Goal: Task Accomplishment & Management: Use online tool/utility

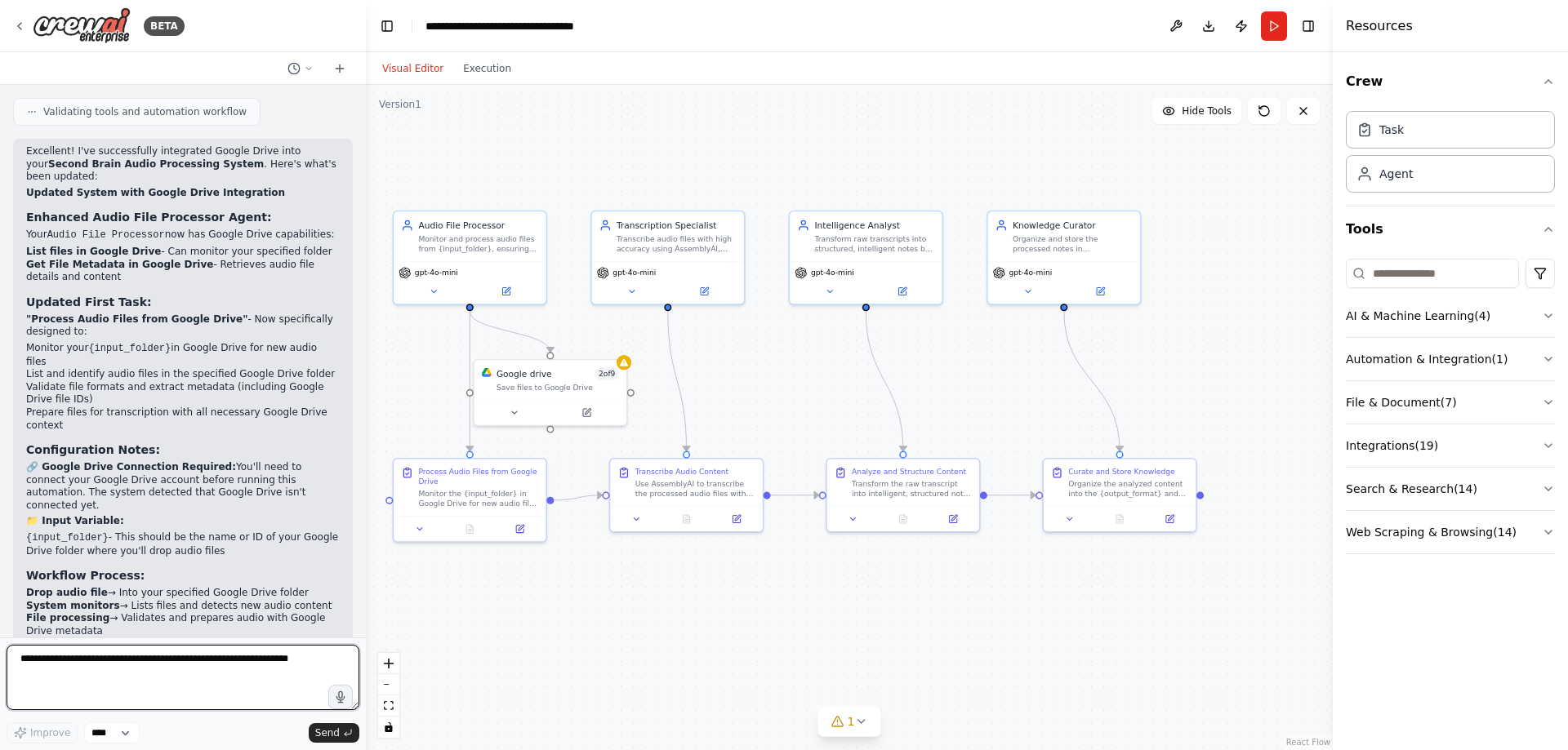
click at [186, 656] on textarea at bounding box center [183, 677] width 353 height 65
click at [491, 266] on div "gpt-4o-mini" at bounding box center [469, 270] width 142 height 12
click at [668, 244] on div "Transcribe audio files with high accuracy using AssemblyAI, applying custom voc…" at bounding box center [677, 242] width 120 height 20
click at [668, 262] on div "gpt-4o-mini" at bounding box center [668, 280] width 152 height 43
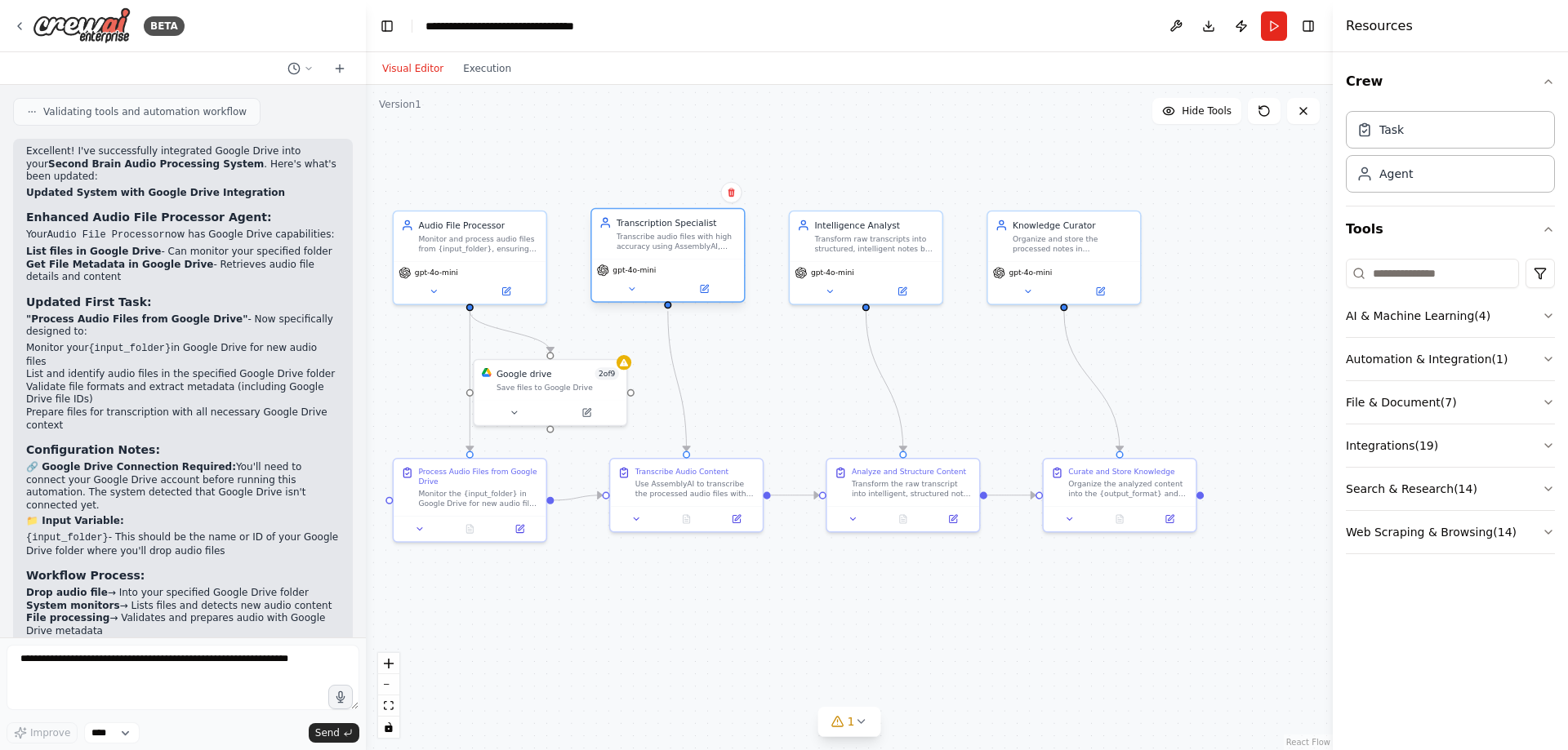
click at [668, 262] on div "gpt-4o-mini" at bounding box center [668, 280] width 152 height 43
click at [632, 299] on div "gpt-4o-mini" at bounding box center [668, 280] width 152 height 43
click at [633, 295] on button at bounding box center [631, 289] width 70 height 15
click at [635, 291] on icon at bounding box center [631, 288] width 10 height 10
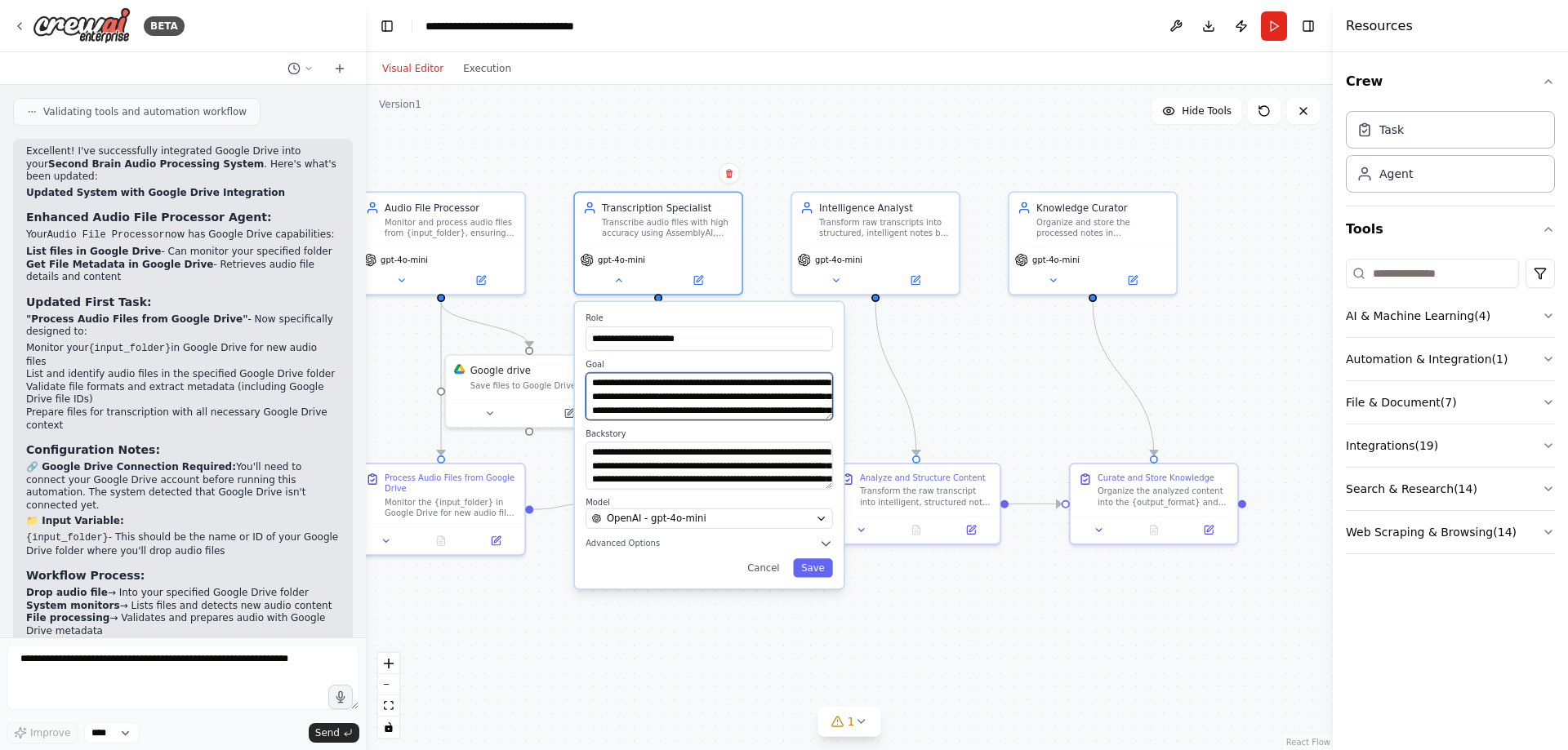
scroll to position [33, 0]
click at [888, 248] on div "gpt-4o-mini" at bounding box center [875, 266] width 166 height 46
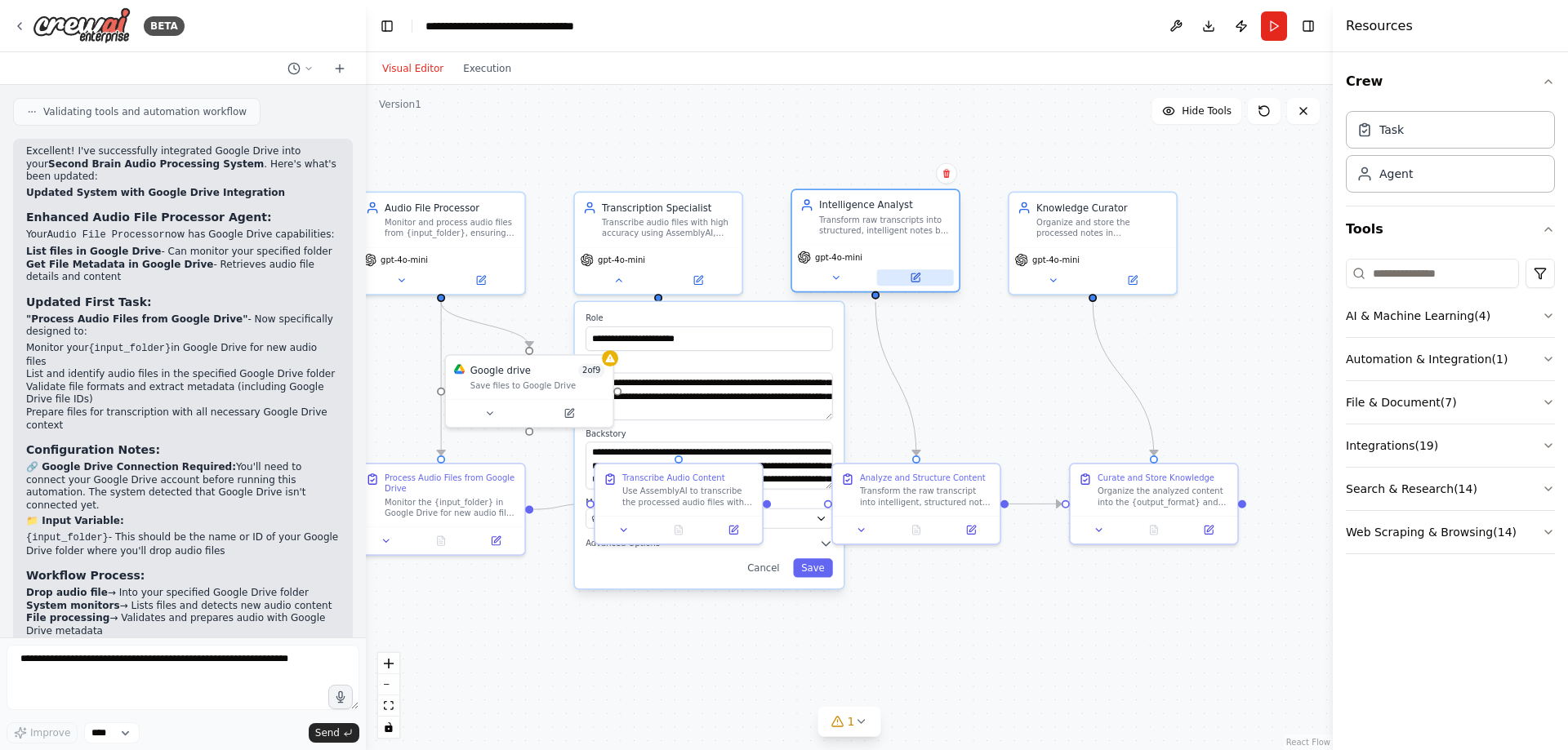
click at [882, 273] on button at bounding box center [915, 277] width 76 height 16
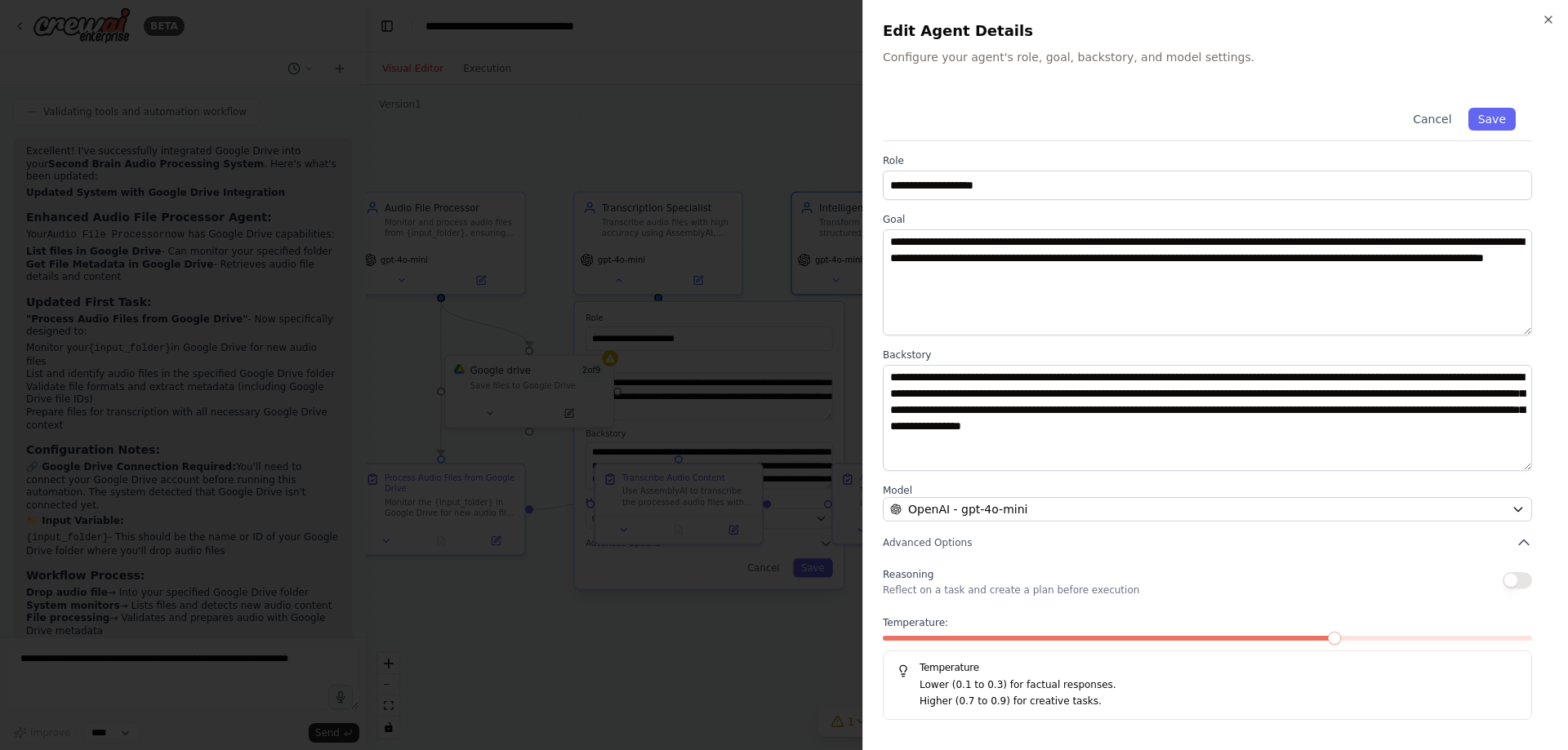
click at [816, 164] on div at bounding box center [784, 375] width 1568 height 750
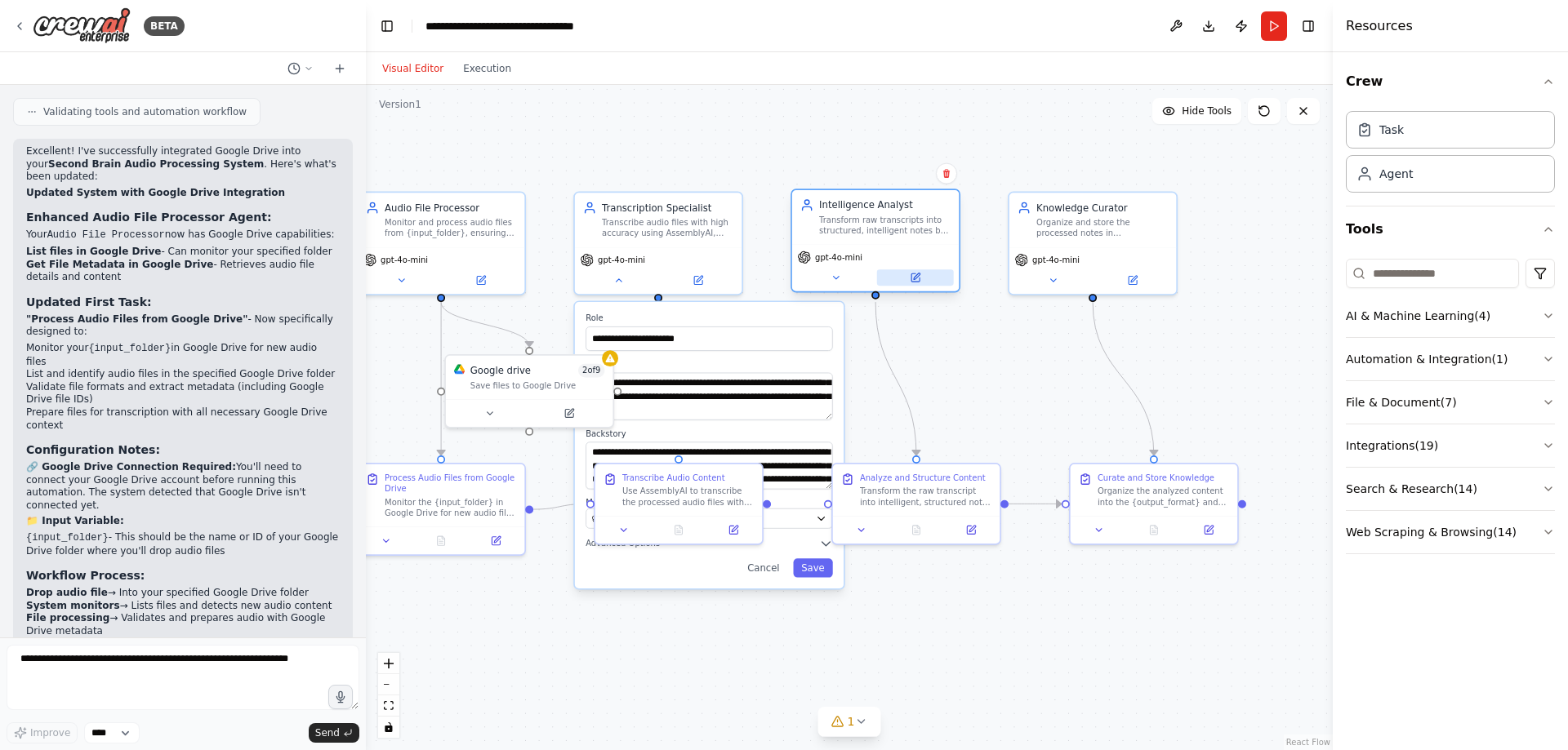
click at [912, 280] on icon at bounding box center [915, 277] width 8 height 8
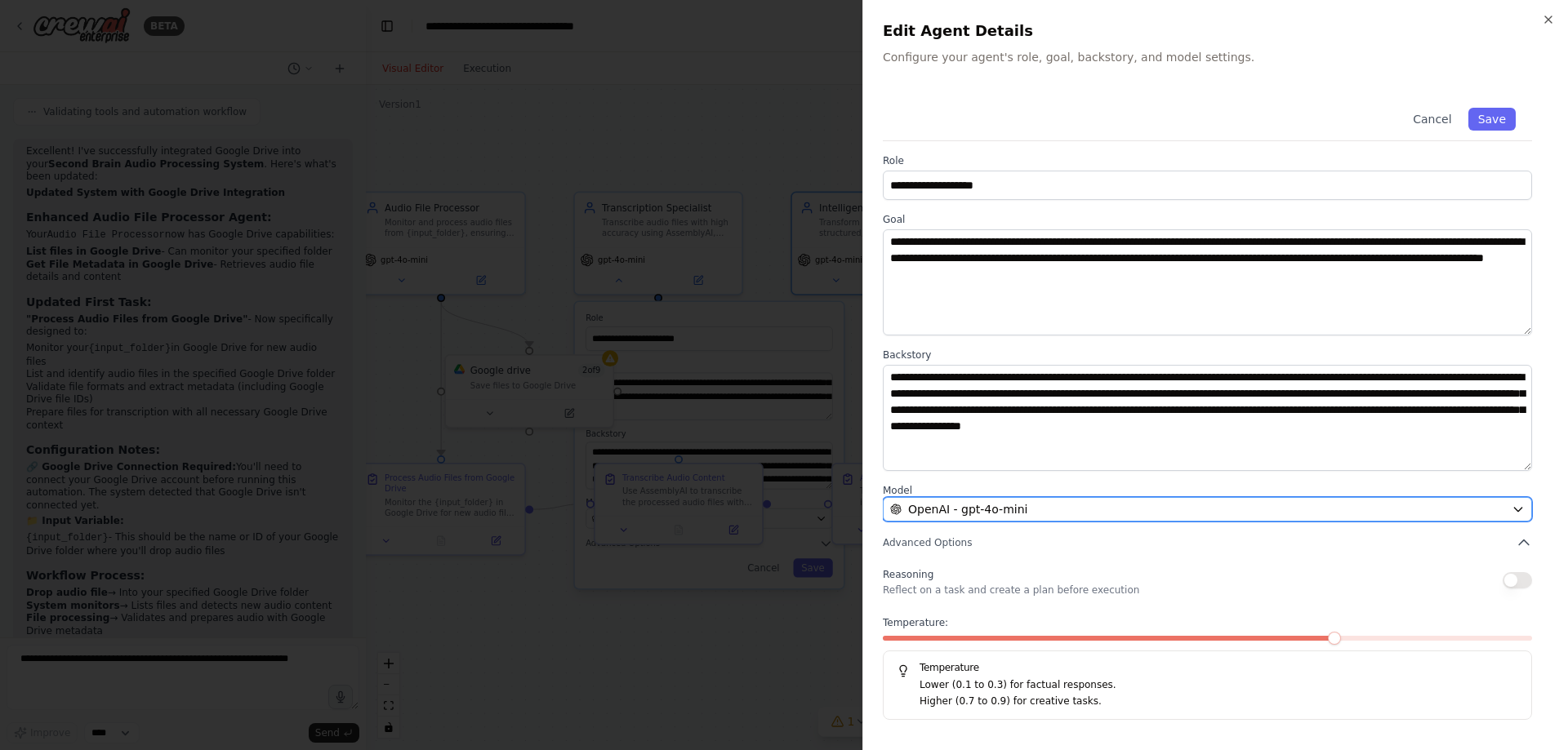
click at [1077, 514] on div "OpenAI - gpt-4o-mini" at bounding box center [1198, 509] width 615 height 16
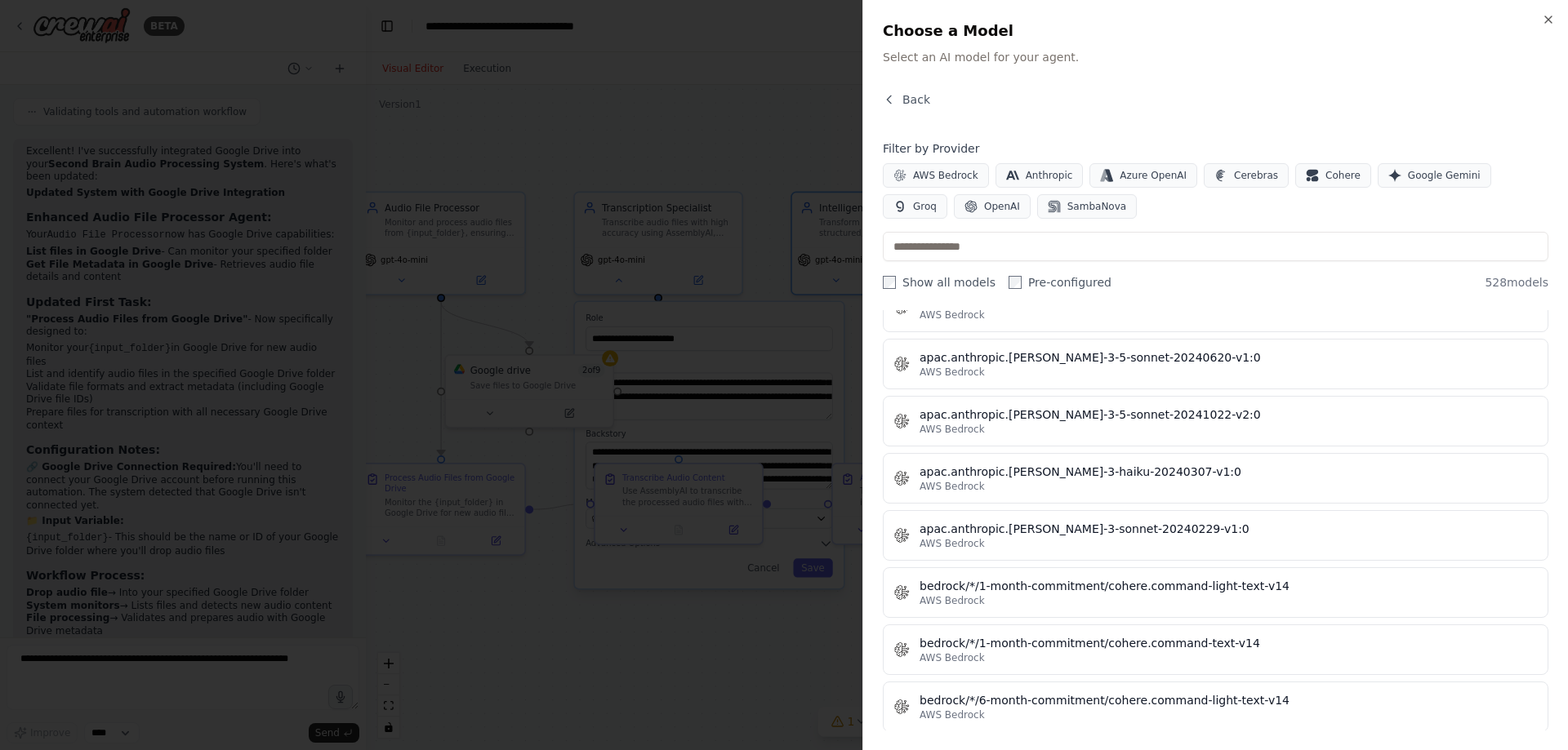
scroll to position [1850, 0]
click at [1408, 174] on span "Google Gemini" at bounding box center [1444, 175] width 73 height 13
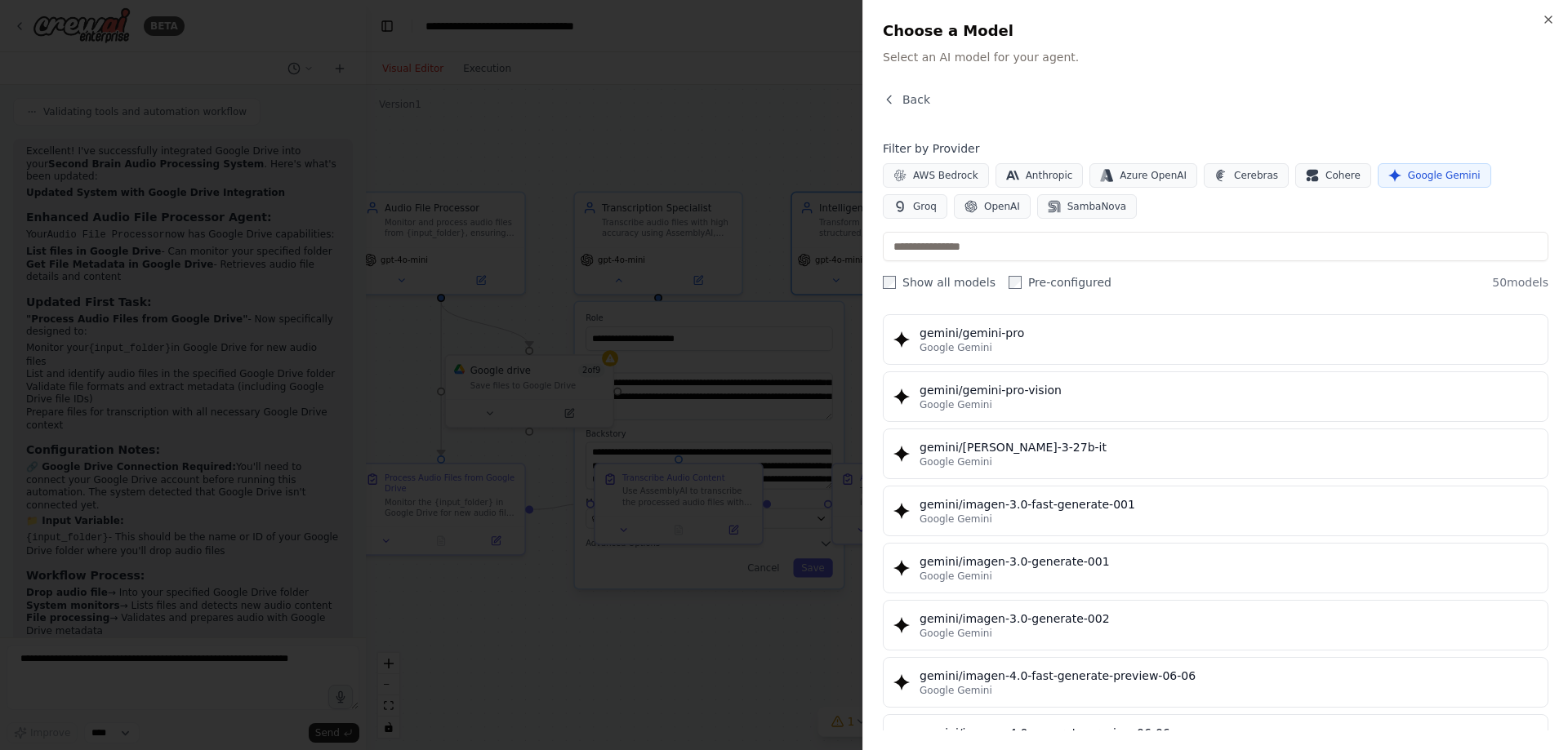
scroll to position [2332, 0]
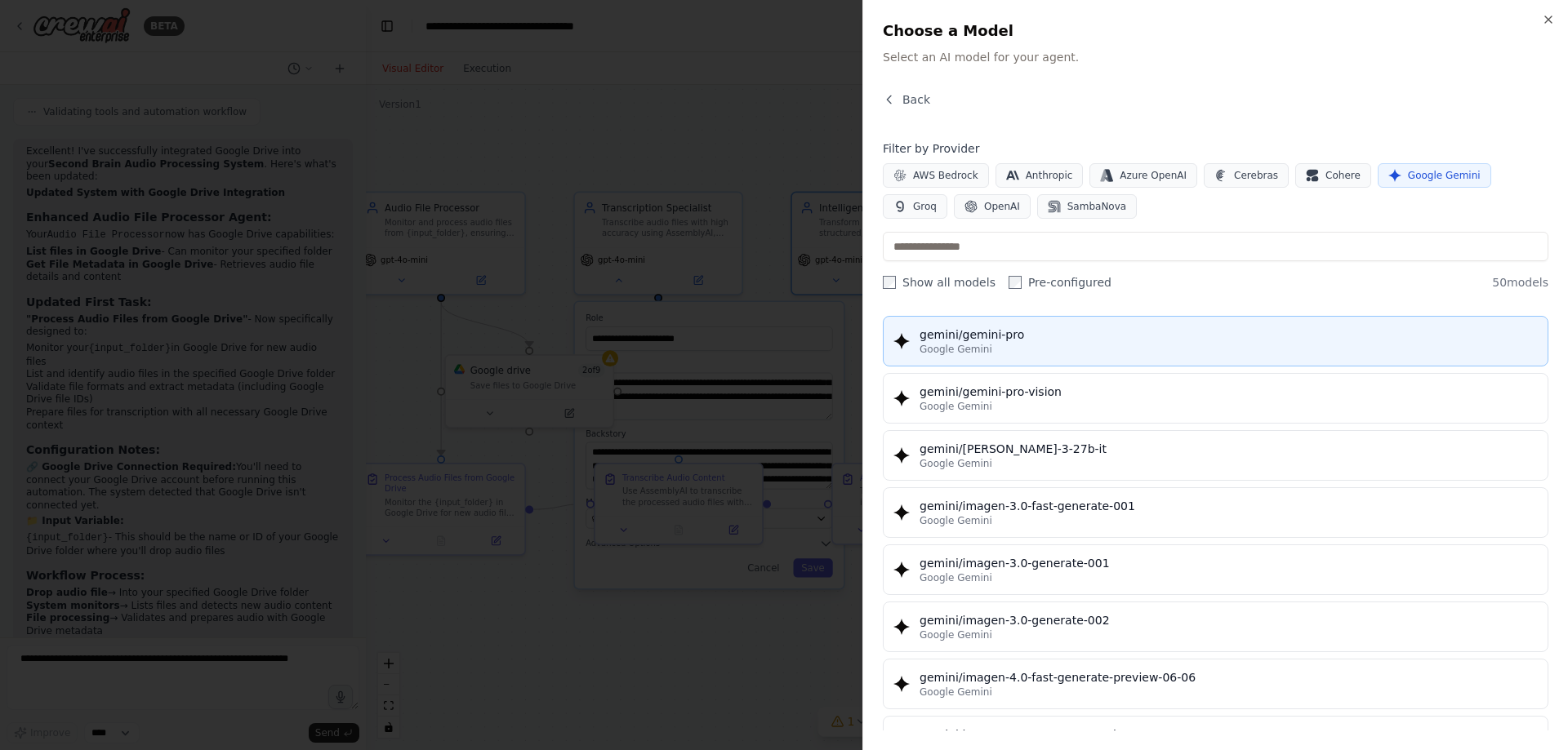
click at [1086, 361] on button "gemini/gemini-pro Google Gemini" at bounding box center [1216, 341] width 666 height 51
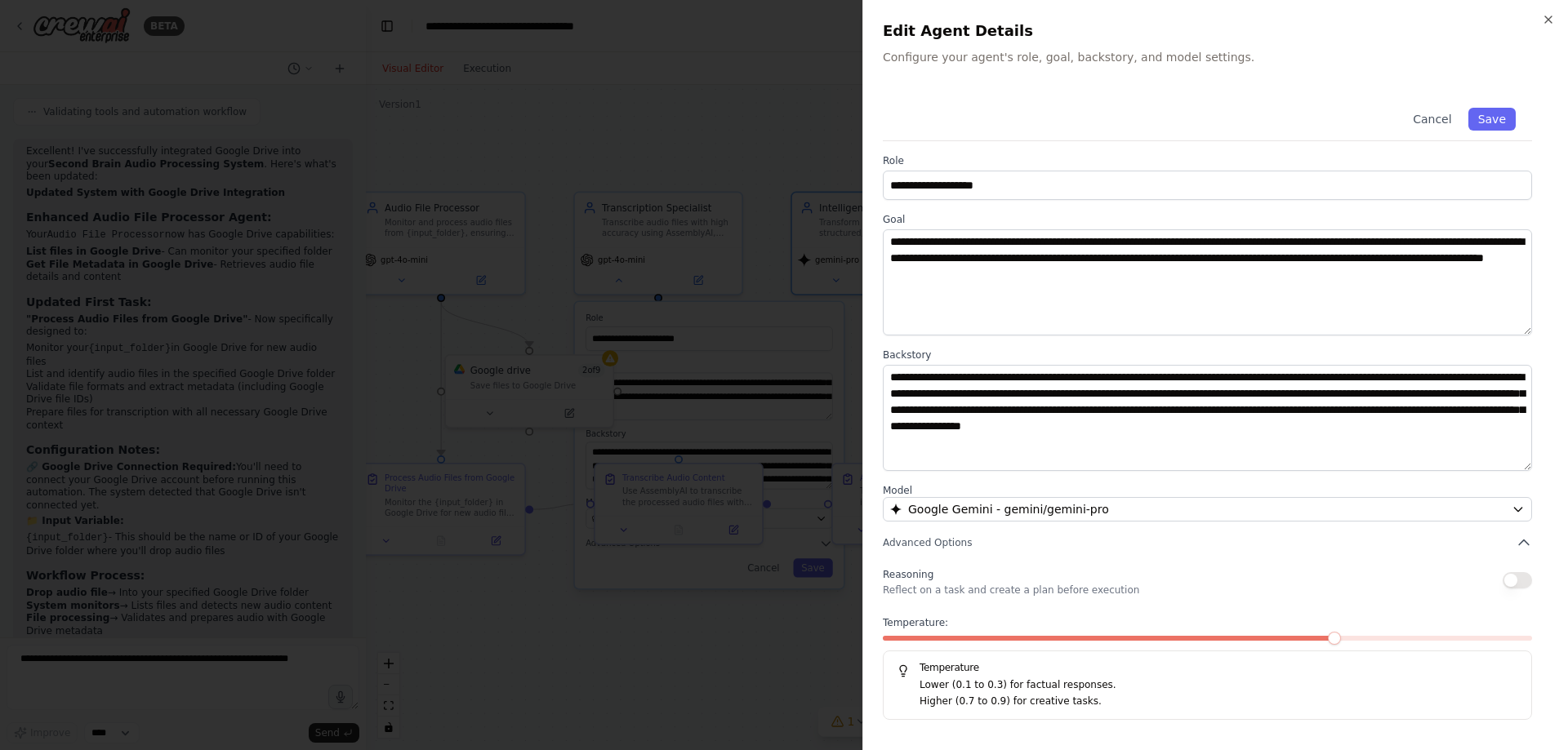
click at [761, 666] on div at bounding box center [784, 375] width 1568 height 750
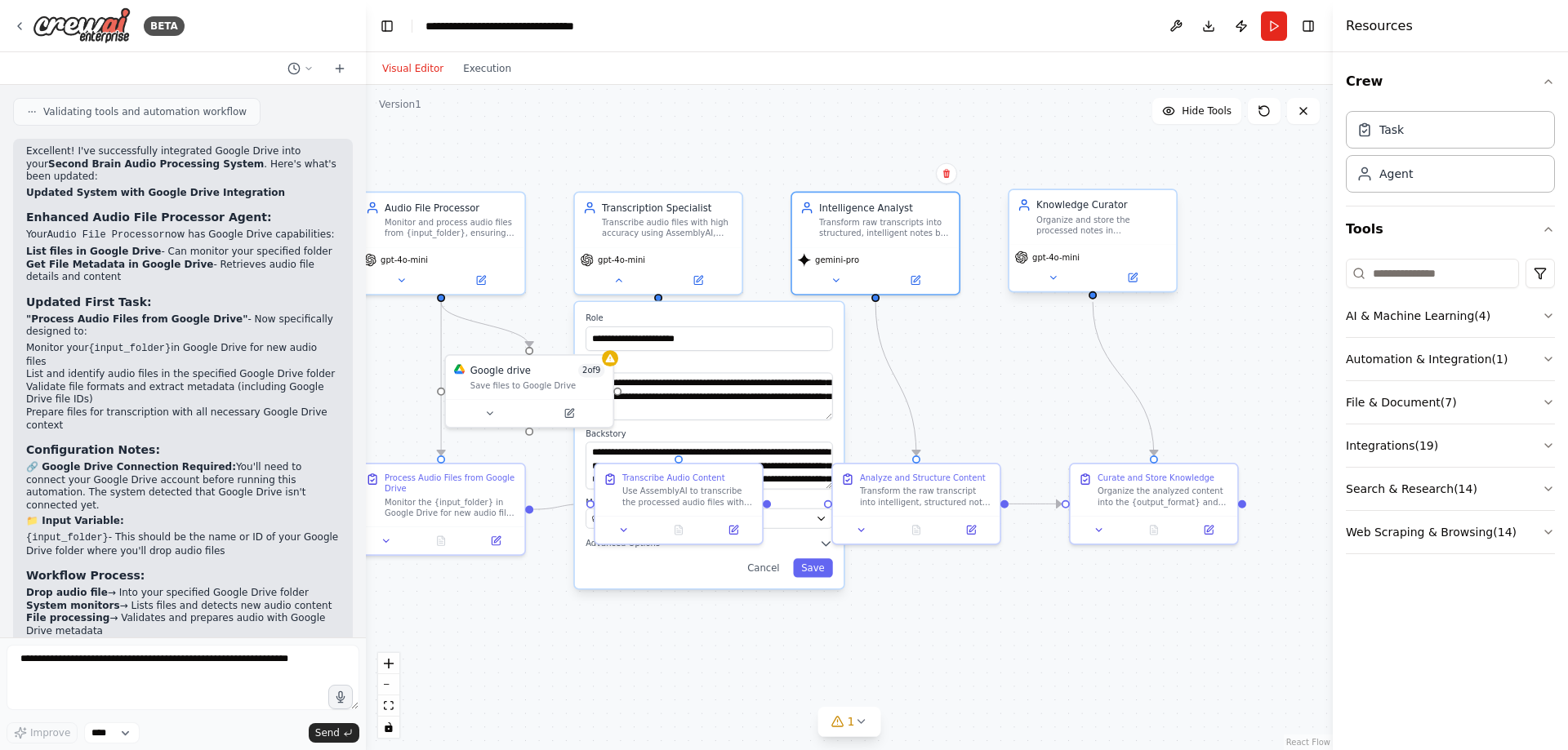
click at [1130, 226] on div "Organize and store the processed notes in {output_format}, ensuring proper form…" at bounding box center [1101, 225] width 132 height 22
click at [1122, 277] on button at bounding box center [1132, 277] width 76 height 16
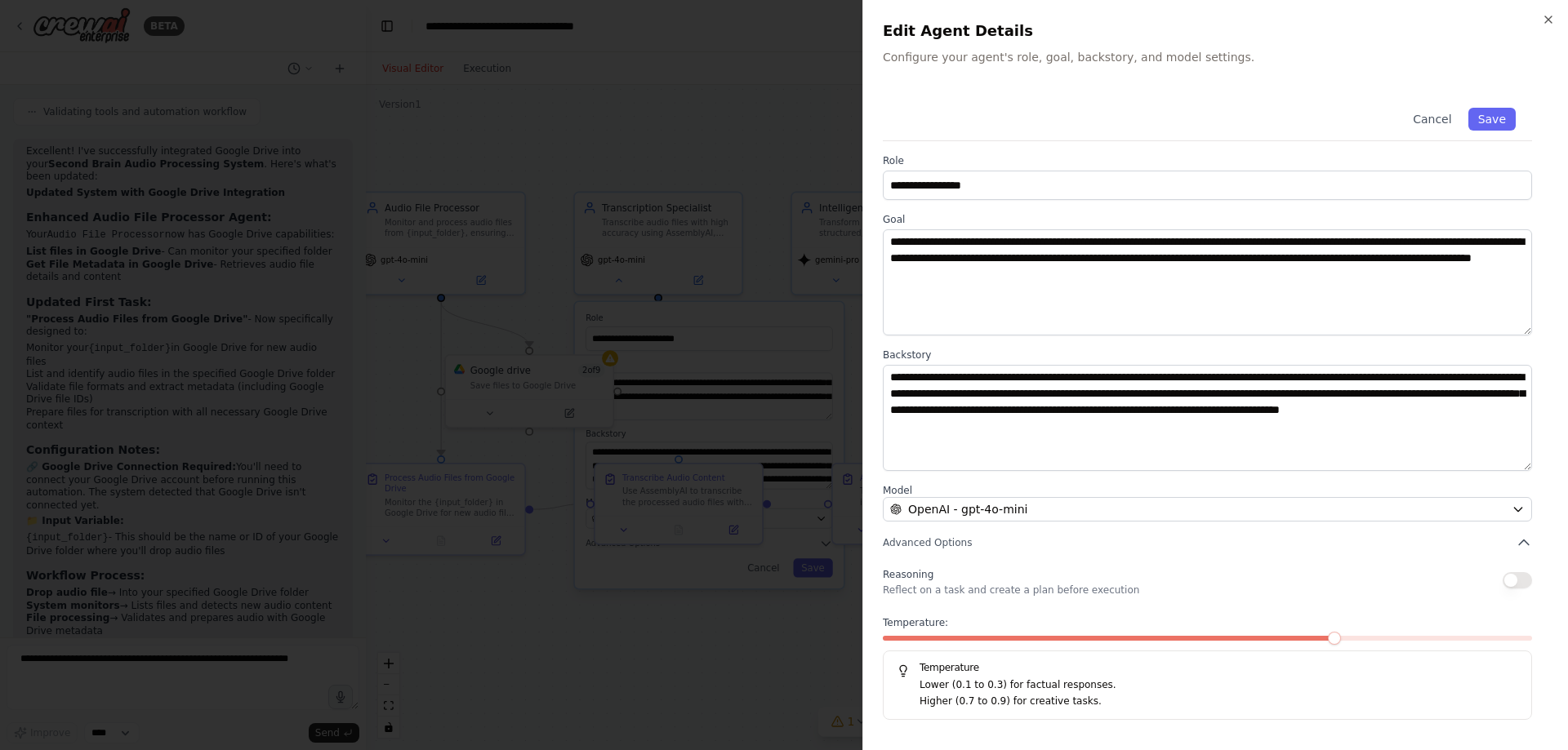
click at [499, 257] on div at bounding box center [784, 375] width 1568 height 750
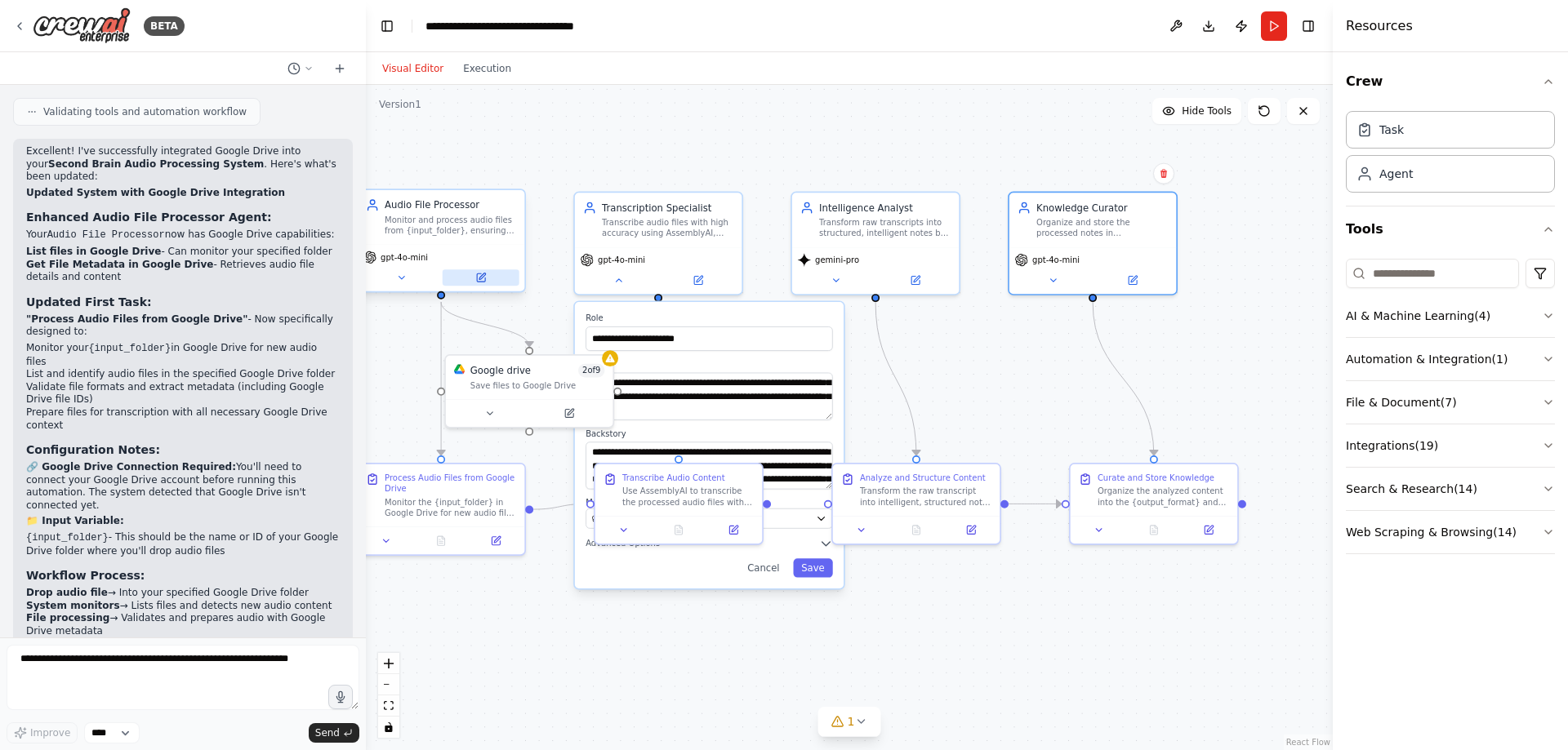
click at [492, 279] on button at bounding box center [481, 277] width 76 height 16
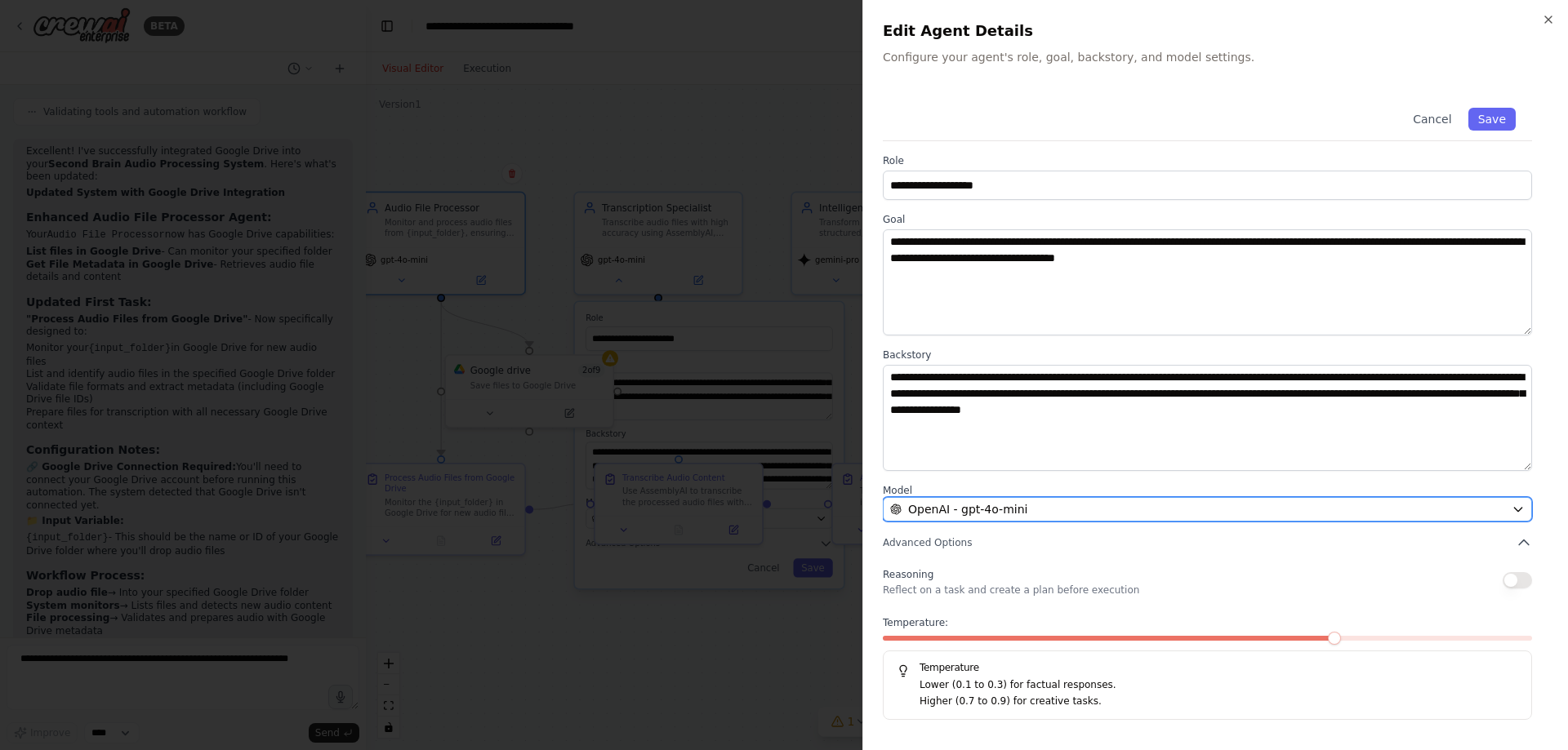
click at [1006, 515] on span "OpenAI - gpt-4o-mini" at bounding box center [967, 509] width 119 height 16
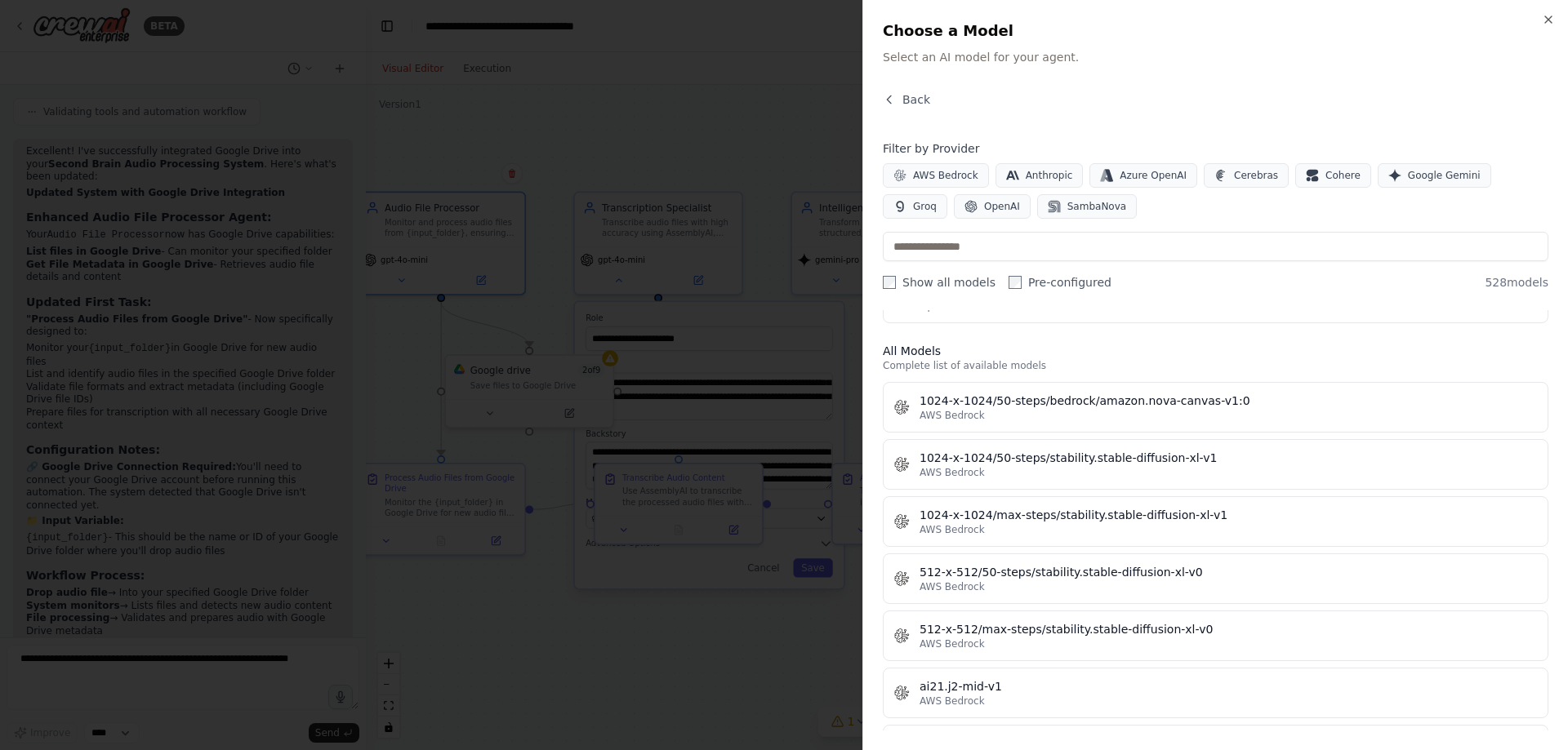
scroll to position [435, 0]
click at [256, 679] on div at bounding box center [784, 375] width 1568 height 750
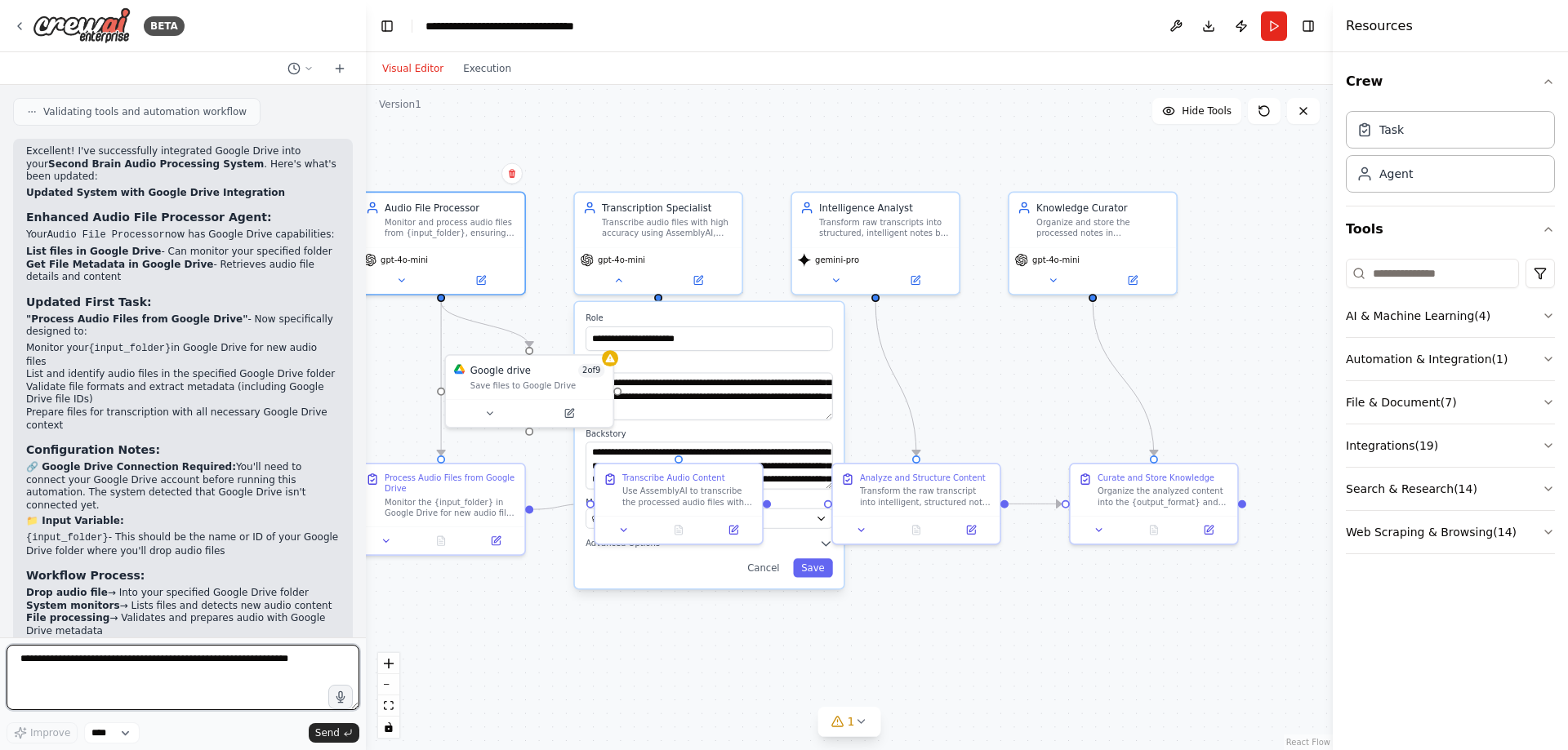
click at [224, 666] on textarea at bounding box center [183, 677] width 353 height 65
click at [224, 666] on textarea "**********" at bounding box center [183, 677] width 353 height 65
click at [303, 659] on textarea "**********" at bounding box center [183, 677] width 353 height 65
drag, startPoint x: 248, startPoint y: 666, endPoint x: -61, endPoint y: 644, distance: 309.8
click at [0, 644] on html "BETA The Input: You put an audio file into a specific folder. Step 1: The Trans…" at bounding box center [784, 375] width 1568 height 750
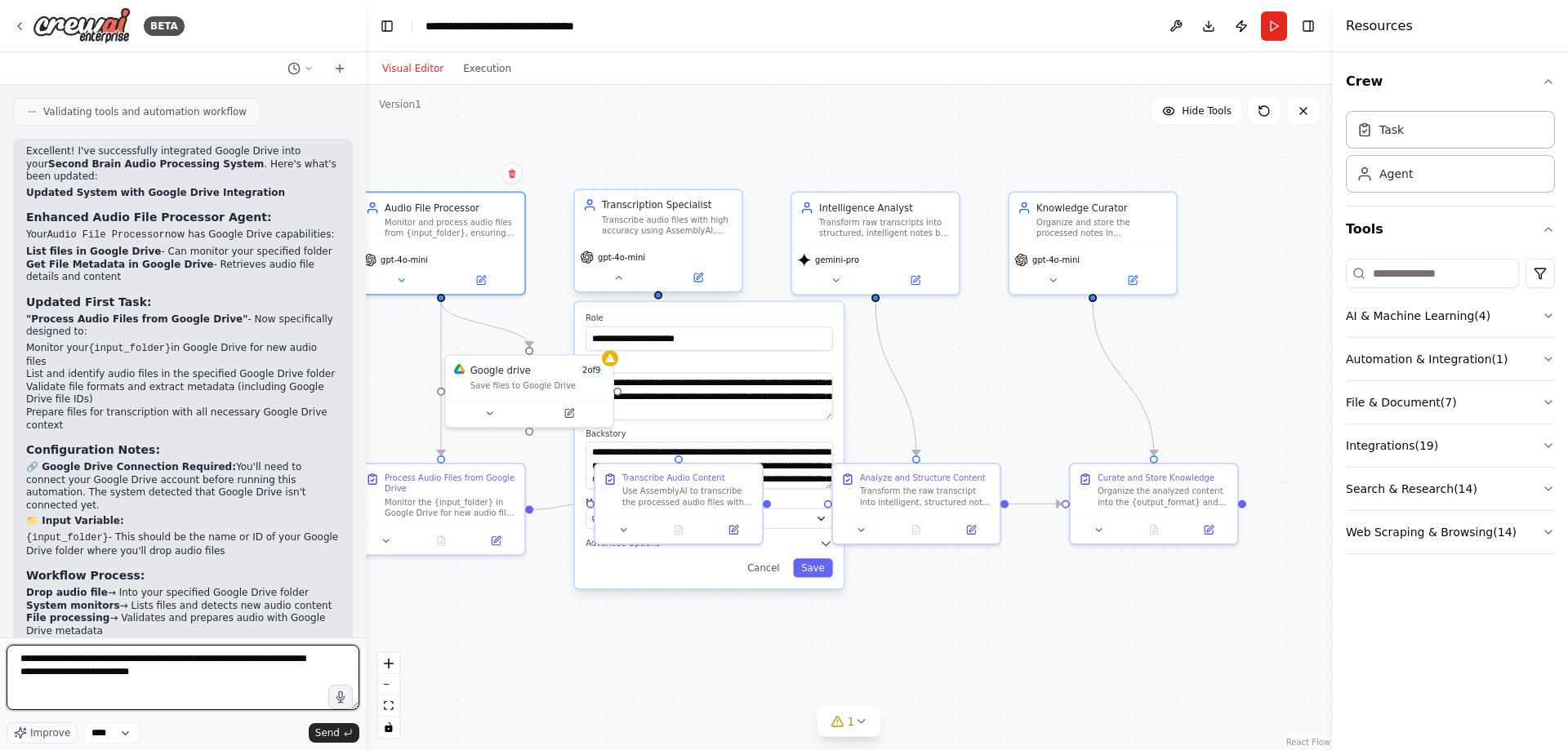
type textarea "**********"
click at [631, 288] on div "gpt-4o-mini" at bounding box center [658, 266] width 166 height 46
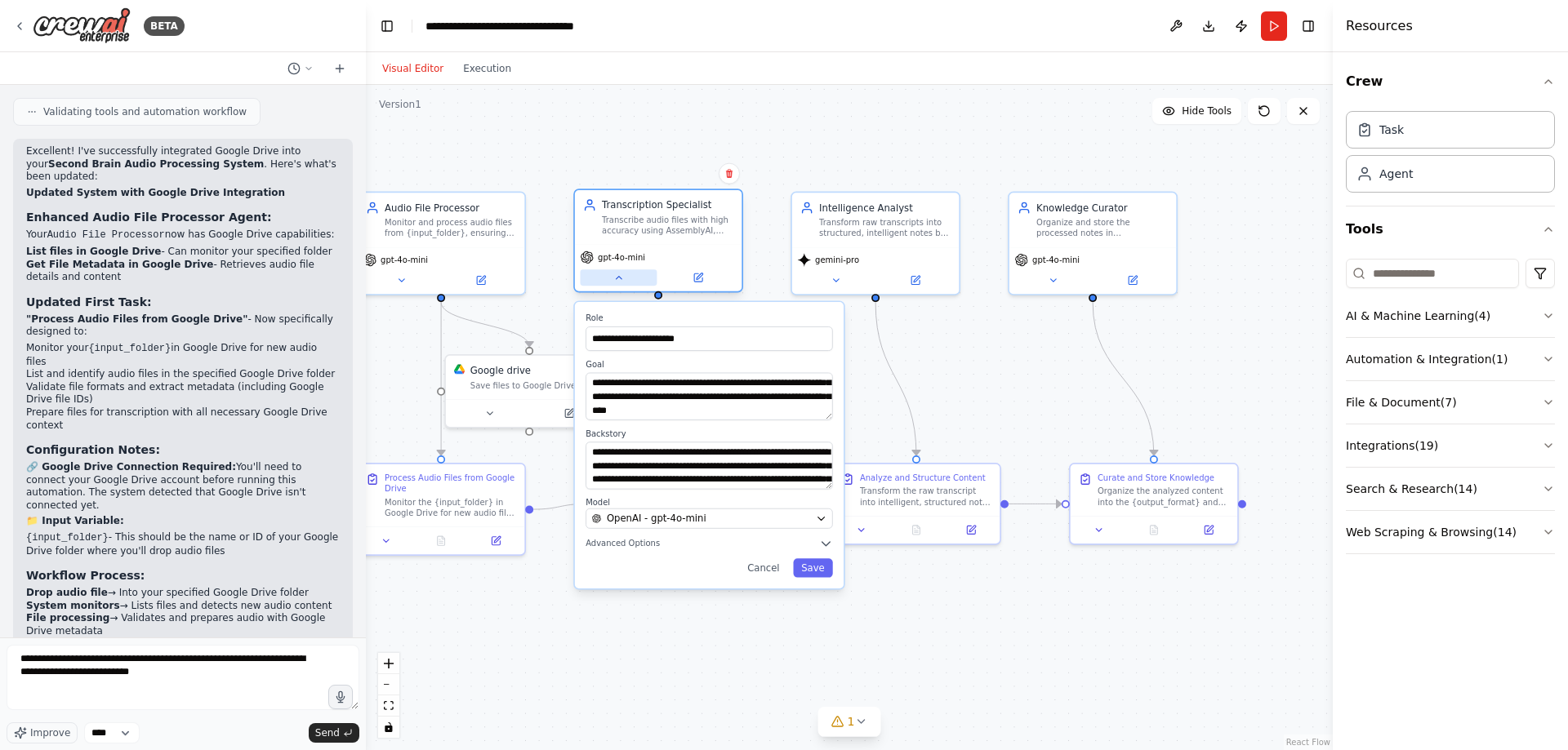
click at [613, 275] on icon at bounding box center [618, 278] width 11 height 11
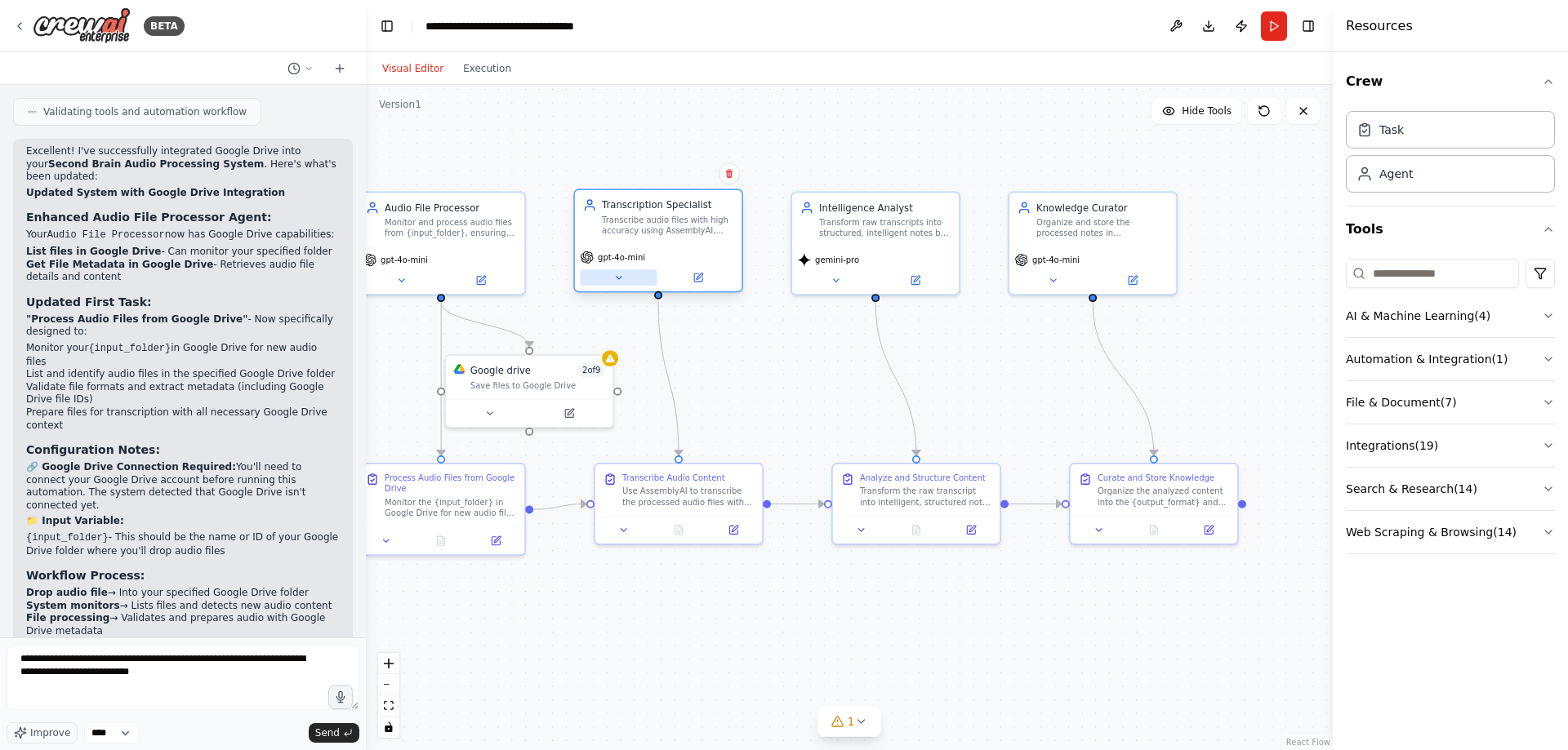
click at [614, 275] on icon at bounding box center [618, 278] width 11 height 11
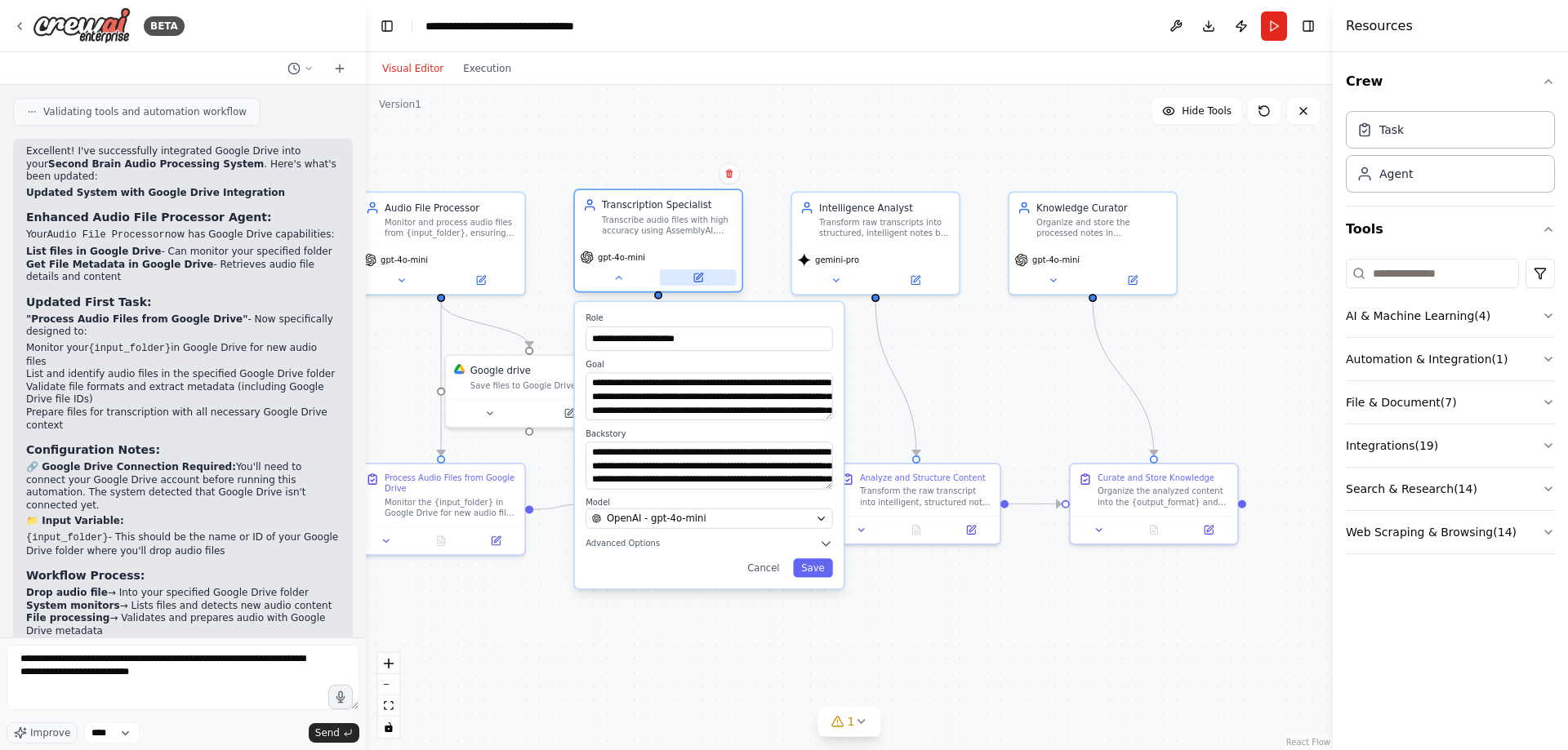
click at [686, 276] on button at bounding box center [698, 277] width 76 height 16
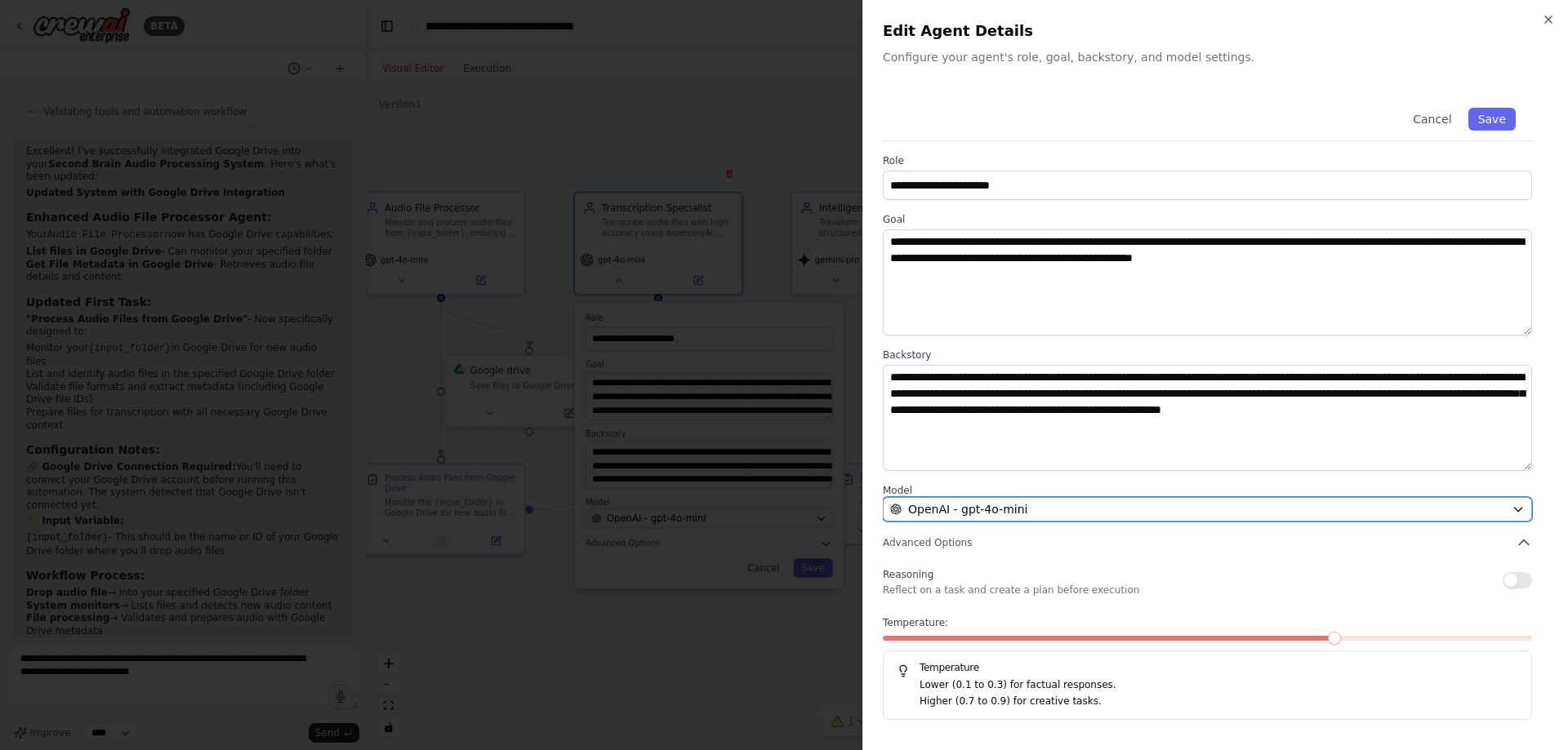
click at [1074, 503] on div "OpenAI - gpt-4o-mini" at bounding box center [1198, 509] width 615 height 16
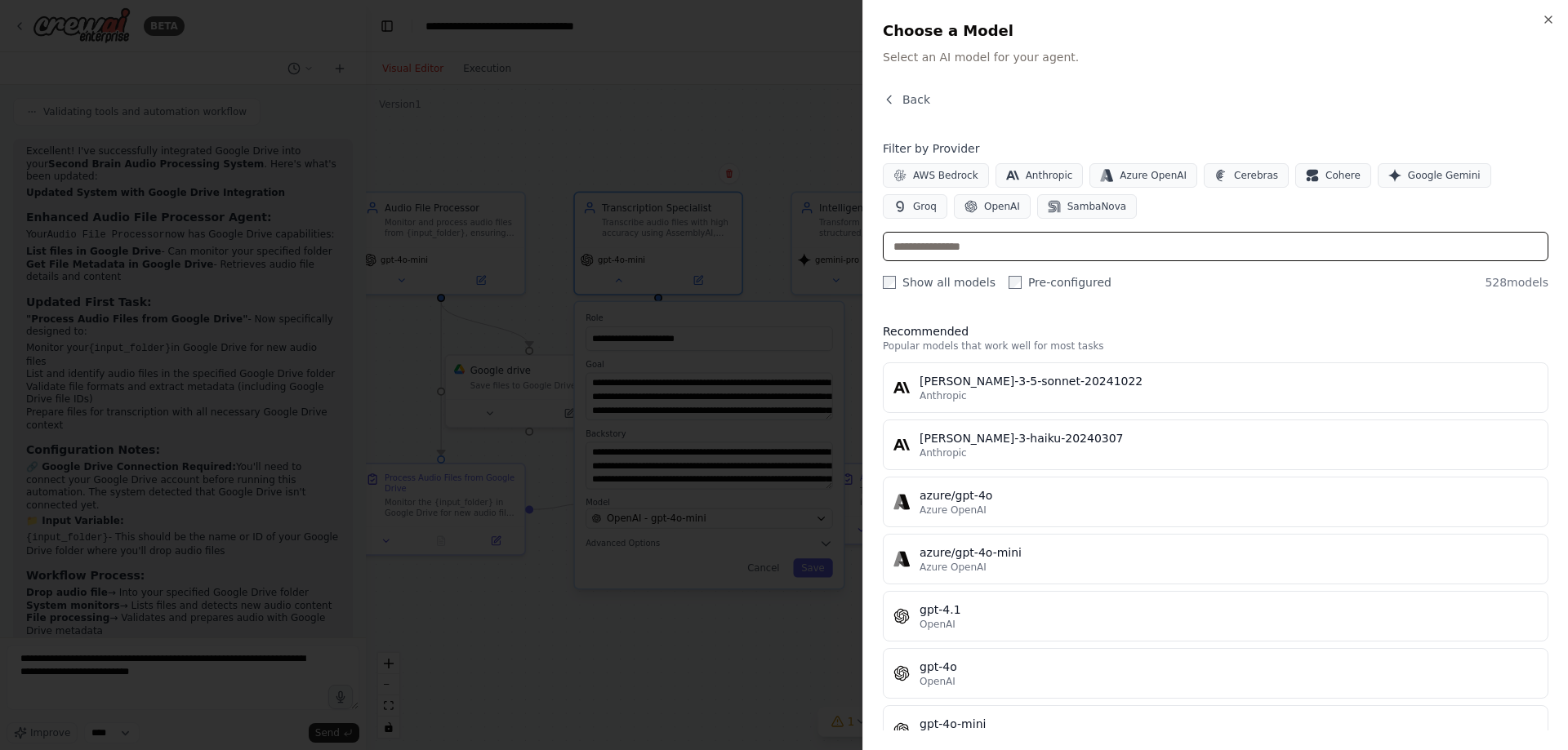
click at [981, 254] on input "text" at bounding box center [1216, 246] width 666 height 29
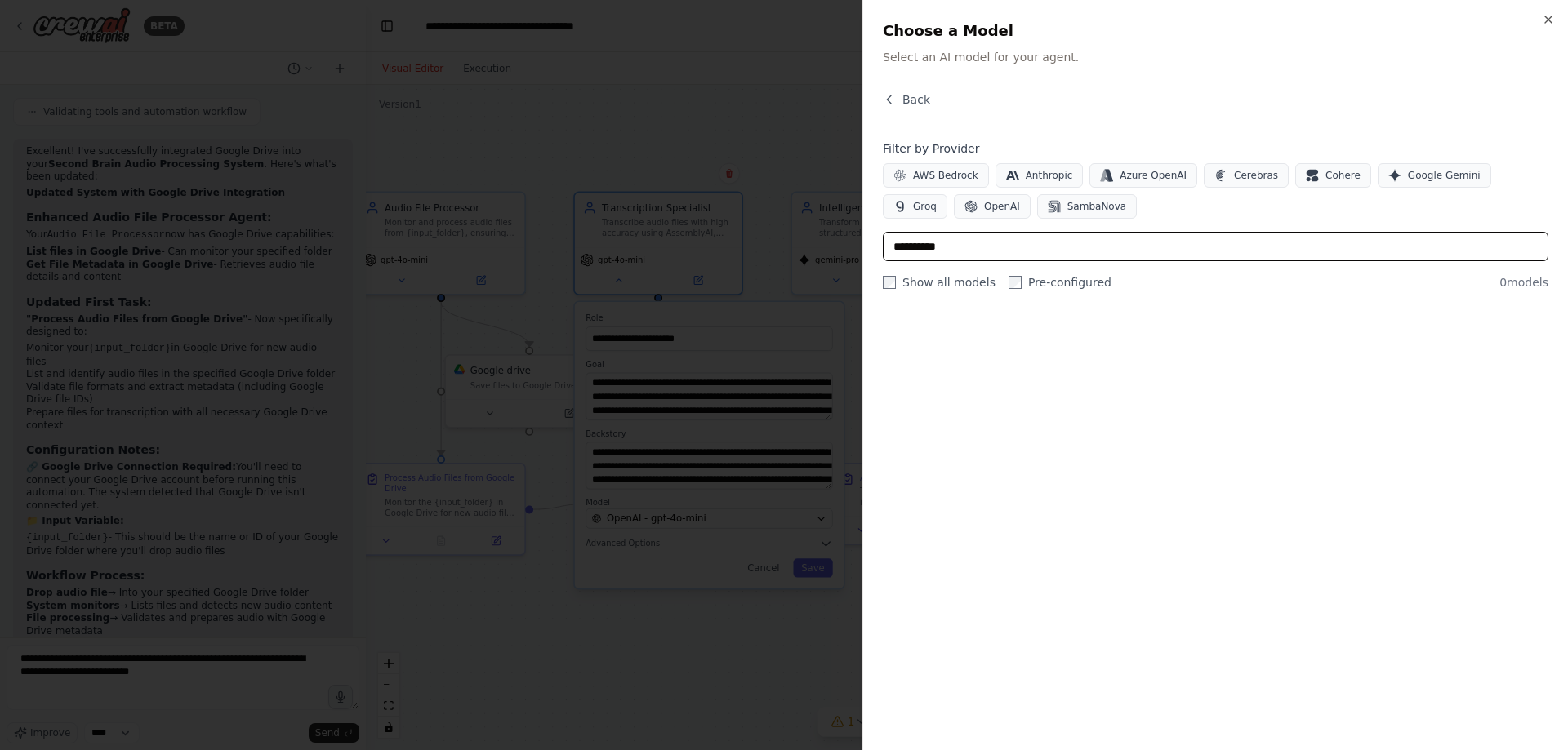
type input "**********"
click at [1152, 62] on p "Select an AI model for your agent." at bounding box center [1216, 57] width 666 height 16
click at [803, 75] on div at bounding box center [784, 375] width 1568 height 750
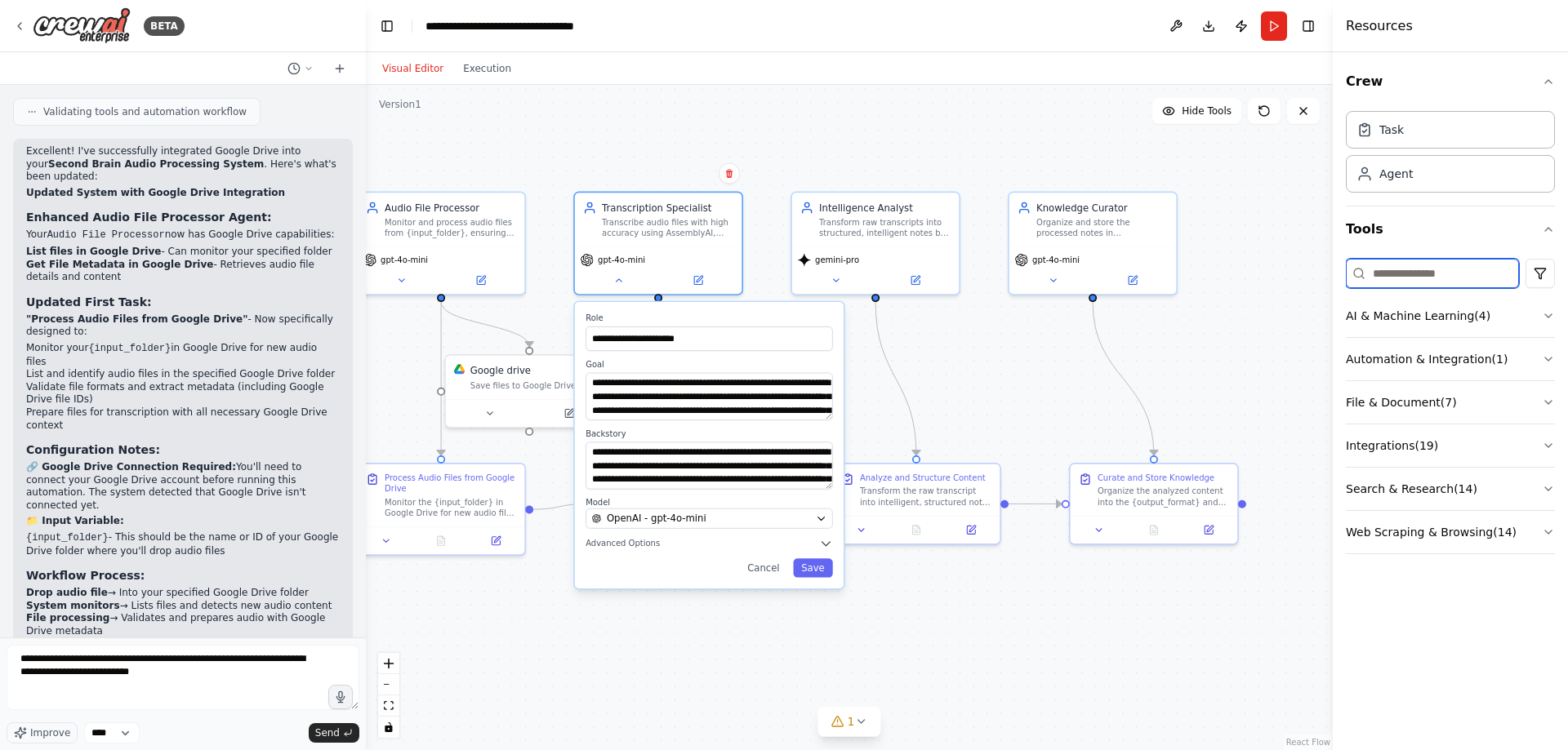
click at [1442, 280] on input at bounding box center [1432, 274] width 173 height 29
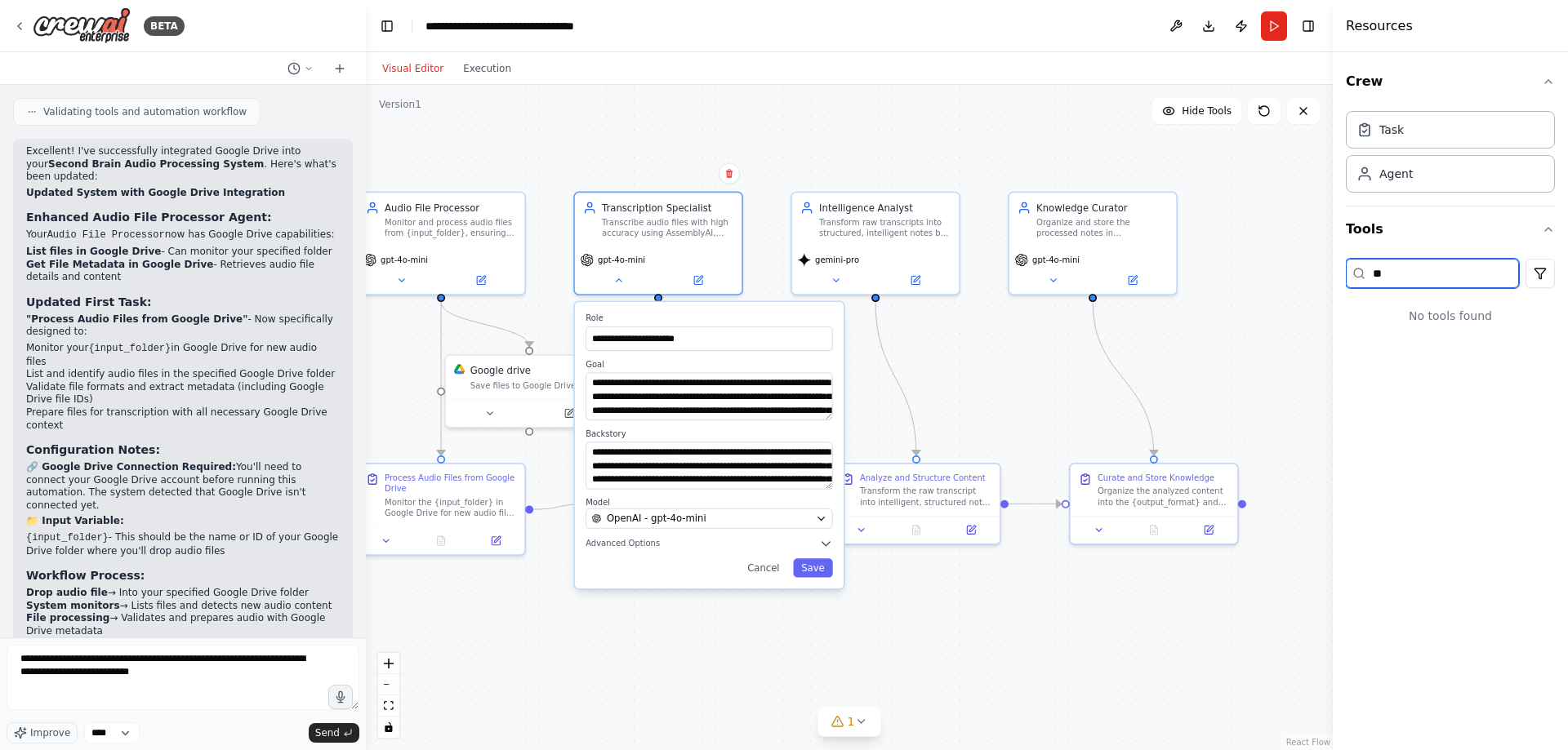
type input "*"
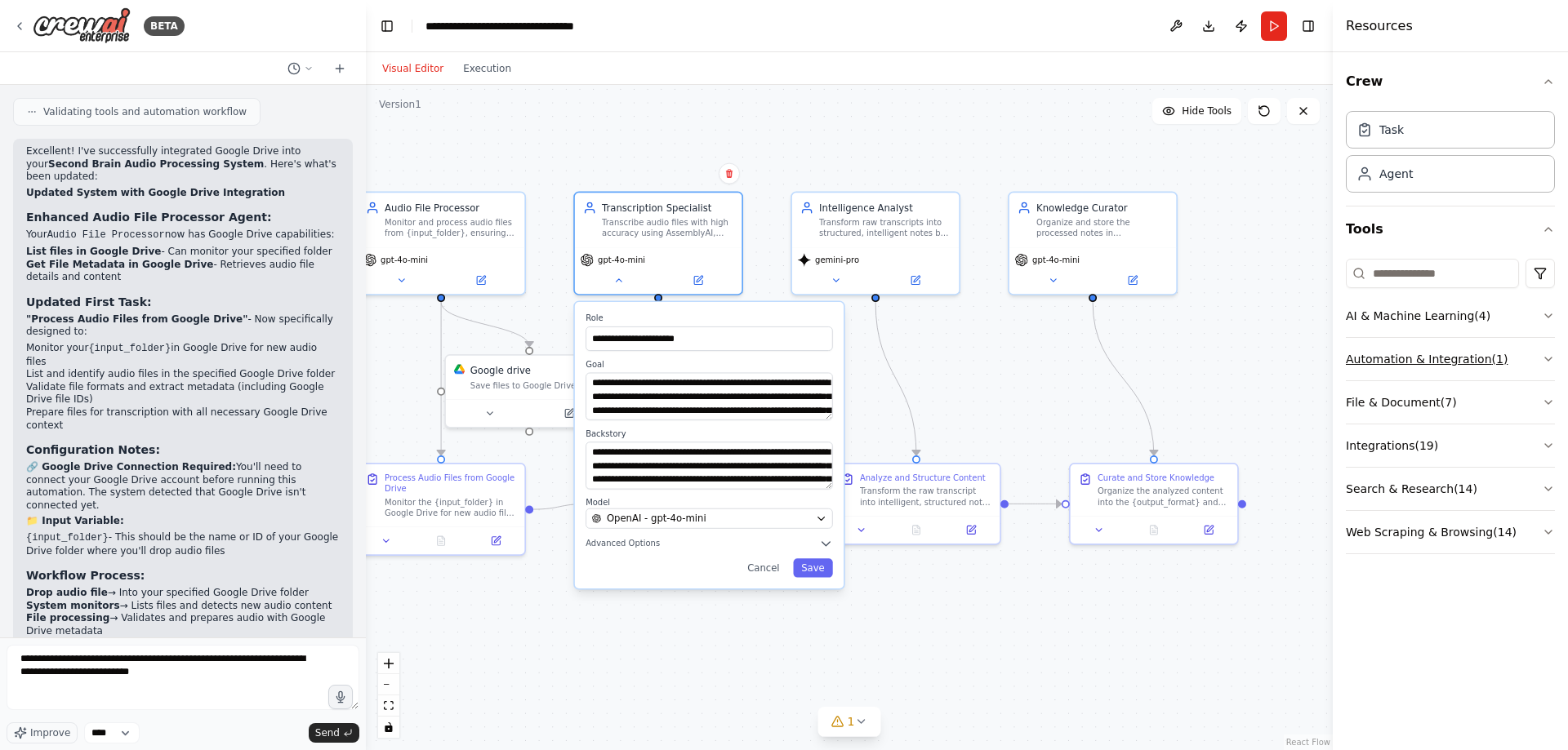
click at [1442, 351] on button "Automation & Integration ( 1 )" at bounding box center [1451, 359] width 209 height 43
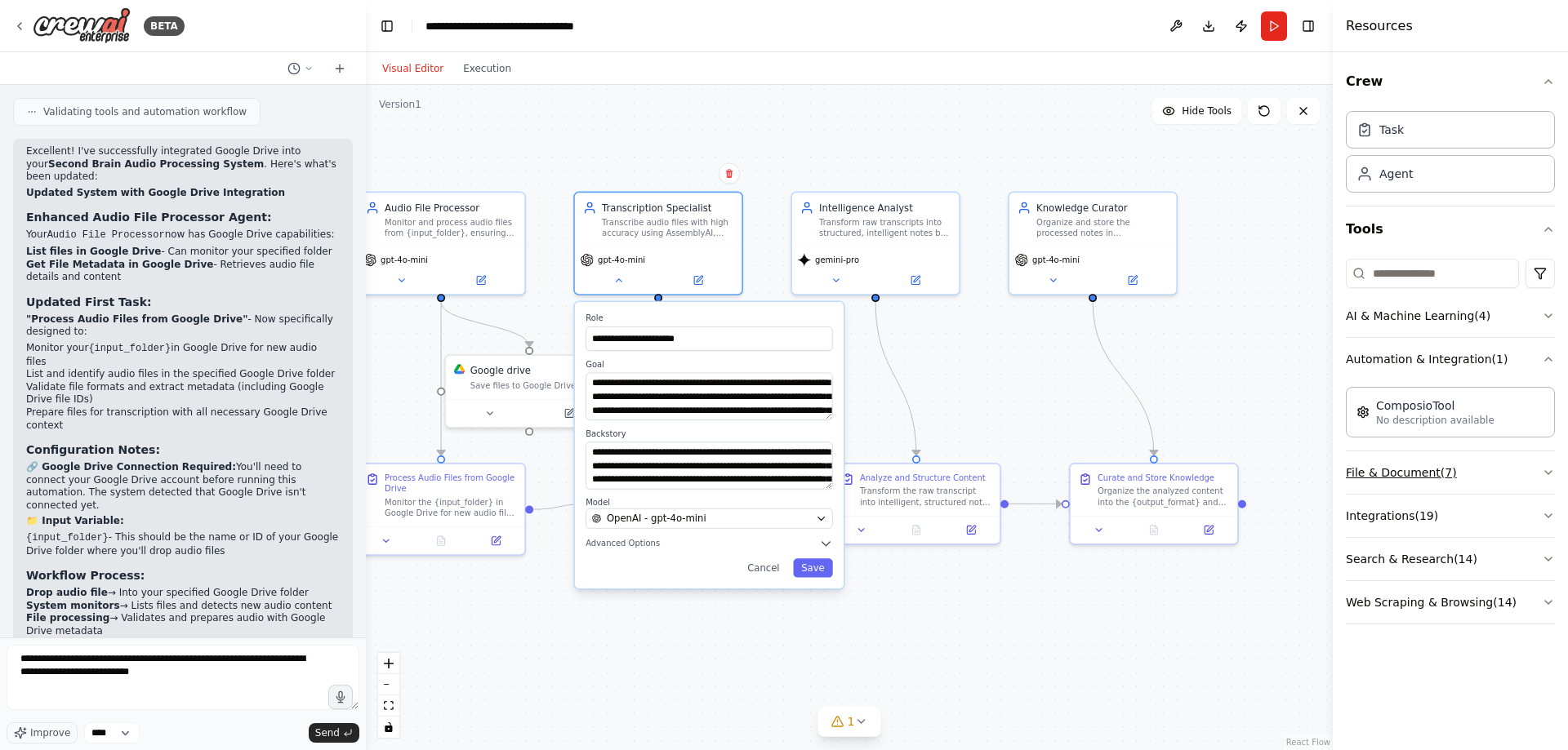
click at [1482, 480] on button "File & Document ( 7 )" at bounding box center [1451, 472] width 209 height 43
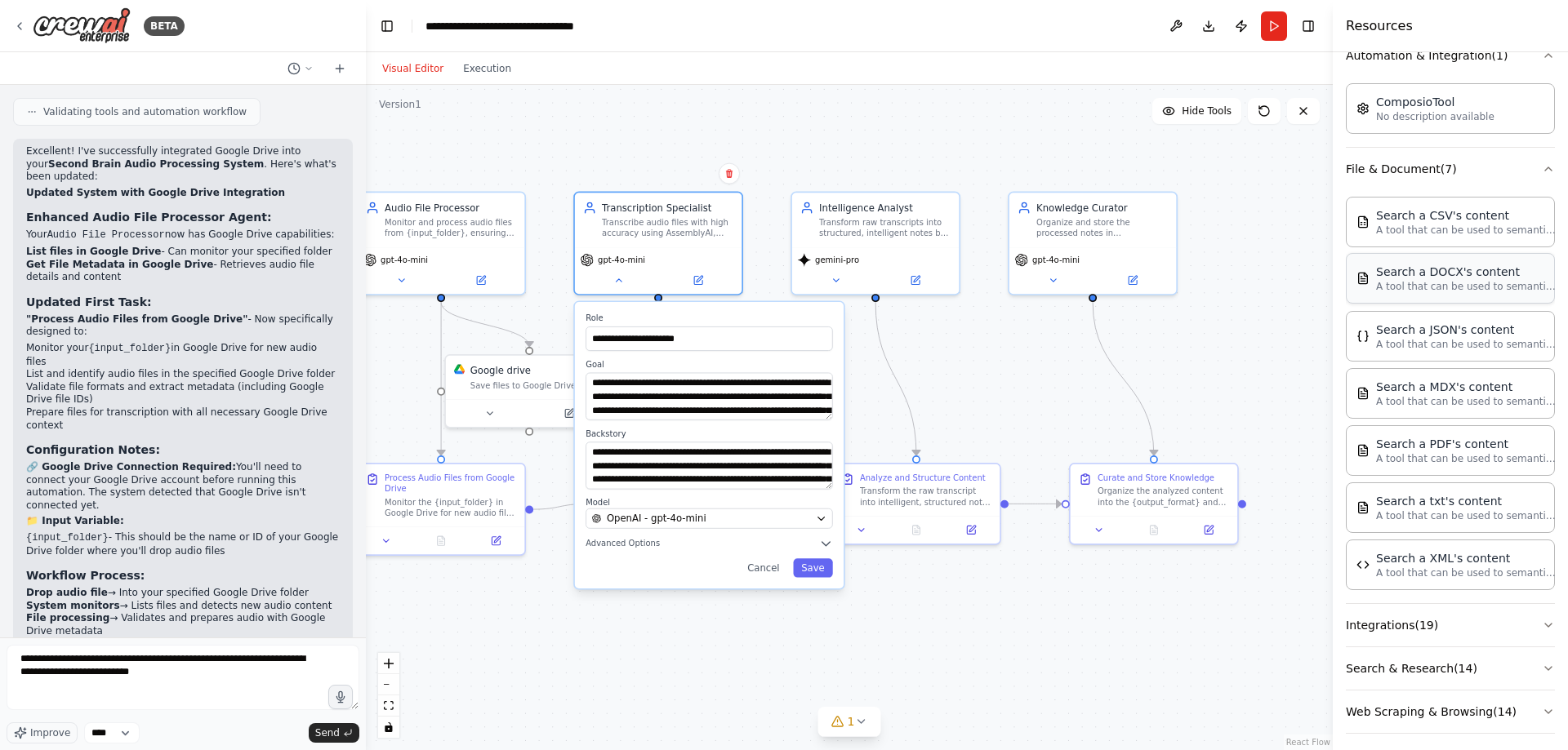
scroll to position [314, 0]
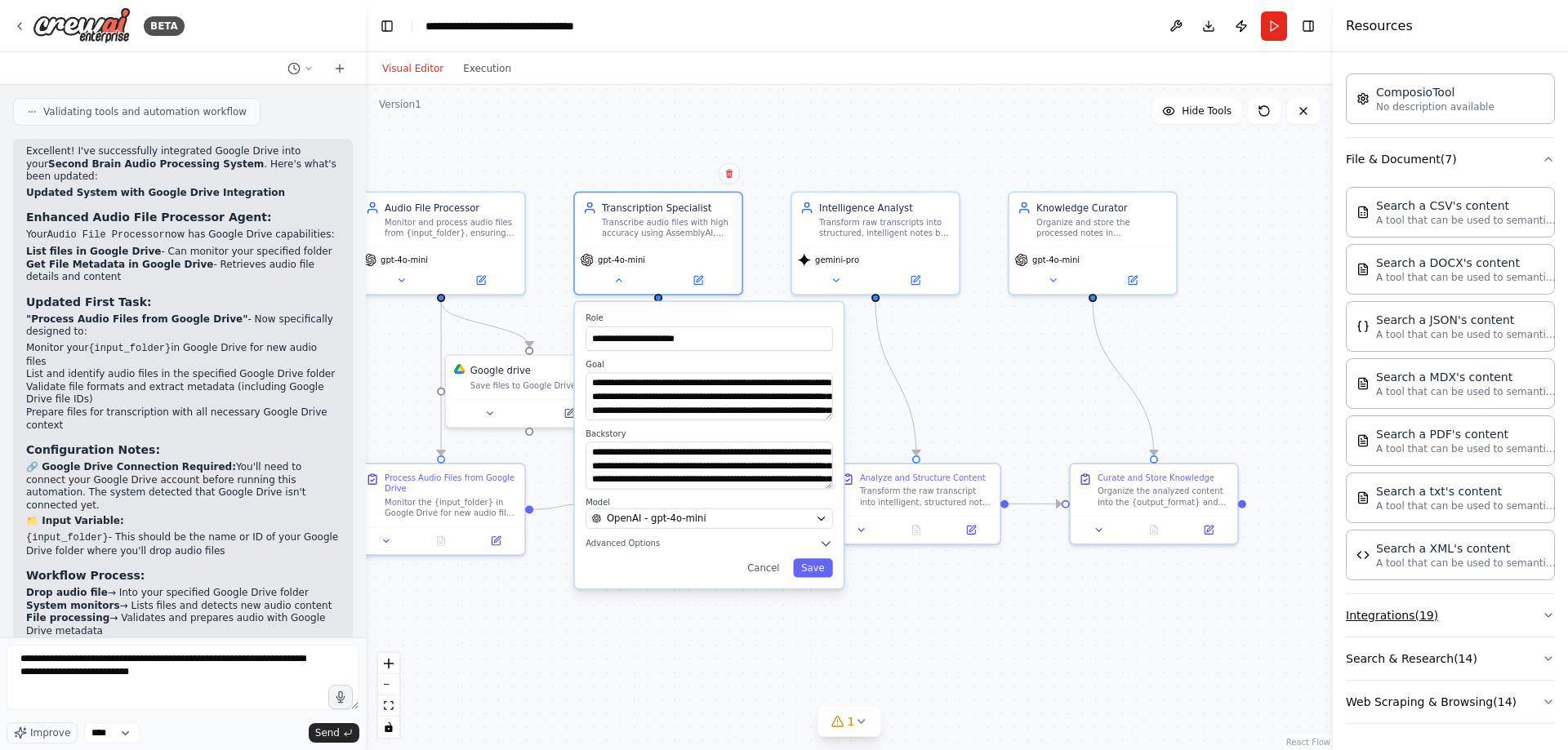
click at [1457, 617] on button "Integrations ( 19 )" at bounding box center [1451, 615] width 209 height 43
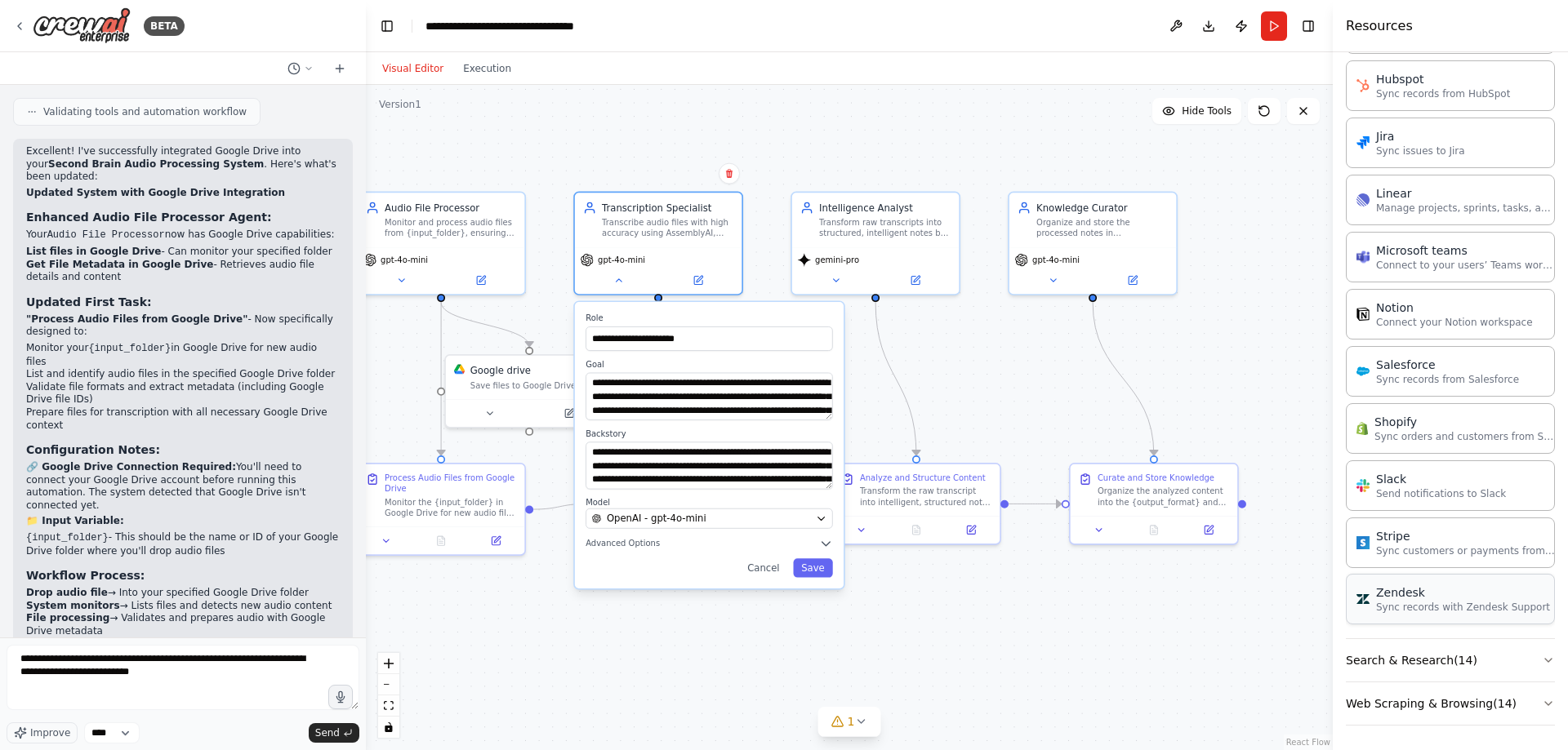
scroll to position [1412, 0]
click at [1447, 665] on button "Search & Research ( 14 )" at bounding box center [1451, 658] width 209 height 43
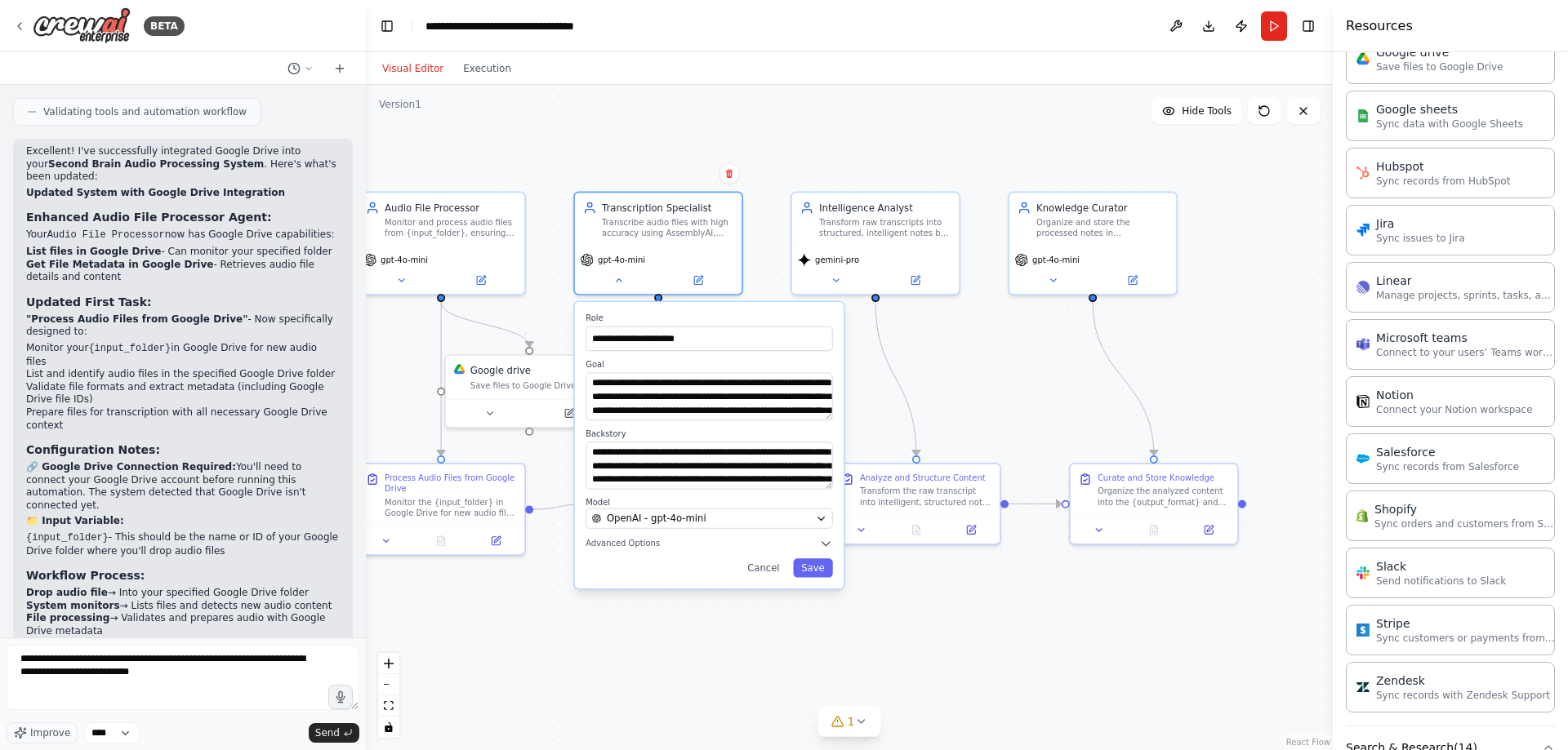
scroll to position [1309, 0]
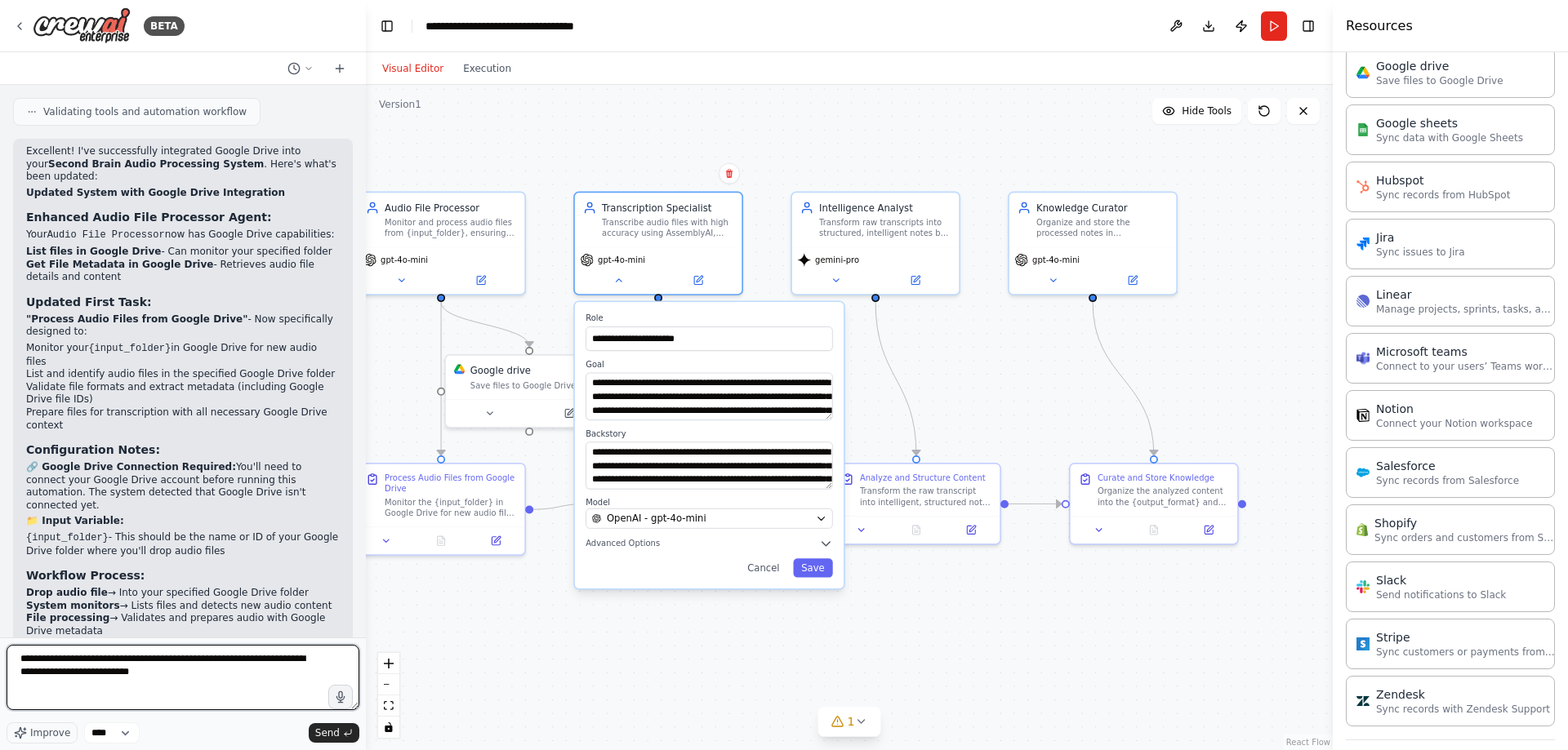
click at [177, 677] on textarea "**********" at bounding box center [183, 677] width 353 height 65
click at [497, 547] on div at bounding box center [440, 537] width 166 height 28
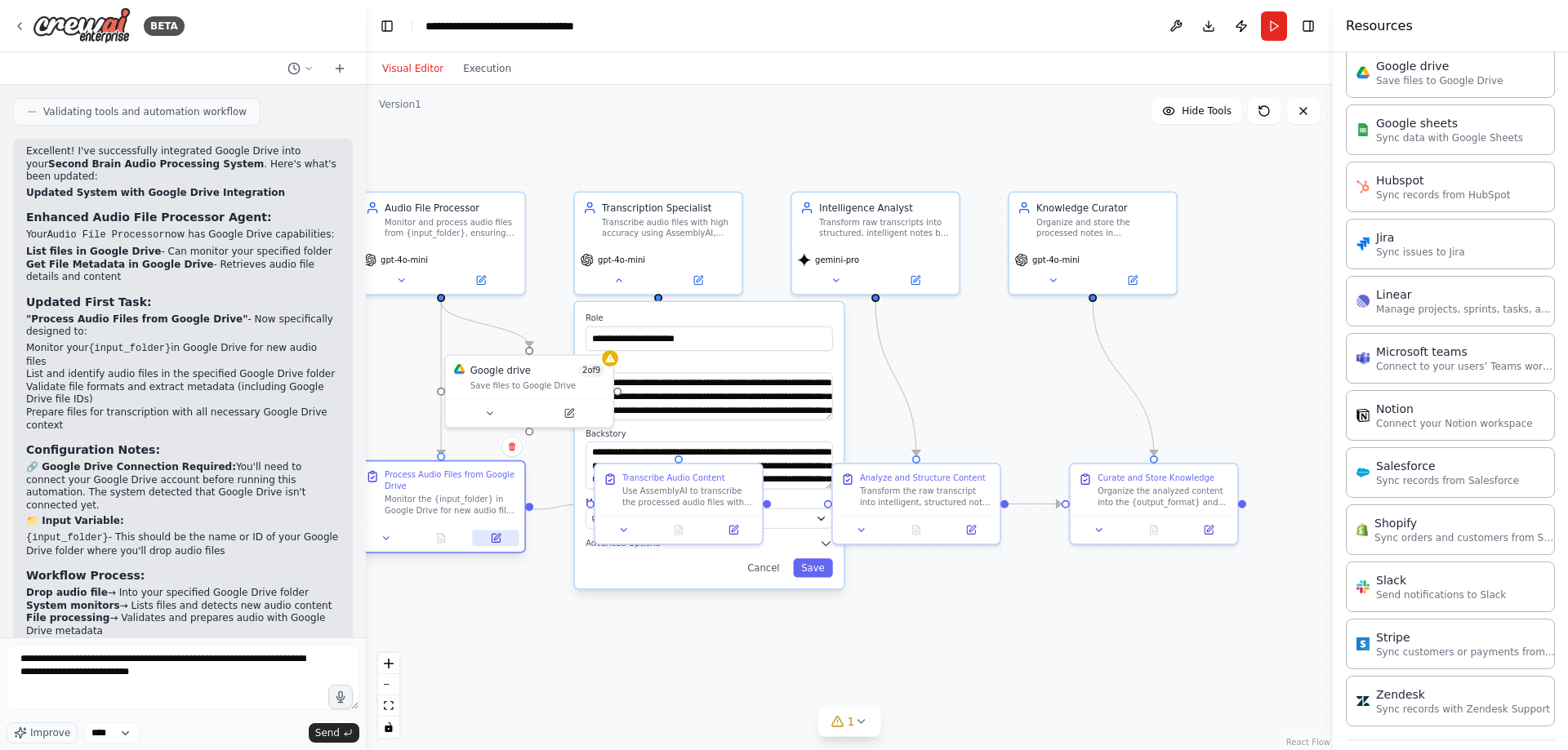
click at [497, 539] on icon at bounding box center [495, 537] width 8 height 8
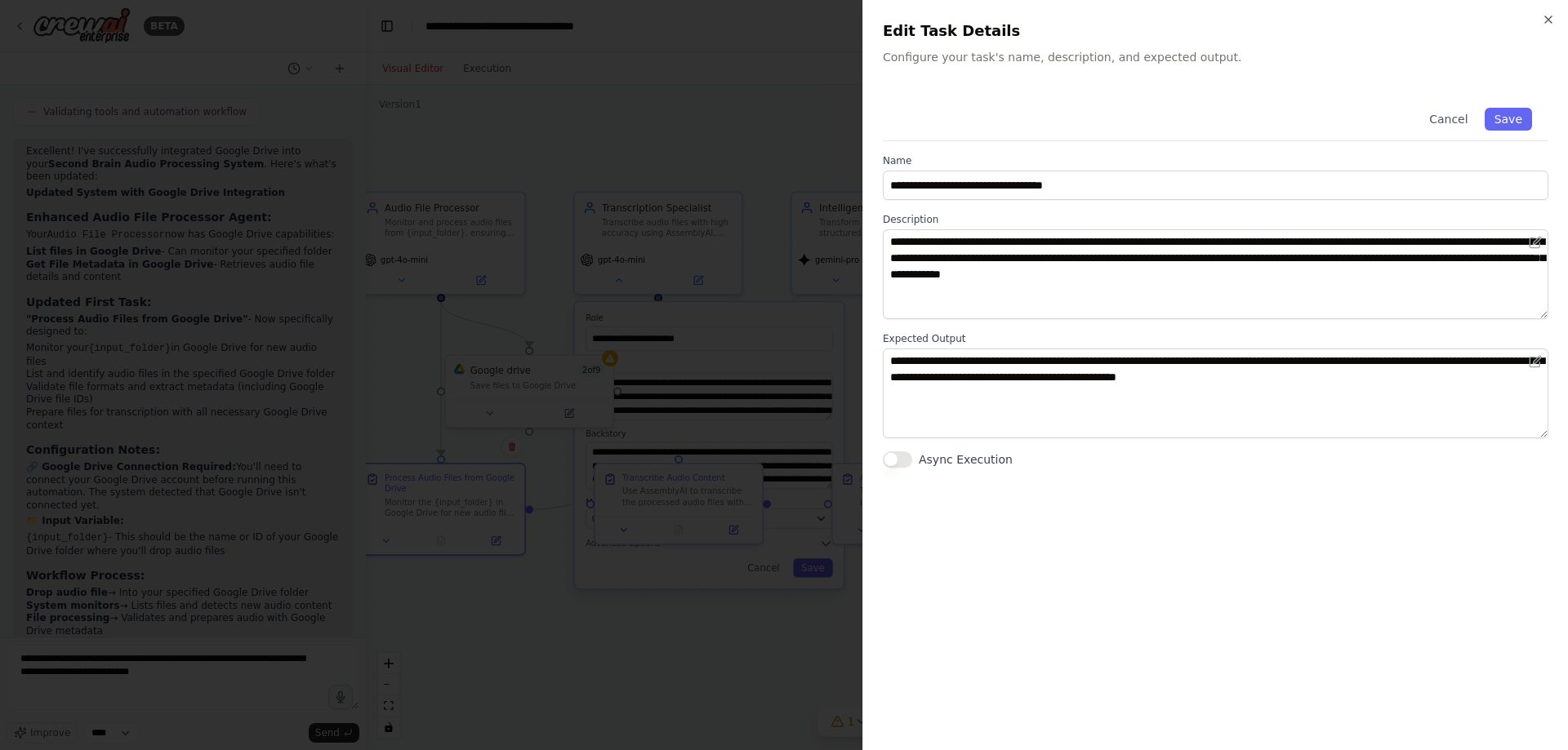
click at [212, 645] on div at bounding box center [784, 375] width 1568 height 750
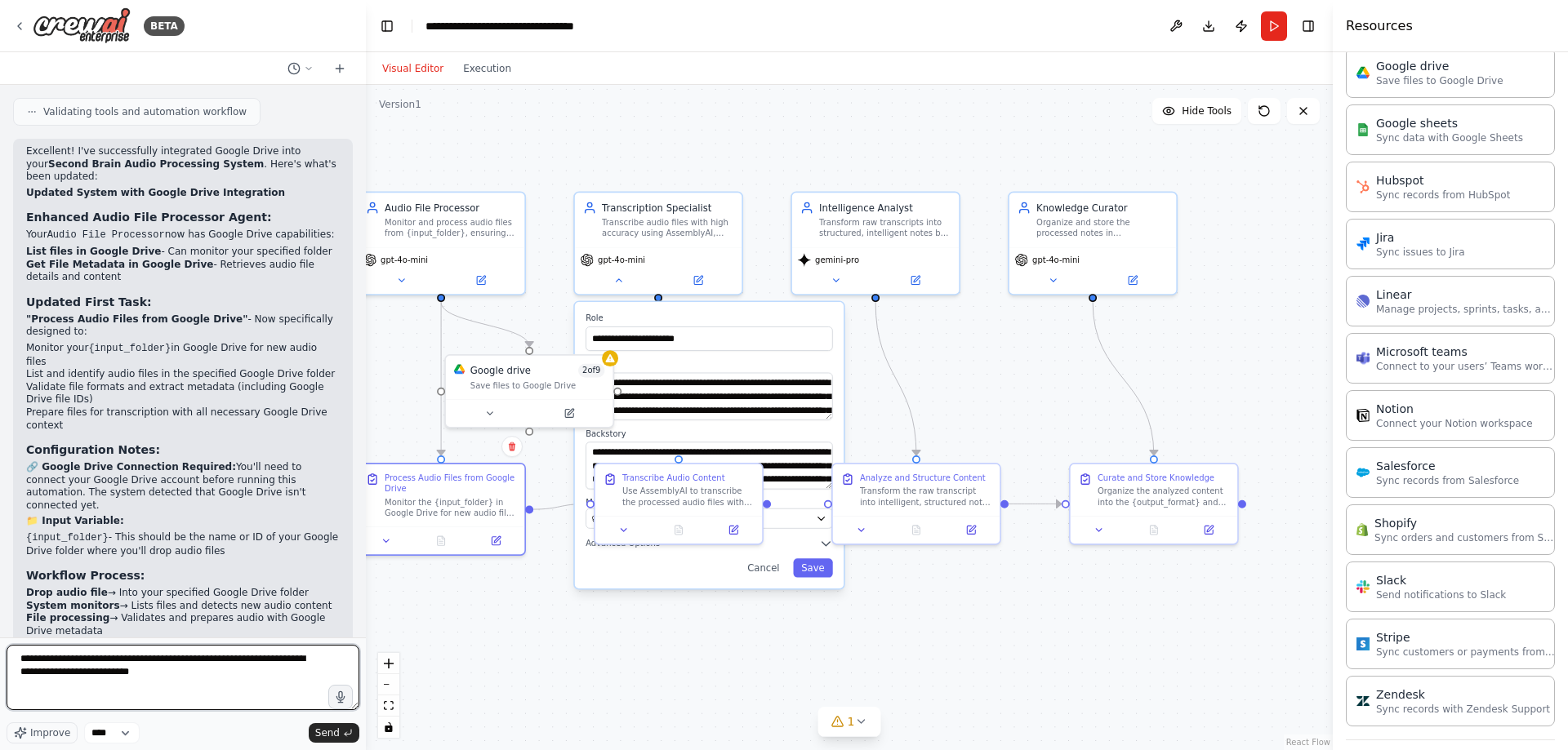
drag, startPoint x: 195, startPoint y: 682, endPoint x: -30, endPoint y: 640, distance: 228.9
click at [0, 640] on html "BETA The Input: You put an audio file into a specific folder. Step 1: The Trans…" at bounding box center [784, 375] width 1568 height 750
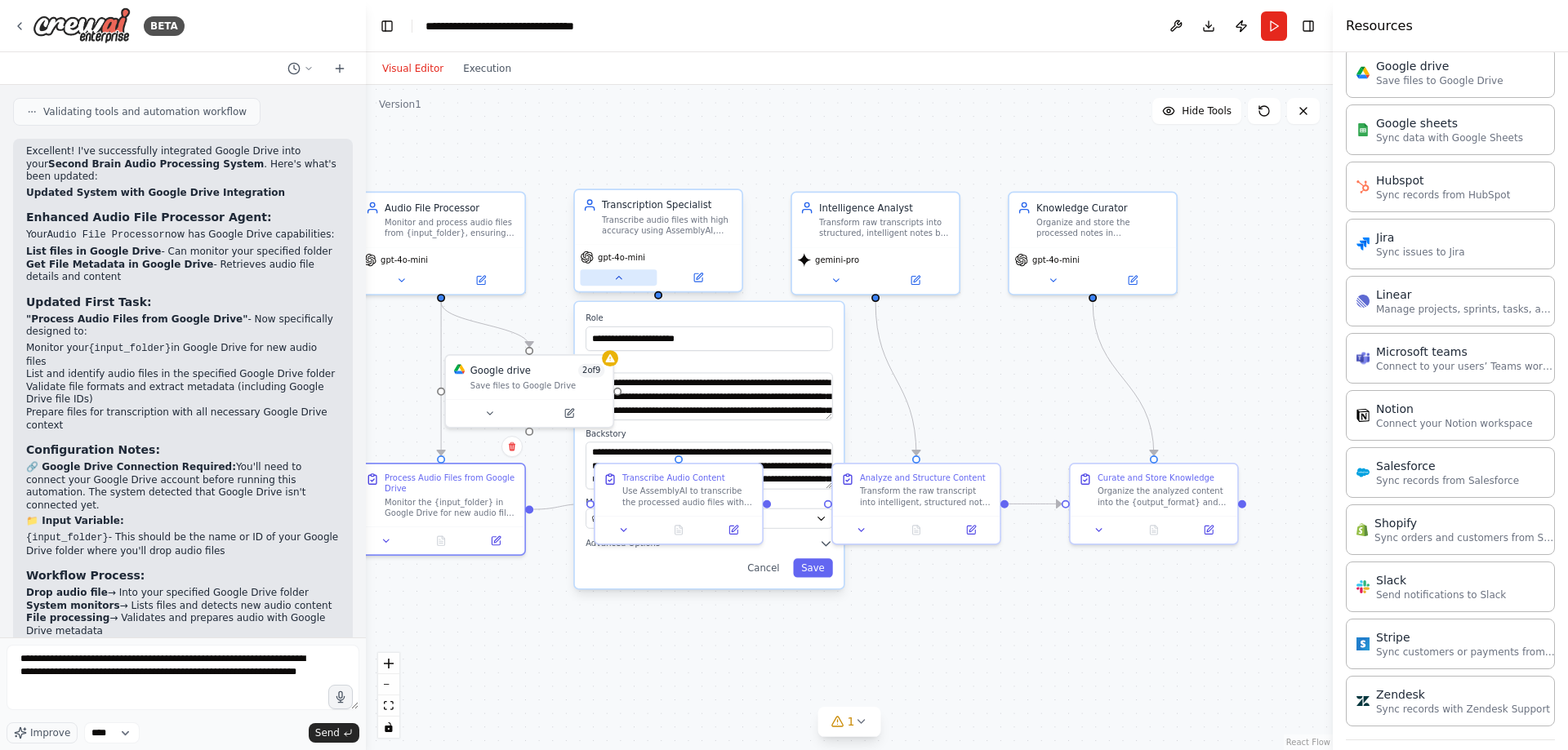
click at [628, 273] on button at bounding box center [618, 277] width 76 height 16
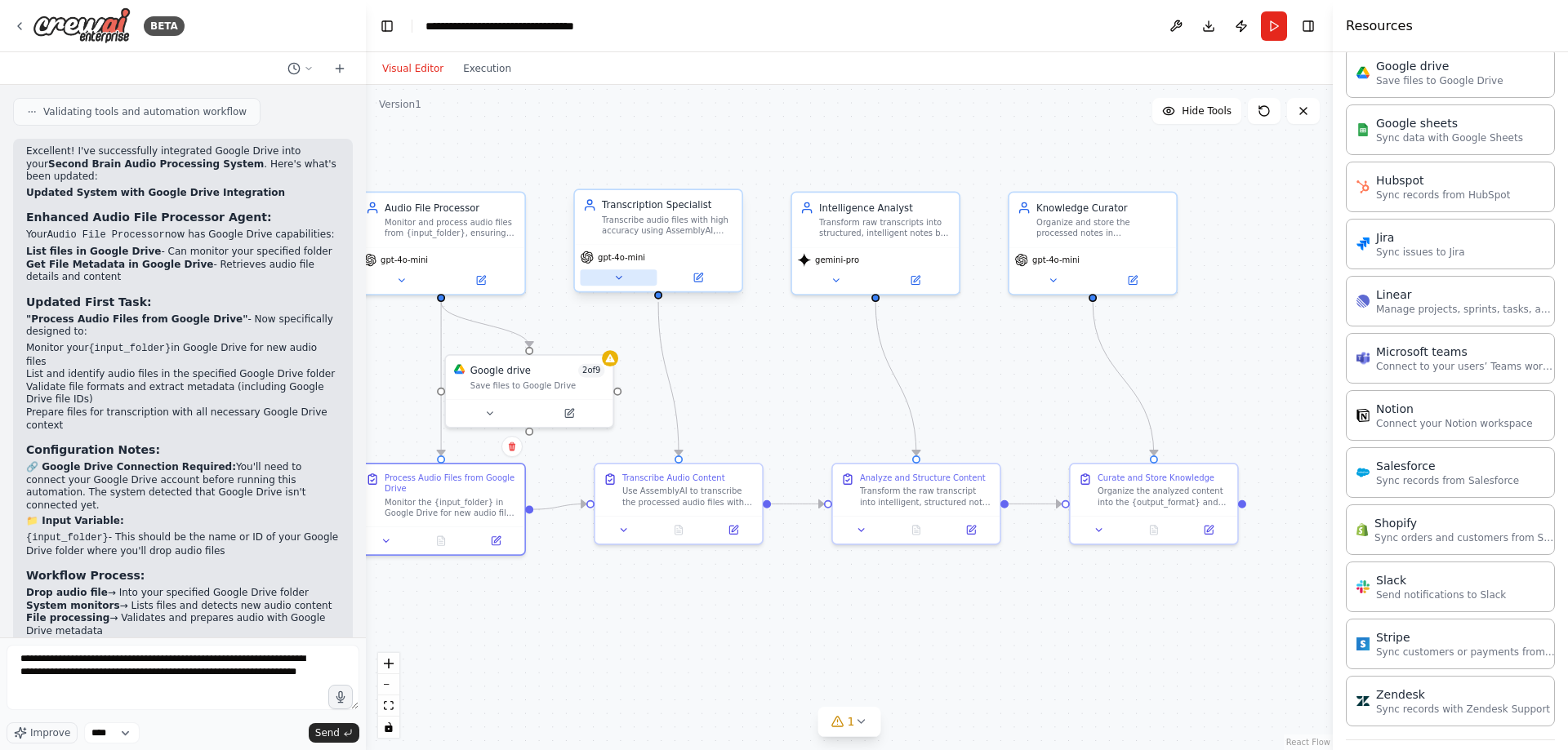
click at [628, 275] on button at bounding box center [618, 277] width 76 height 16
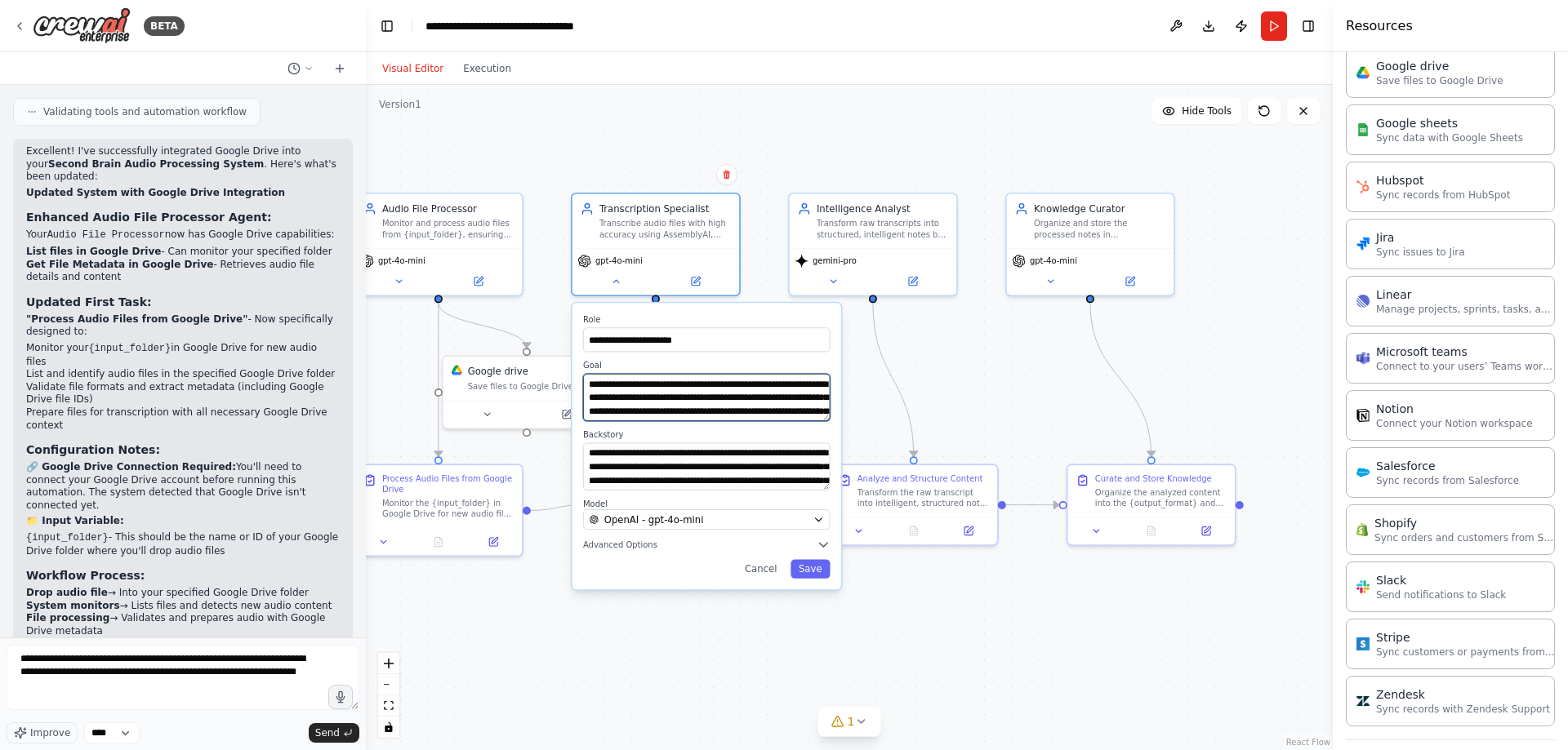
scroll to position [33, 0]
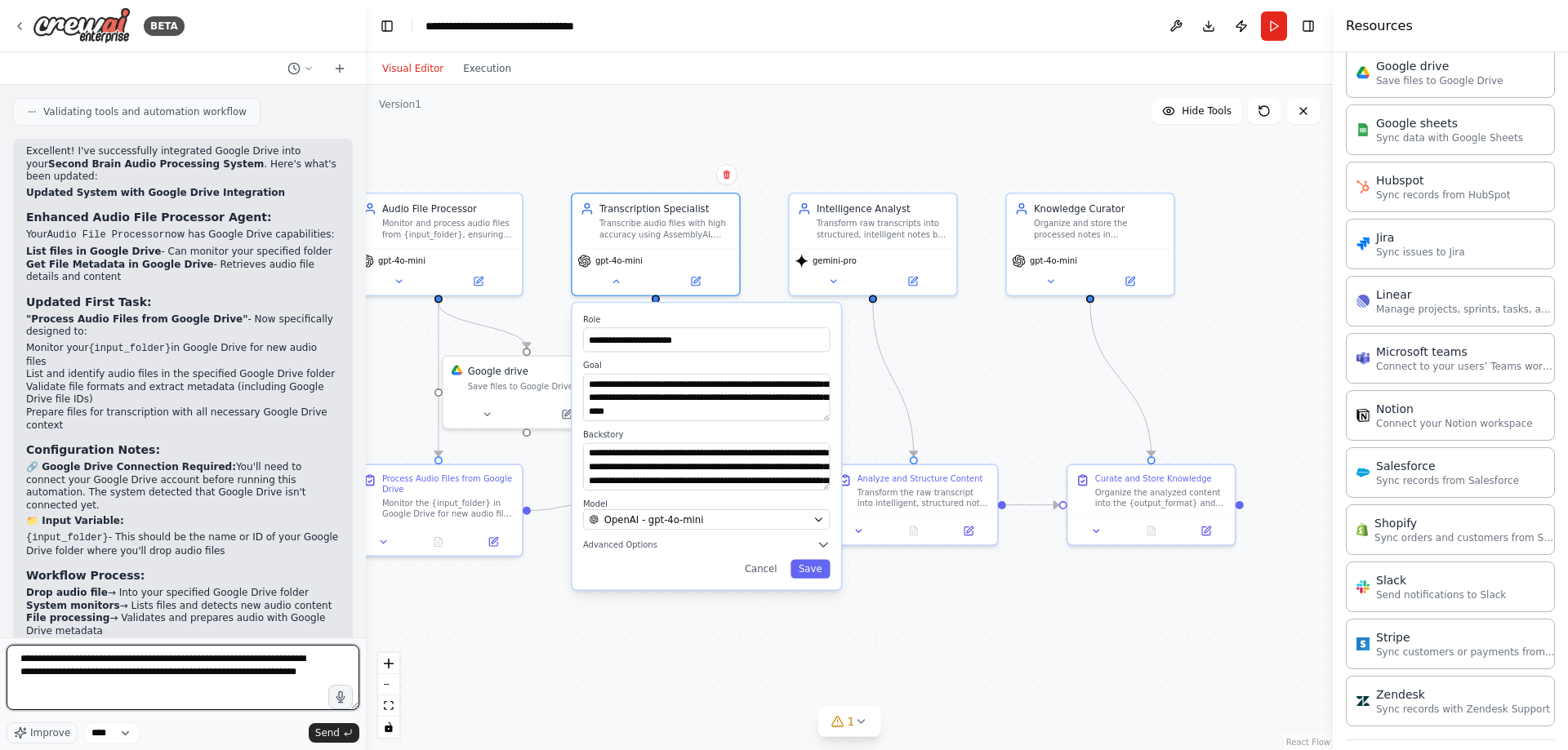
click at [302, 678] on textarea "**********" at bounding box center [183, 677] width 353 height 65
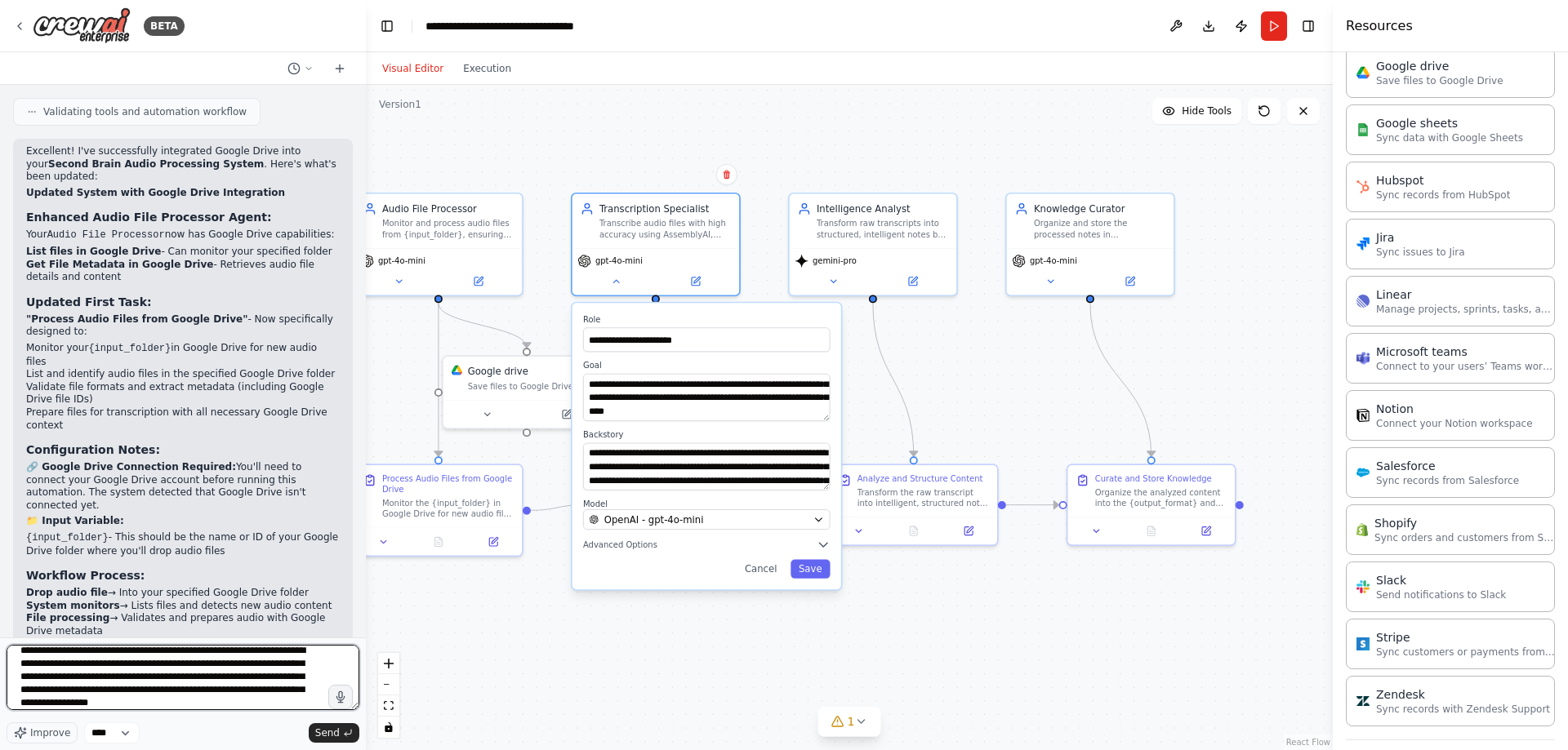
type textarea "**********"
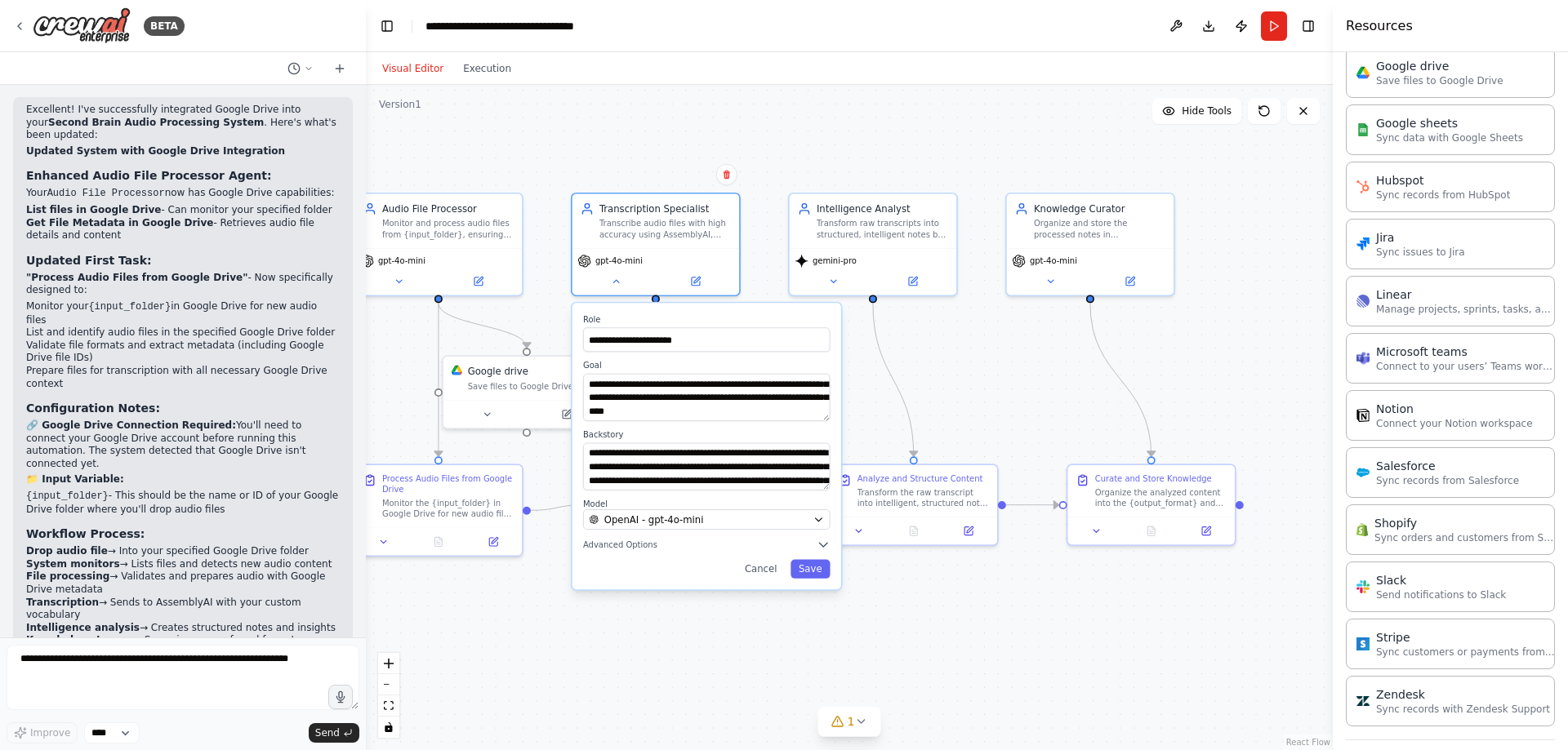
scroll to position [2915, 0]
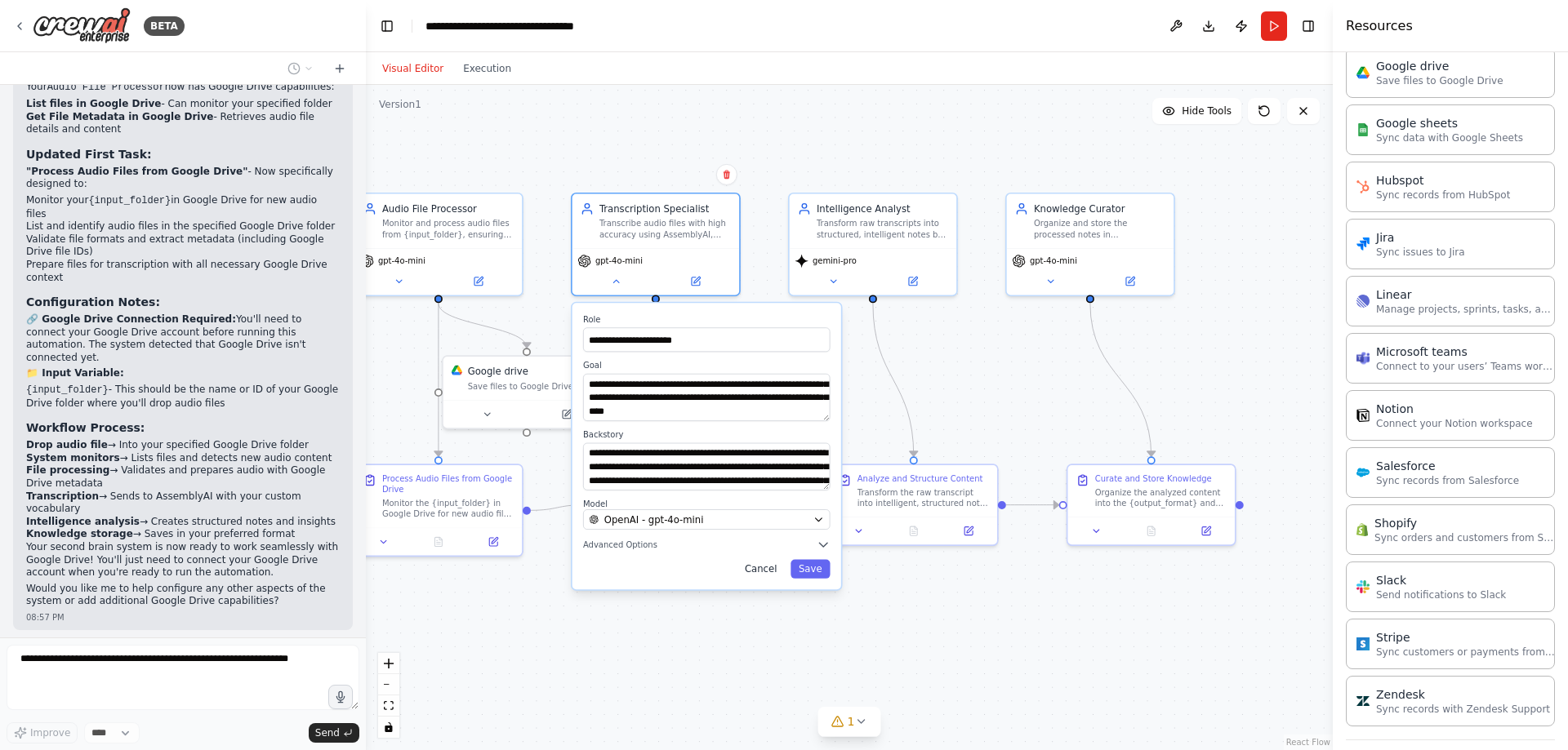
click at [766, 577] on button "Cancel" at bounding box center [760, 569] width 48 height 19
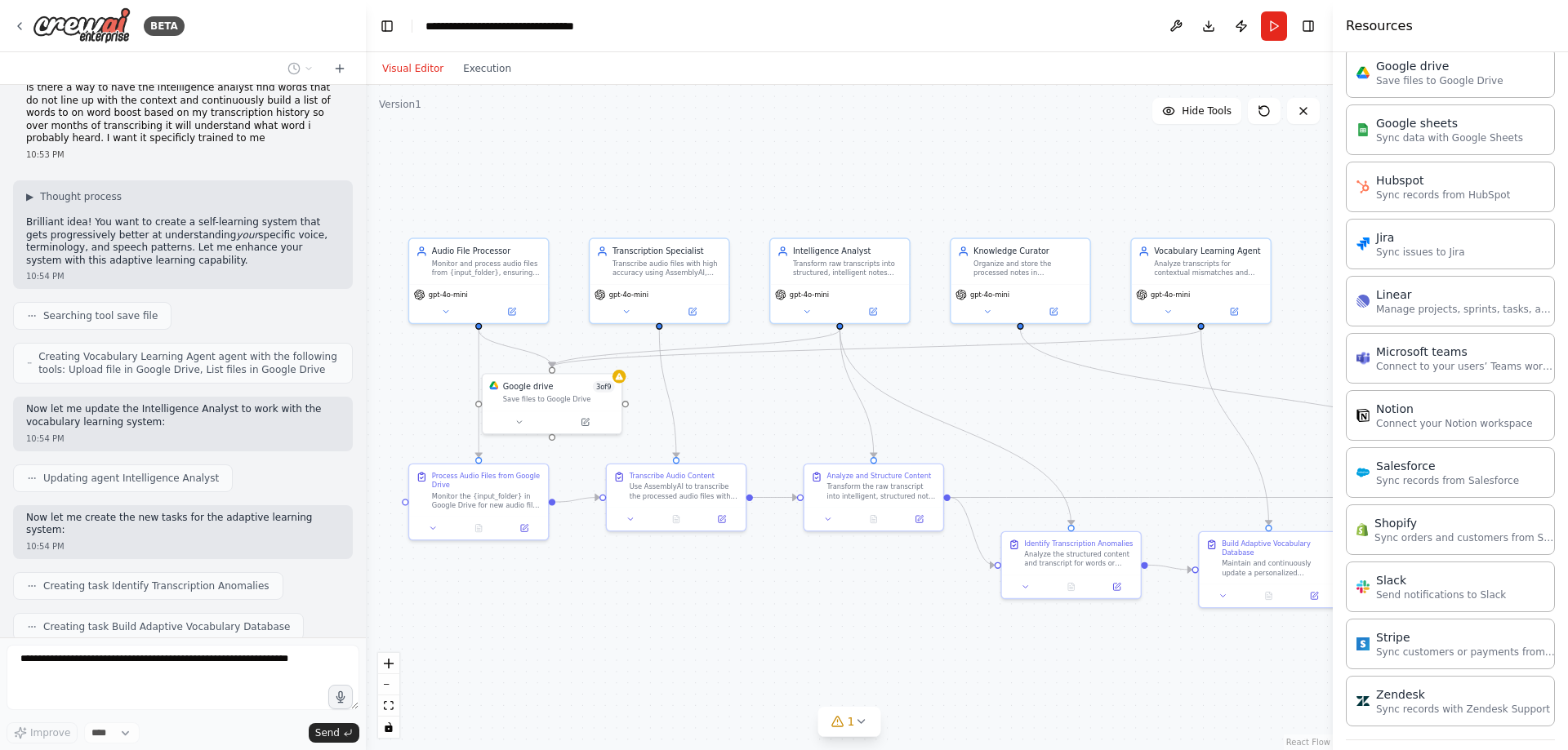
scroll to position [3524, 0]
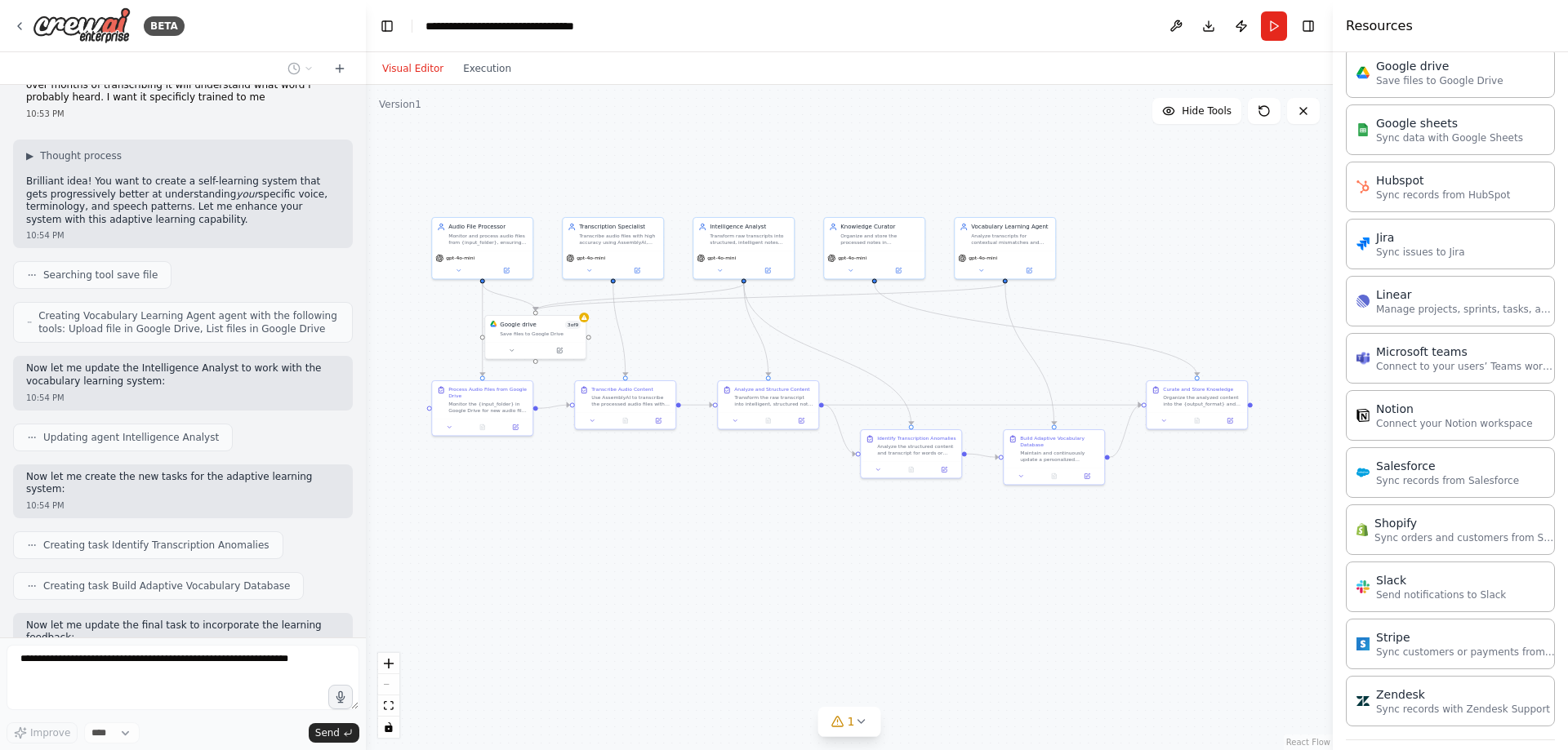
drag, startPoint x: 1271, startPoint y: 363, endPoint x: 1122, endPoint y: 291, distance: 165.5
click at [1122, 291] on div ".deletable-edge-delete-btn { width: 20px; height: 20px; border: 0px solid #ffff…" at bounding box center [849, 417] width 967 height 665
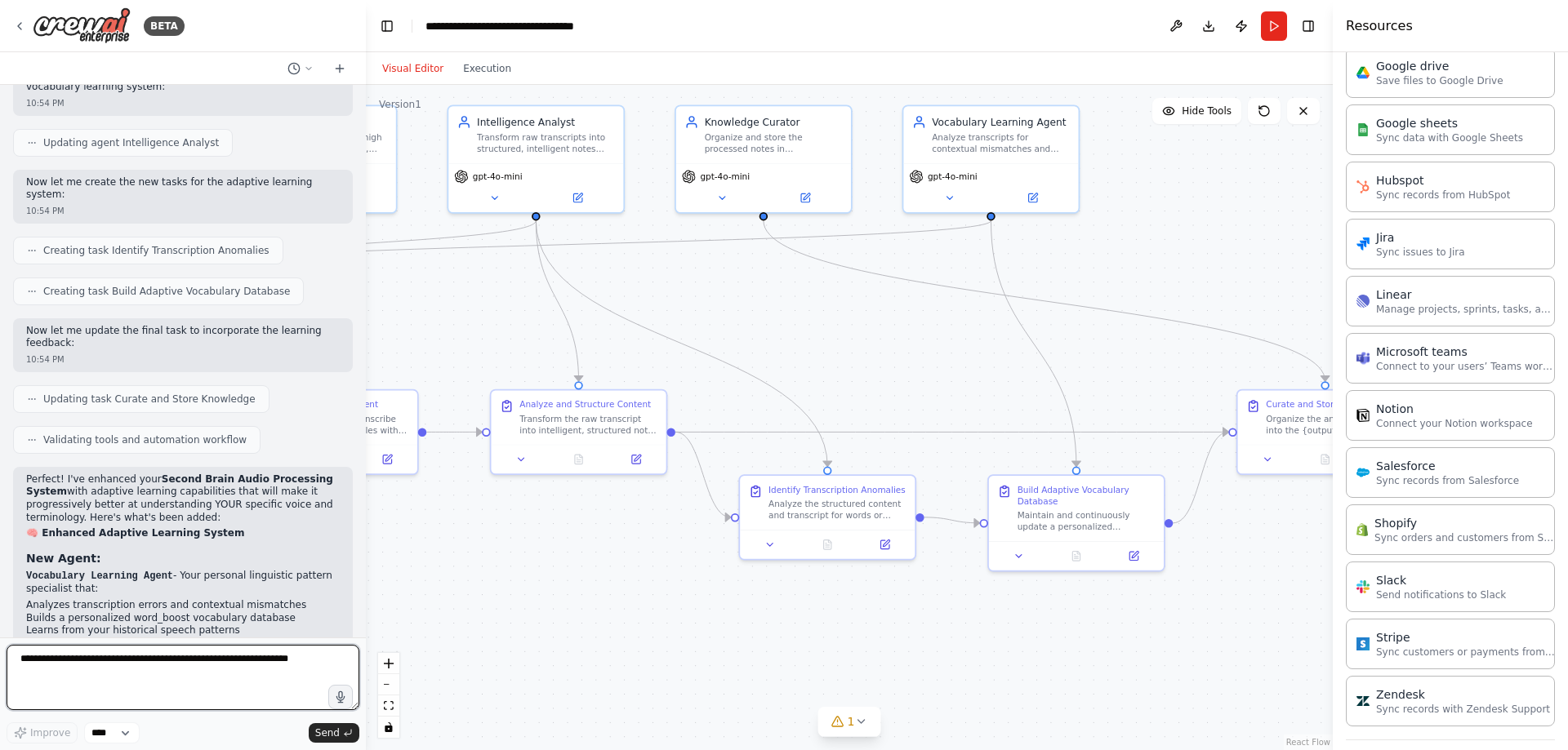
drag, startPoint x: 746, startPoint y: 312, endPoint x: 861, endPoint y: 339, distance: 118.1
click at [861, 339] on div ".deletable-edge-delete-btn { width: 20px; height: 20px; border: 0px solid #ffff…" at bounding box center [849, 417] width 967 height 665
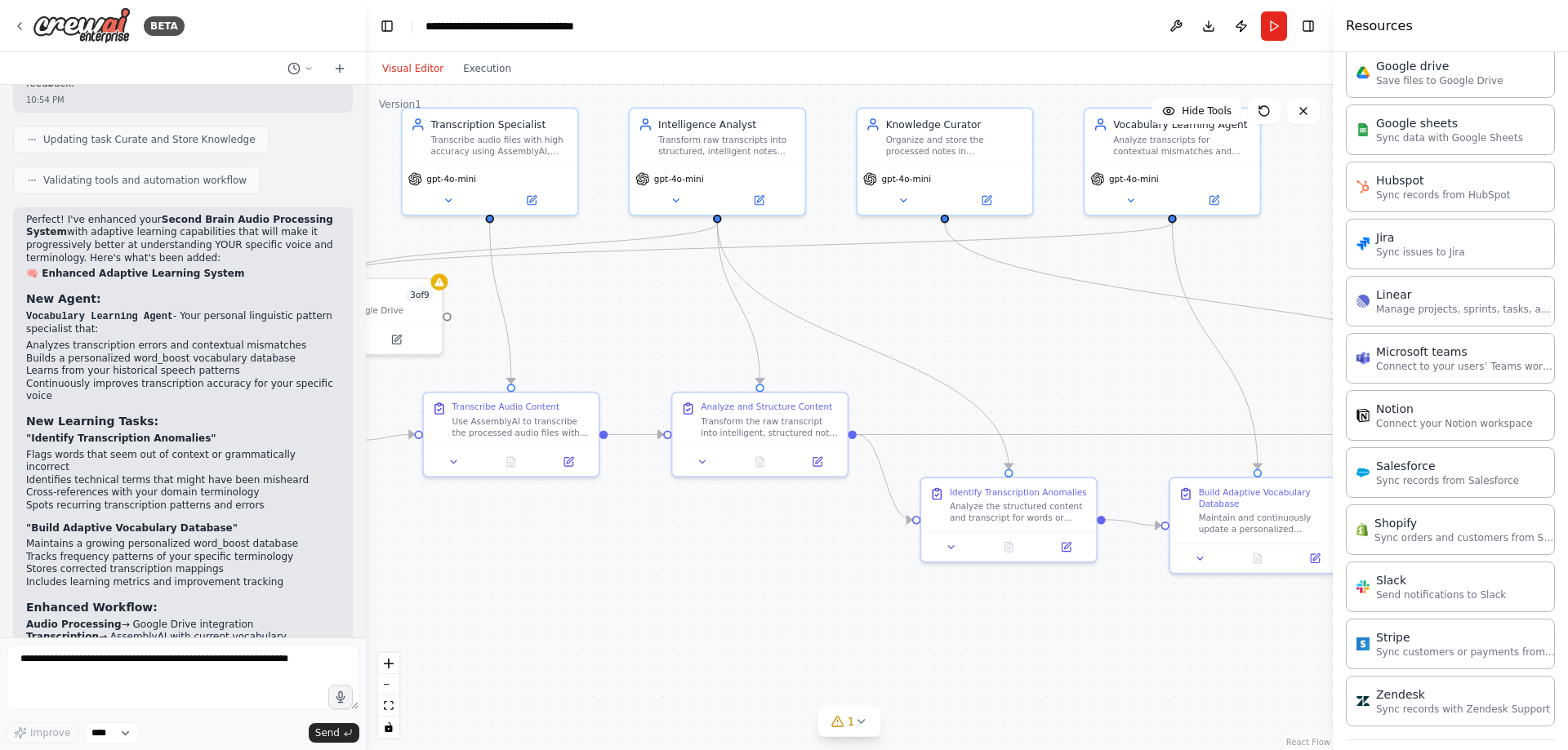
drag, startPoint x: 731, startPoint y: 325, endPoint x: 913, endPoint y: 328, distance: 182.0
click at [913, 328] on div ".deletable-edge-delete-btn { width: 20px; height: 20px; border: 0px solid #ffff…" at bounding box center [849, 417] width 967 height 665
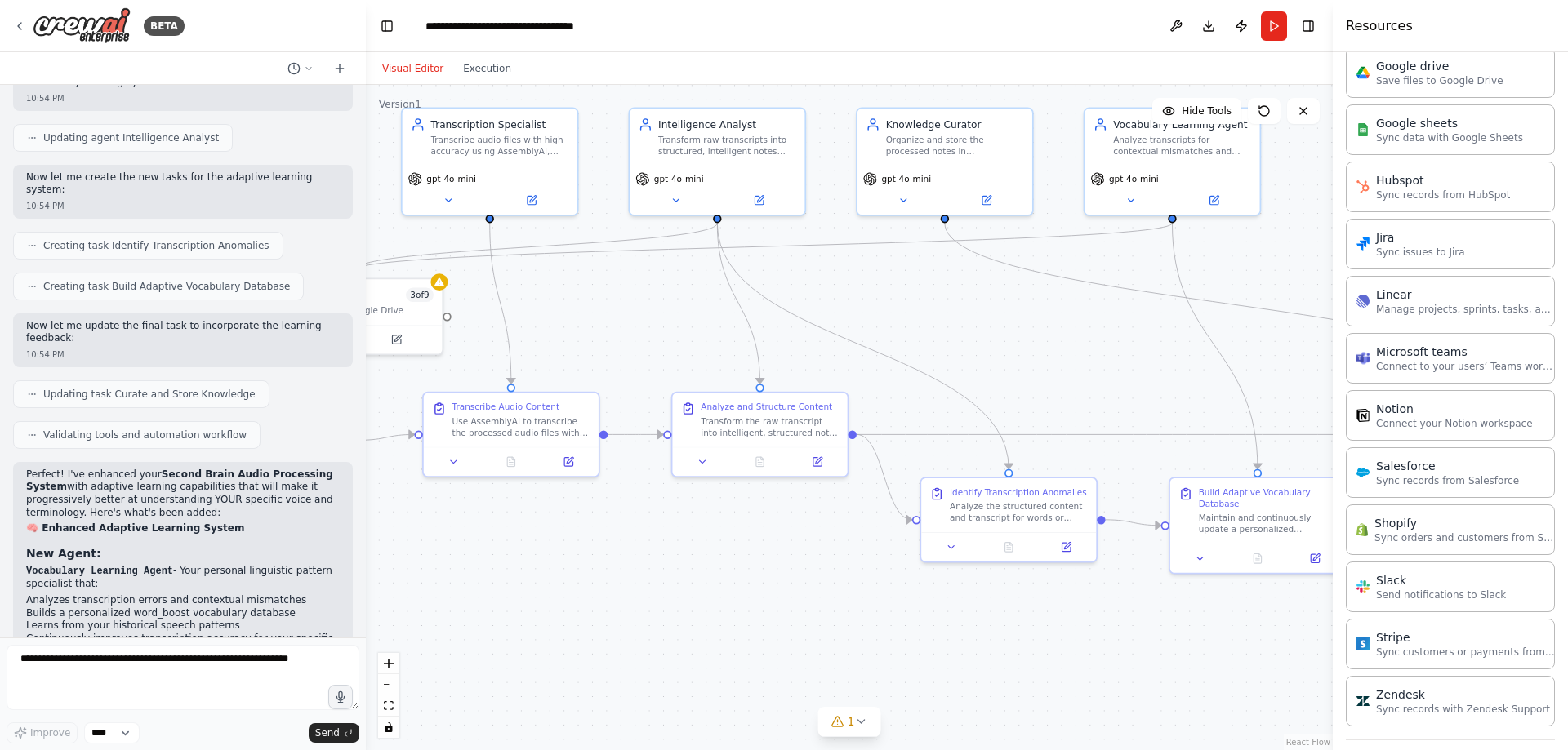
scroll to position [3772, 0]
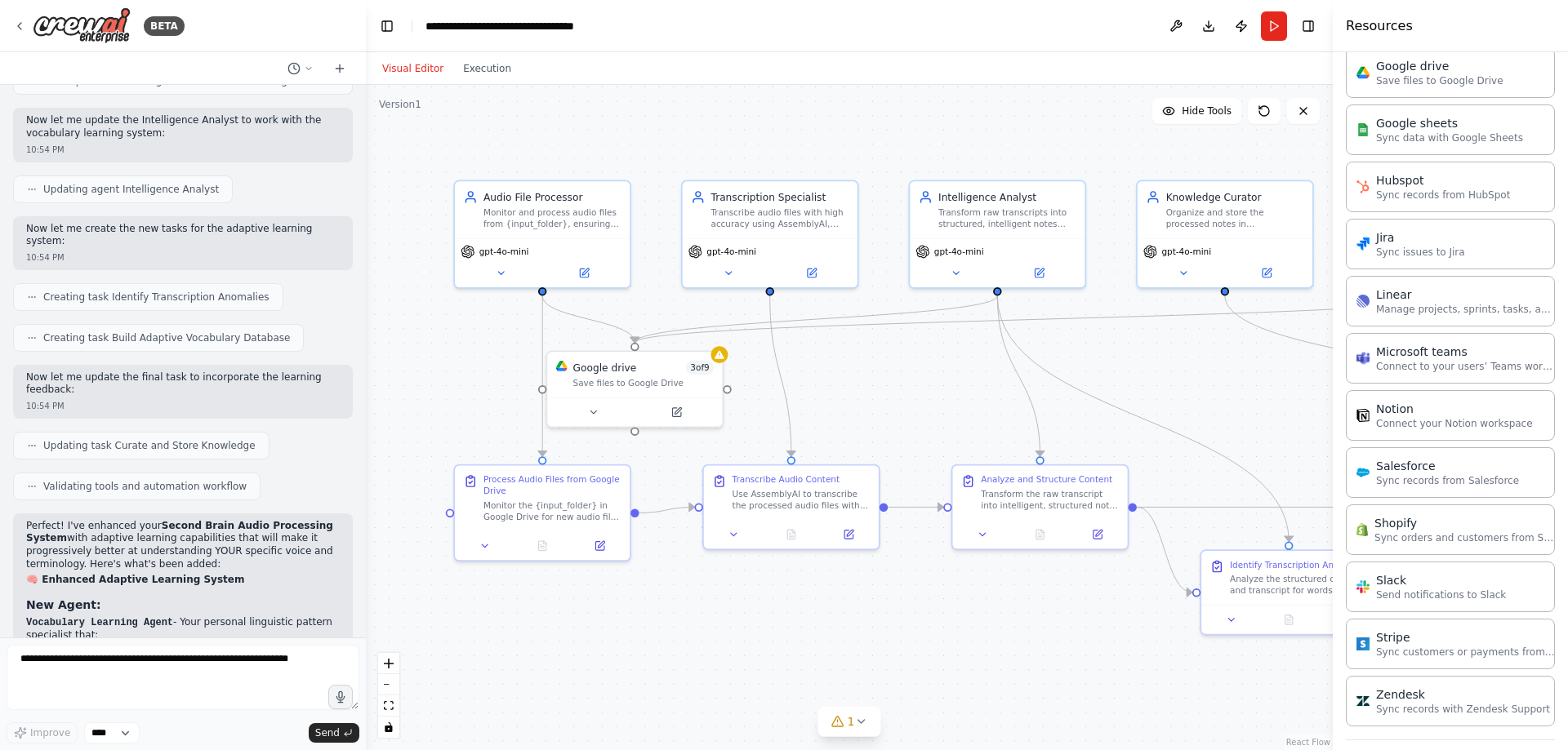
drag, startPoint x: 610, startPoint y: 326, endPoint x: 897, endPoint y: 400, distance: 296.4
click at [897, 400] on div ".deletable-edge-delete-btn { width: 20px; height: 20px; border: 0px solid #ffff…" at bounding box center [849, 417] width 967 height 665
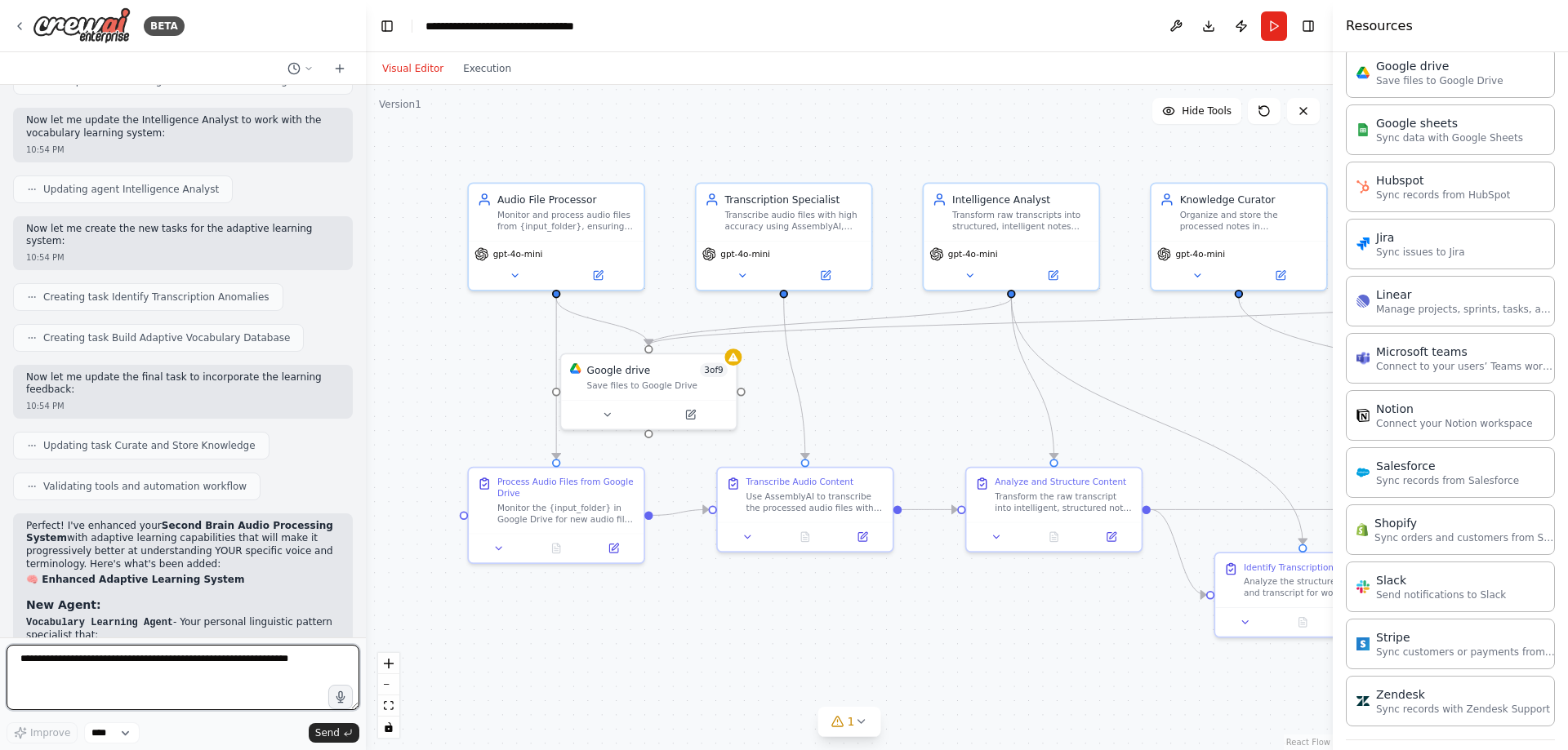
click at [238, 682] on textarea at bounding box center [183, 677] width 353 height 65
click at [738, 360] on div at bounding box center [732, 355] width 17 height 17
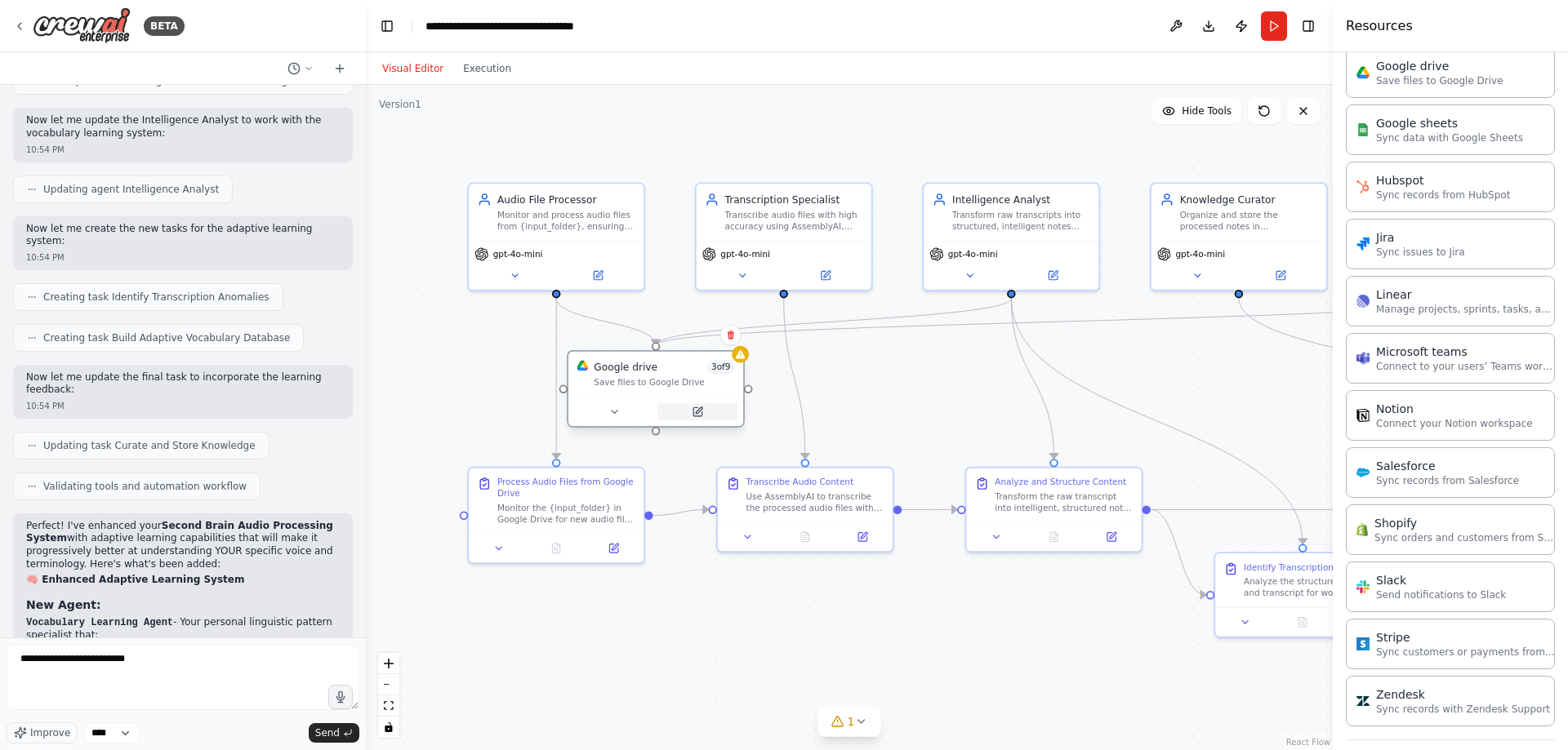
click at [704, 410] on button at bounding box center [698, 412] width 80 height 17
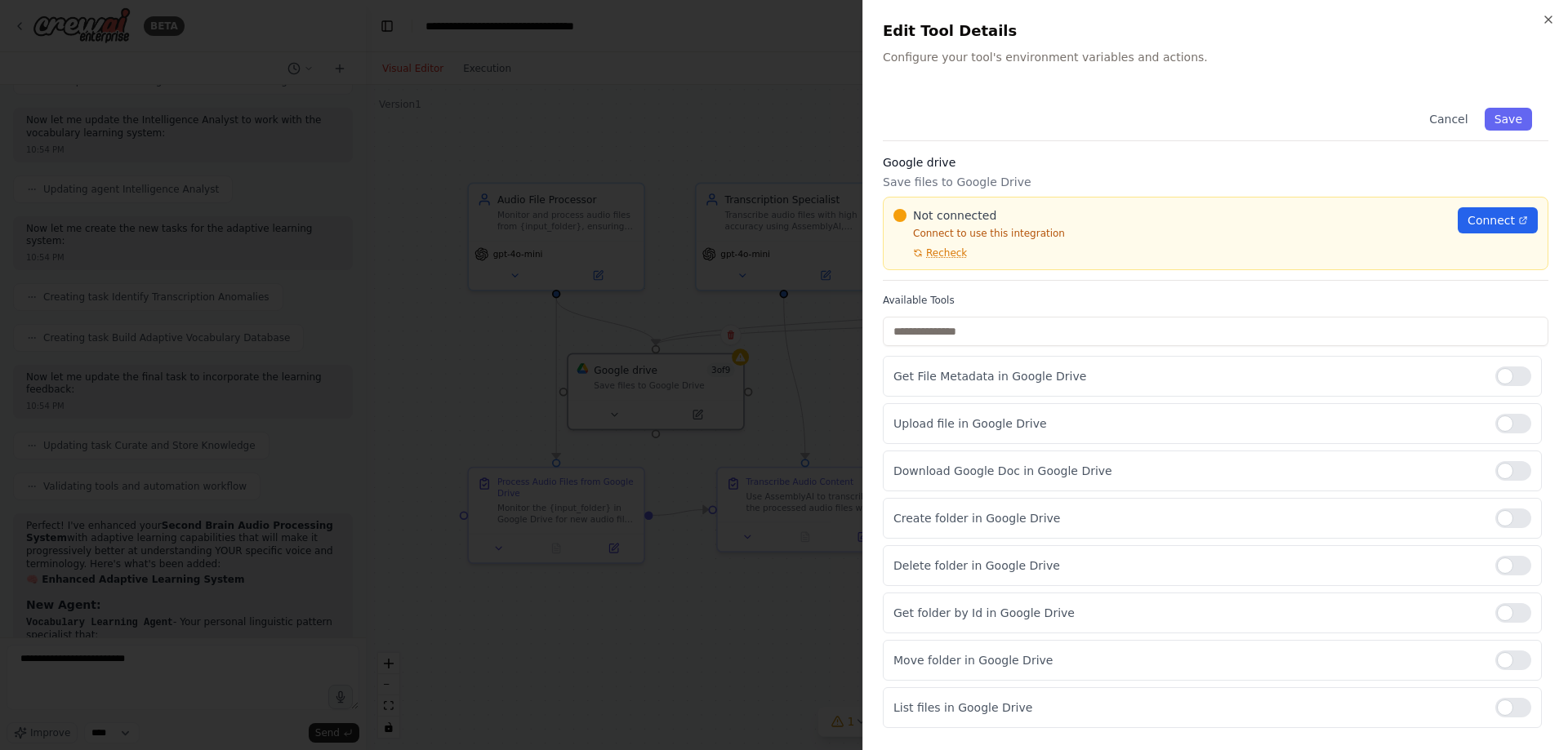
click at [817, 395] on div at bounding box center [784, 375] width 1568 height 750
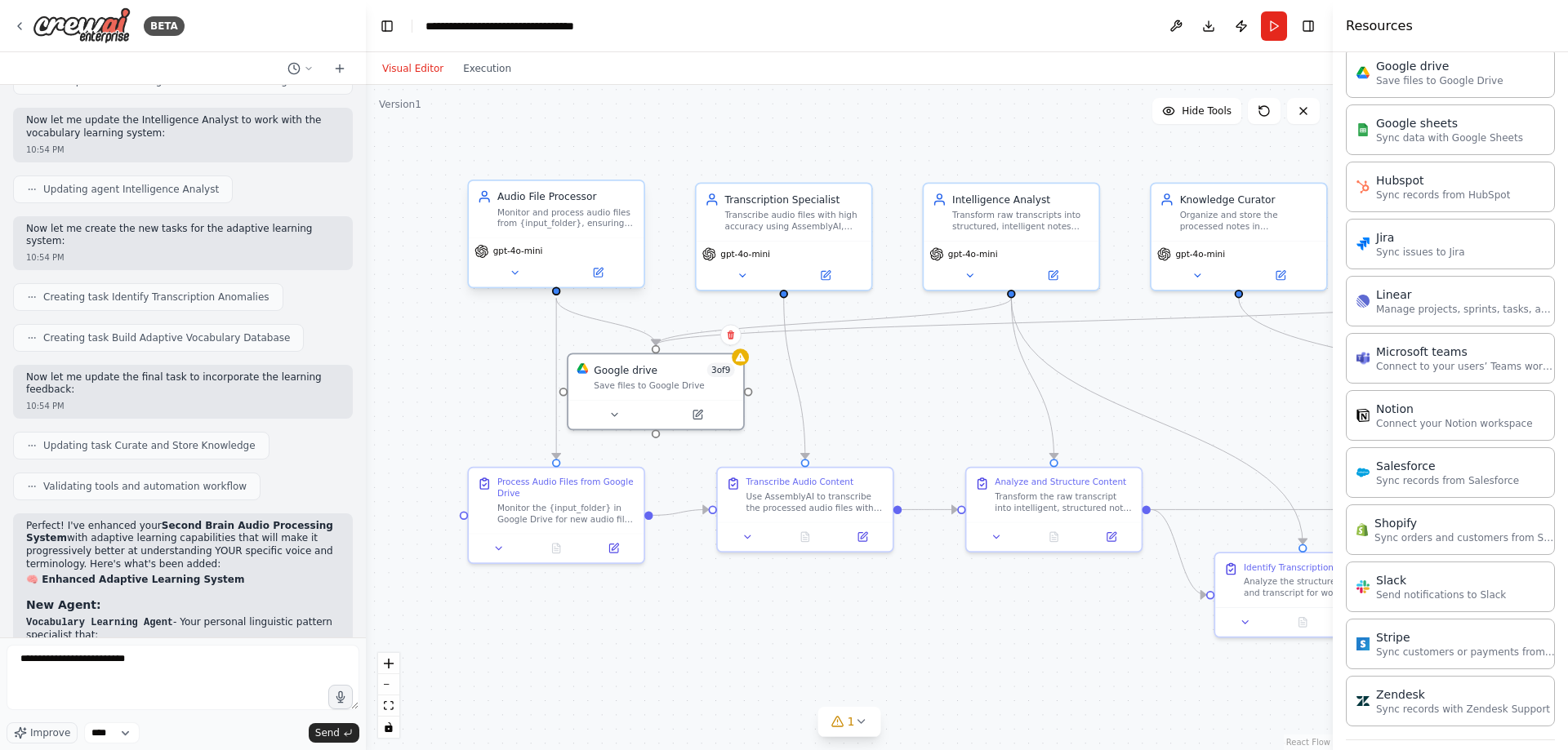
click at [521, 258] on div "gpt-4o-mini" at bounding box center [508, 250] width 68 height 14
drag, startPoint x: 157, startPoint y: 675, endPoint x: 180, endPoint y: 674, distance: 23.0
click at [159, 675] on textarea "**********" at bounding box center [183, 677] width 353 height 65
click at [183, 671] on textarea "**********" at bounding box center [183, 677] width 353 height 65
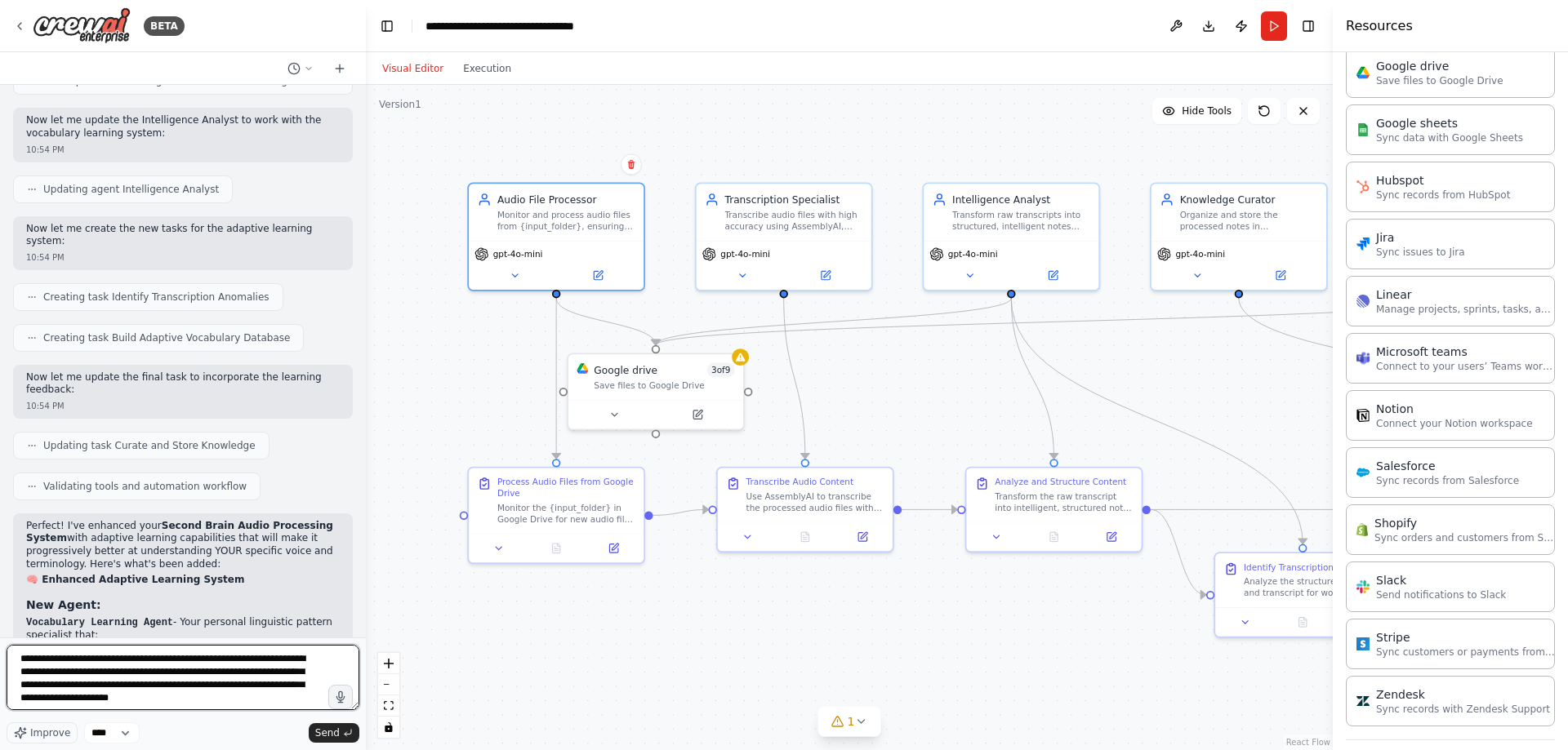
click at [143, 695] on textarea "**********" at bounding box center [183, 677] width 353 height 65
drag, startPoint x: 146, startPoint y: 698, endPoint x: -25, endPoint y: 640, distance: 180.6
click at [0, 640] on html "BETA The Input: You put an audio file into a specific folder. Step 1: The Trans…" at bounding box center [784, 375] width 1568 height 750
click at [212, 706] on textarea "**********" at bounding box center [183, 677] width 353 height 65
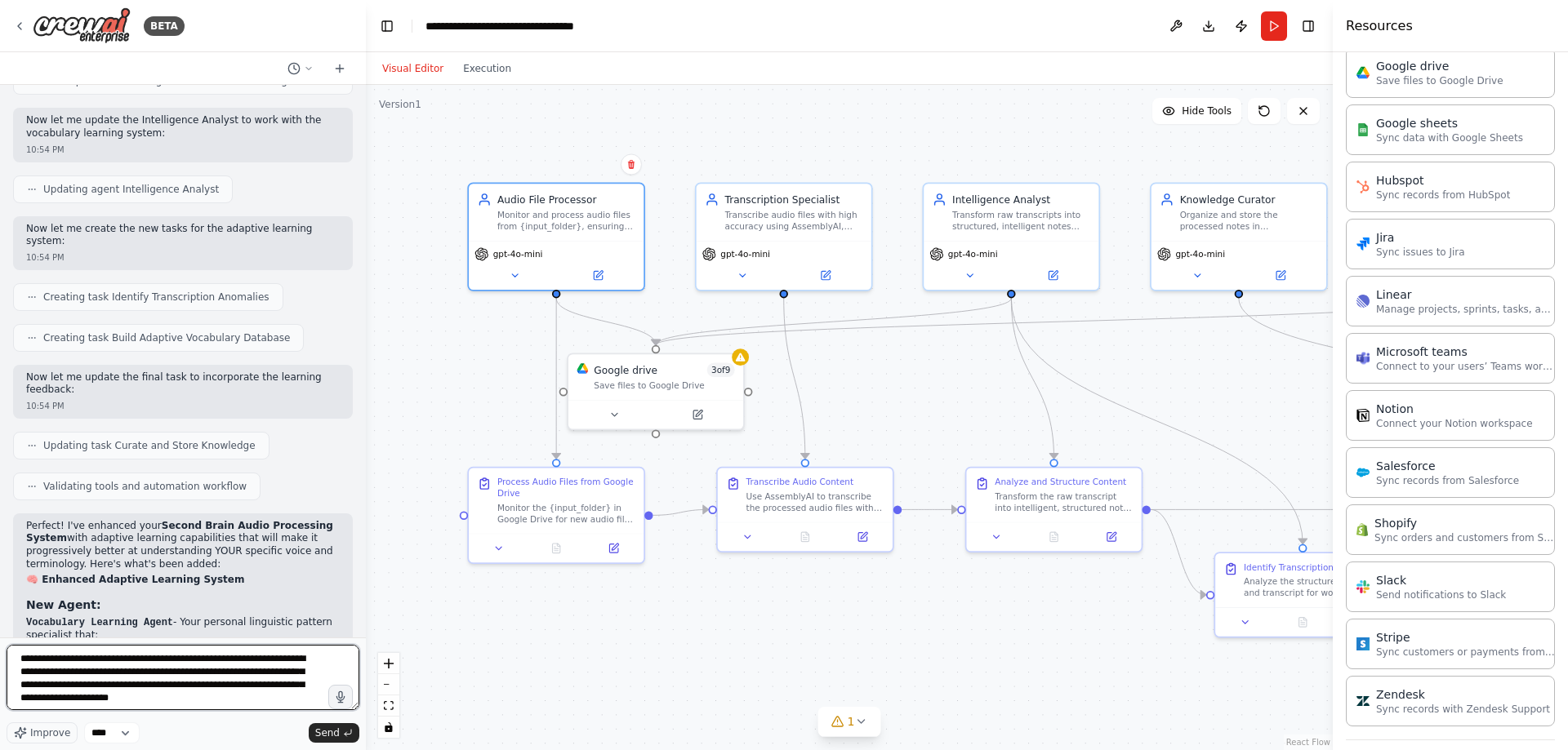
drag, startPoint x: 196, startPoint y: 703, endPoint x: -103, endPoint y: 647, distance: 304.2
click at [0, 647] on html "BETA The Input: You put an audio file into a specific folder. Step 1: The Trans…" at bounding box center [784, 375] width 1568 height 750
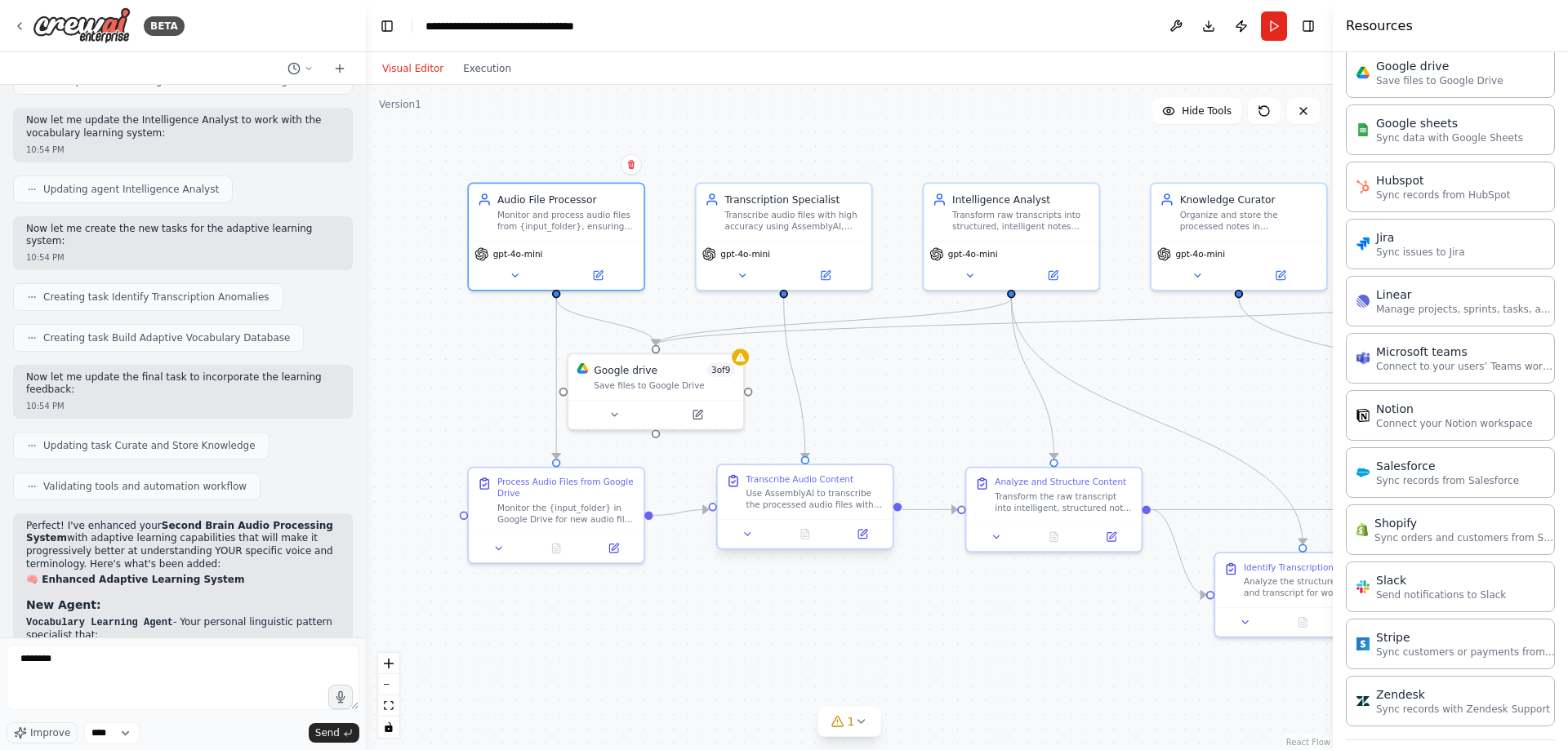
click at [857, 547] on div at bounding box center [805, 534] width 175 height 29
click at [862, 540] on button at bounding box center [862, 534] width 49 height 17
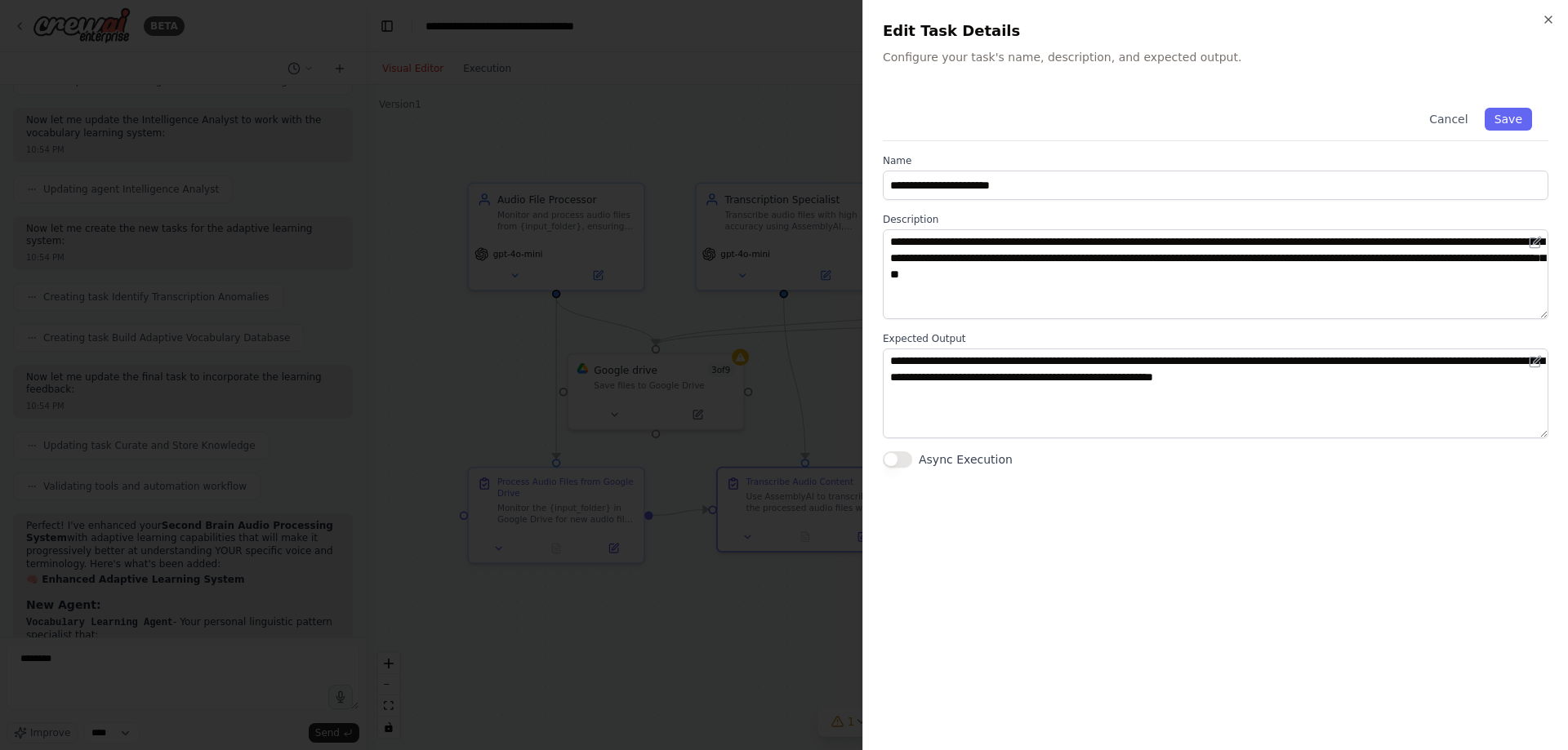
click at [672, 596] on div at bounding box center [784, 375] width 1568 height 750
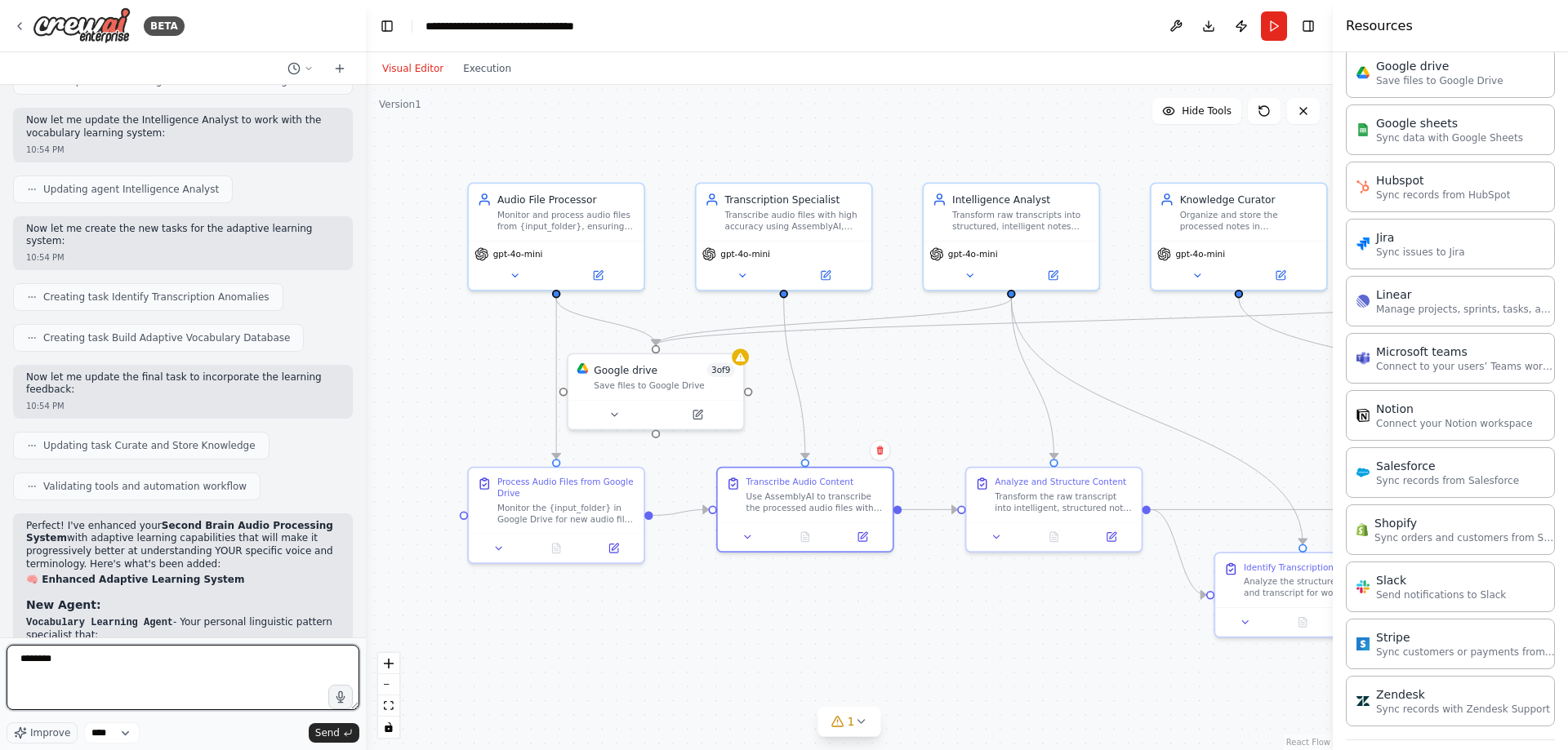
click at [164, 675] on textarea "*******" at bounding box center [183, 677] width 353 height 65
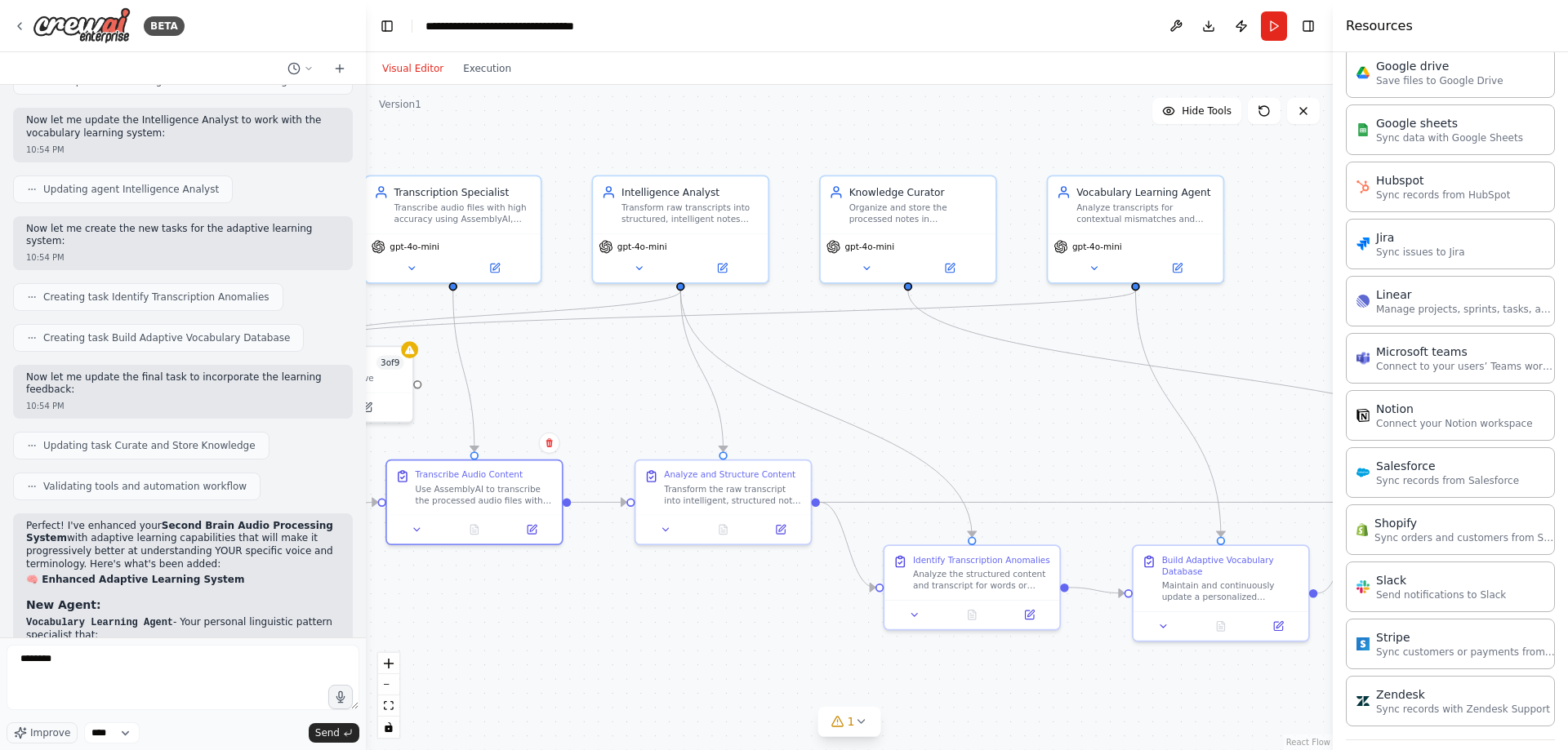
drag, startPoint x: 950, startPoint y: 644, endPoint x: 614, endPoint y: 638, distance: 336.1
click at [614, 638] on div ".deletable-edge-delete-btn { width: 20px; height: 20px; border: 0px solid #ffff…" at bounding box center [849, 417] width 967 height 665
click at [1118, 220] on div "Analyze transcripts for contextual mismatches and continuously build a personal…" at bounding box center [1145, 211] width 138 height 23
click at [1111, 275] on button at bounding box center [1093, 266] width 80 height 17
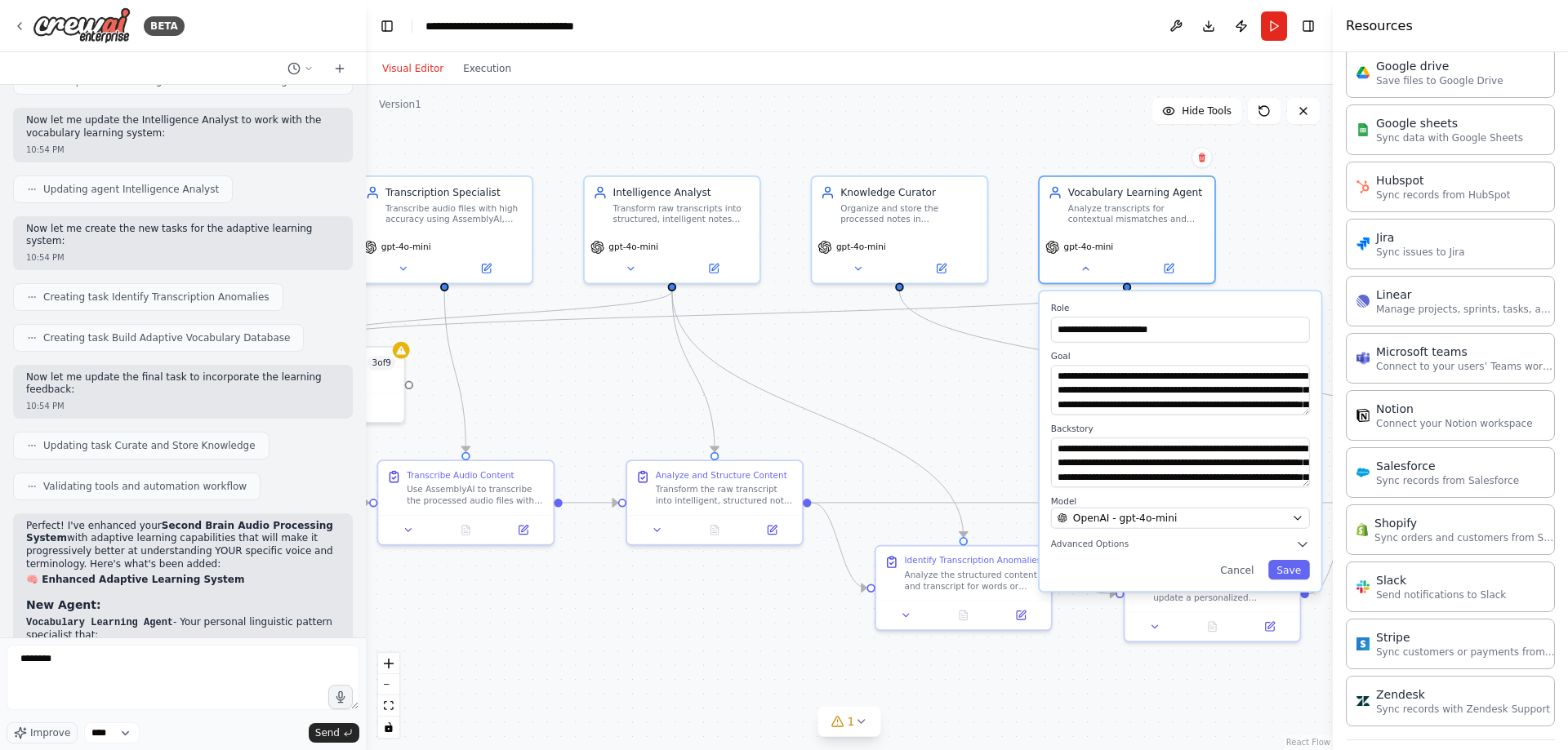
click at [848, 405] on div ".deletable-edge-delete-btn { width: 20px; height: 20px; border: 0px solid #ffff…" at bounding box center [849, 417] width 967 height 665
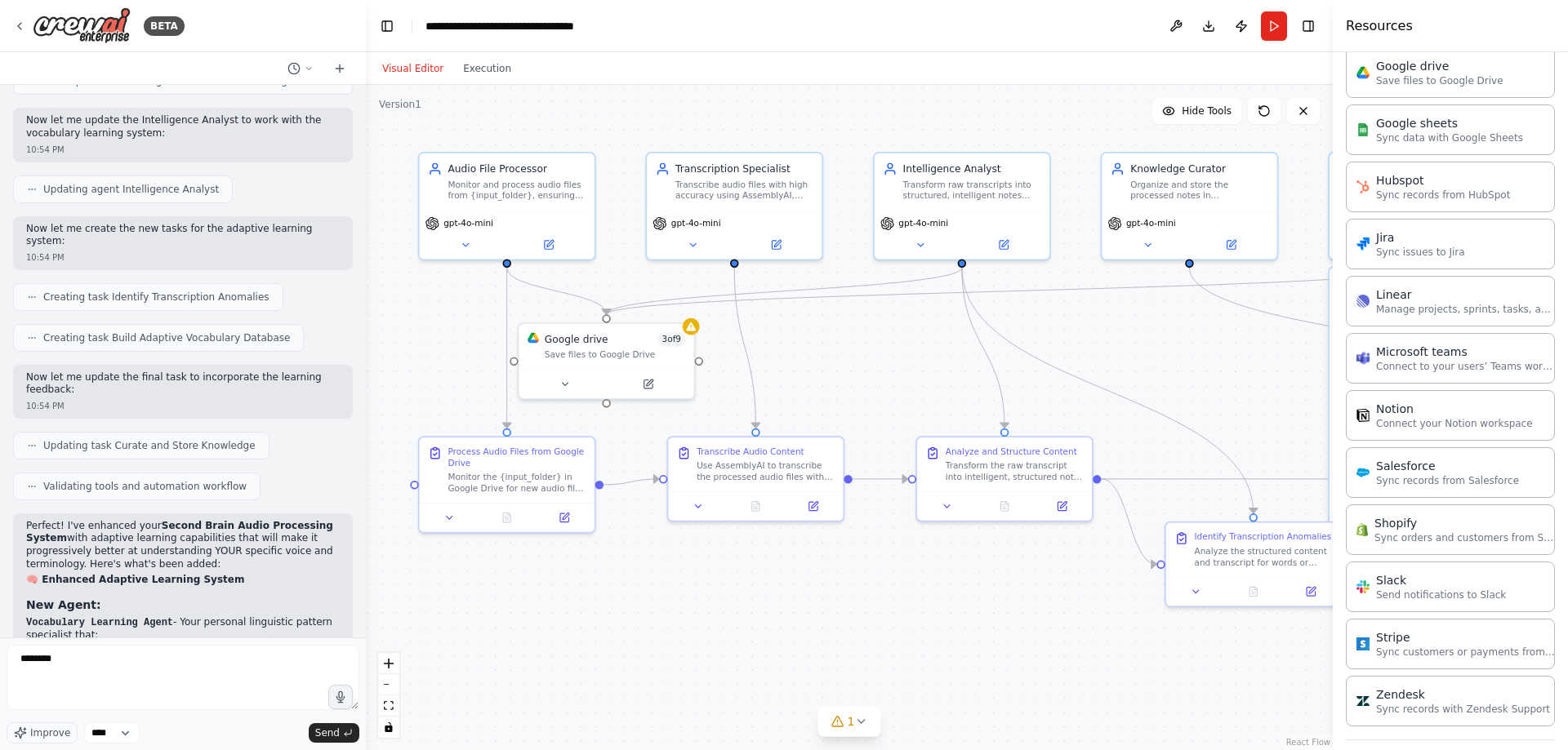
drag, startPoint x: 868, startPoint y: 387, endPoint x: 900, endPoint y: 427, distance: 51.2
click at [1156, 364] on div ".deletable-edge-delete-btn { width: 20px; height: 20px; border: 0px solid #ffff…" at bounding box center [849, 417] width 967 height 665
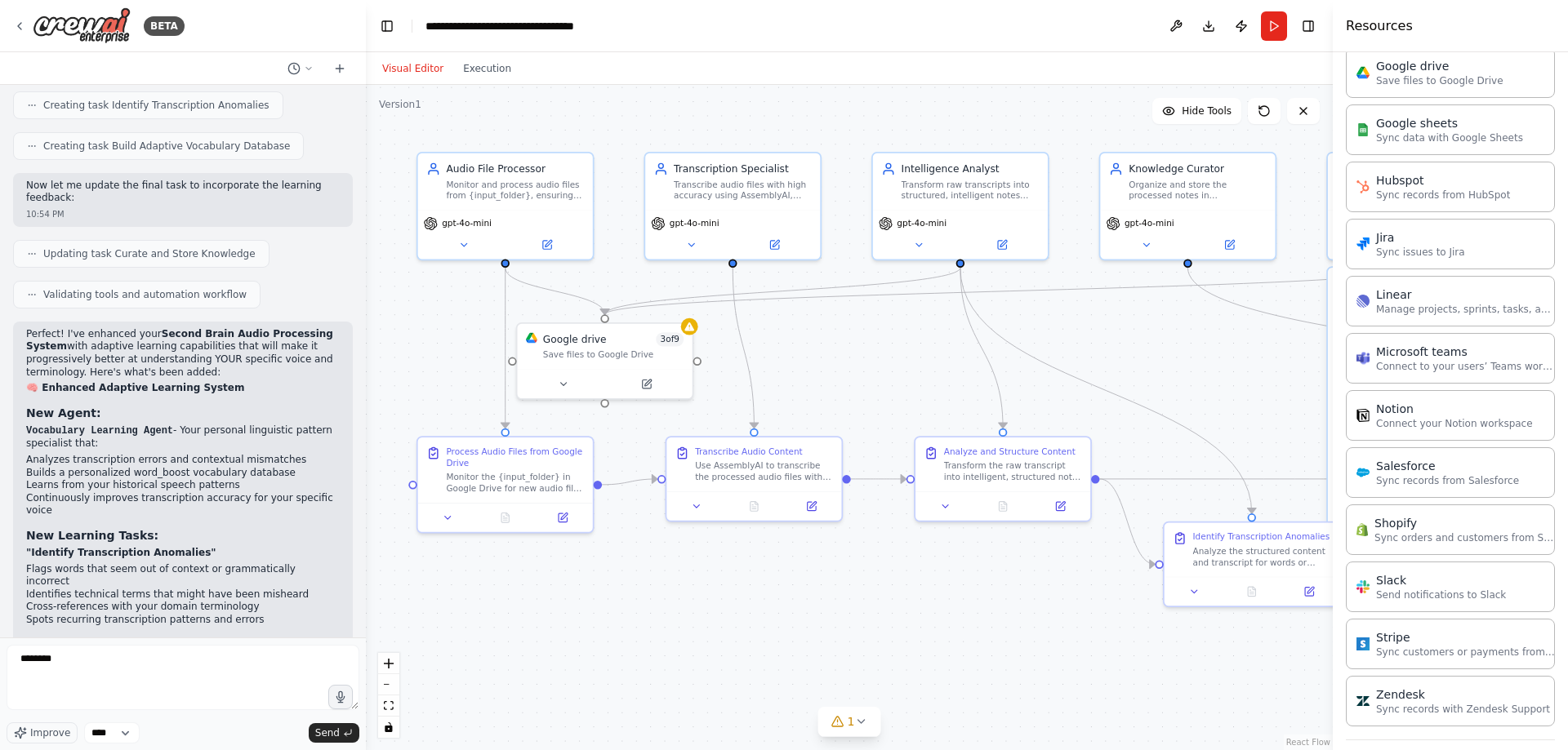
scroll to position [3989, 0]
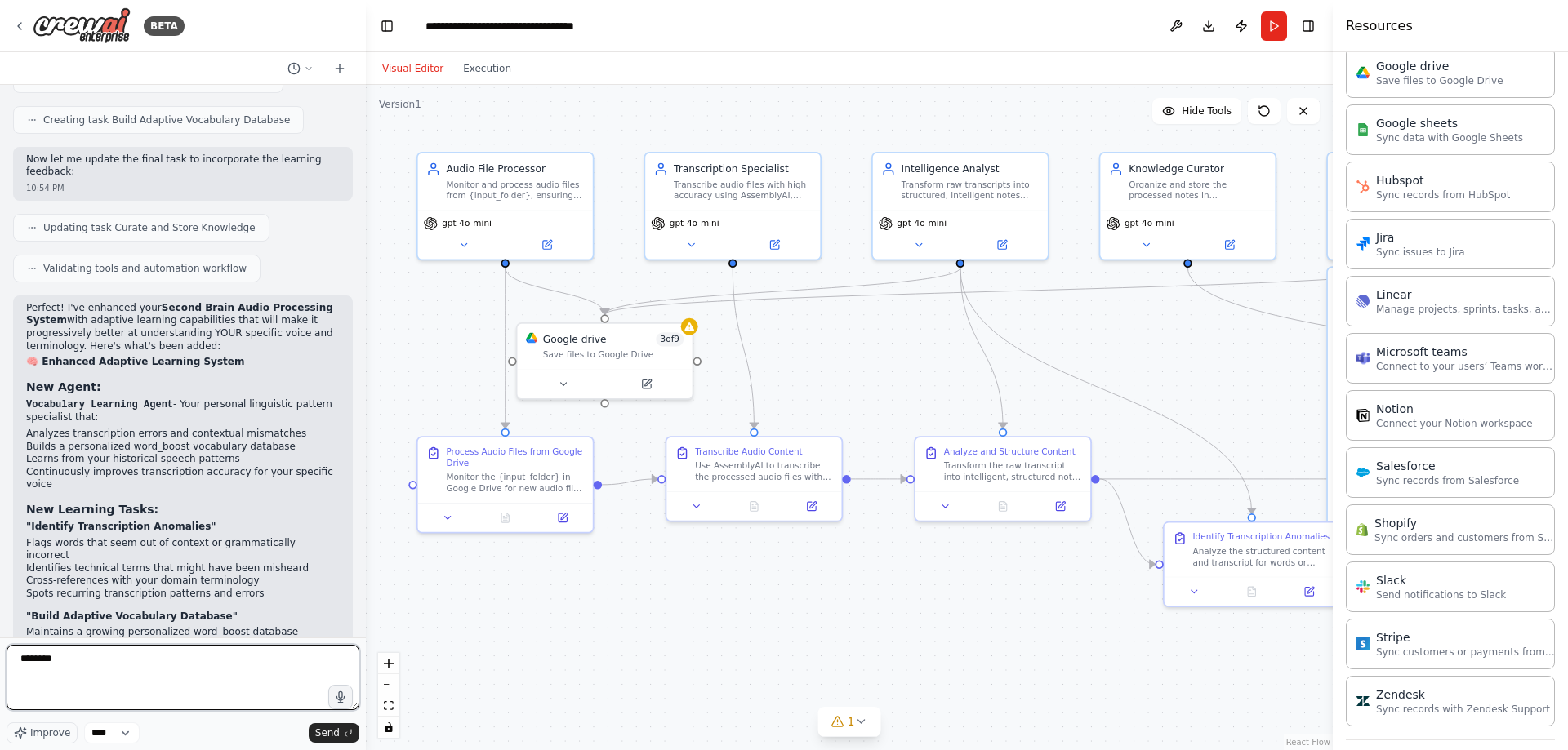
click at [161, 670] on textarea "*******" at bounding box center [183, 677] width 353 height 65
click at [473, 239] on button at bounding box center [464, 242] width 80 height 17
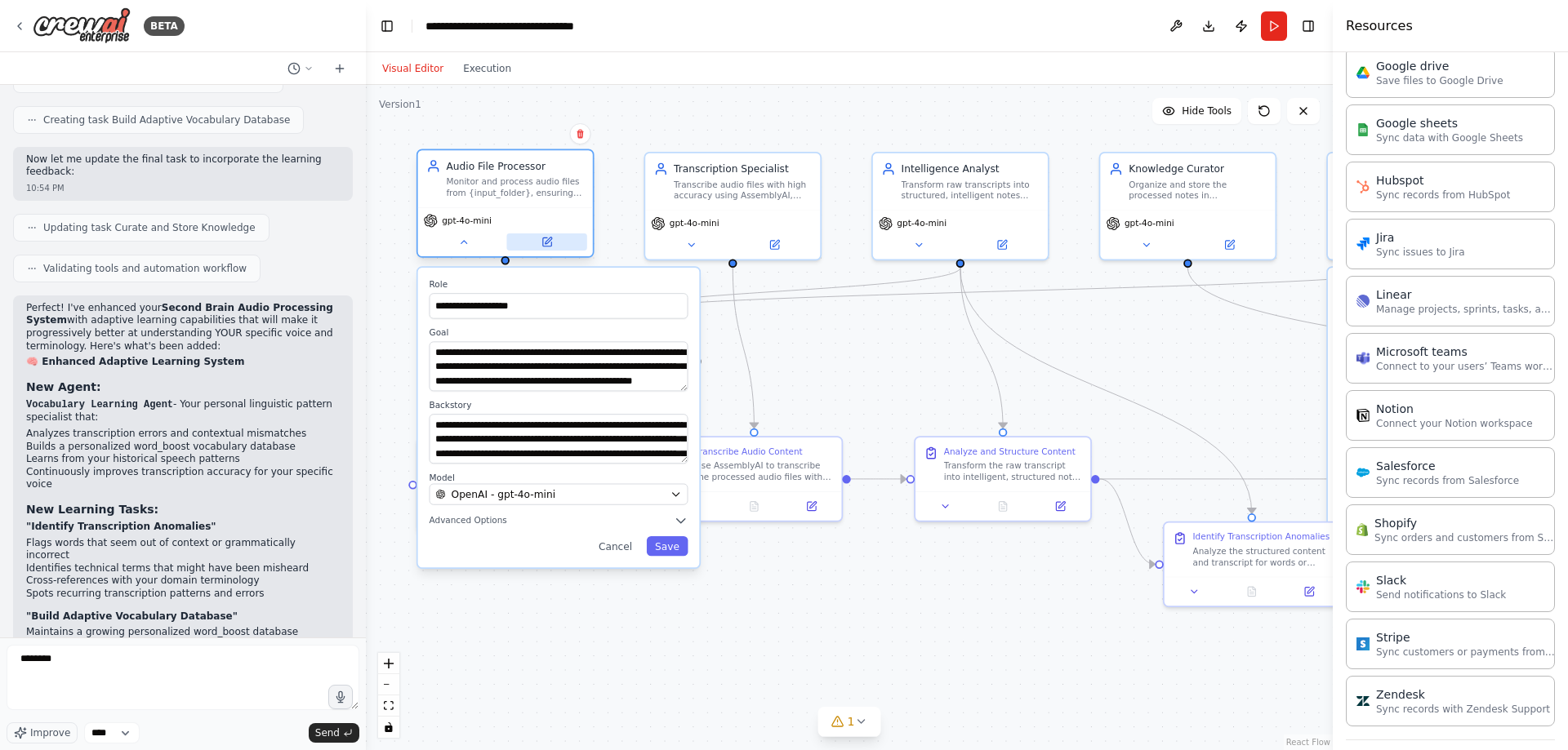
click at [541, 241] on icon at bounding box center [547, 242] width 12 height 12
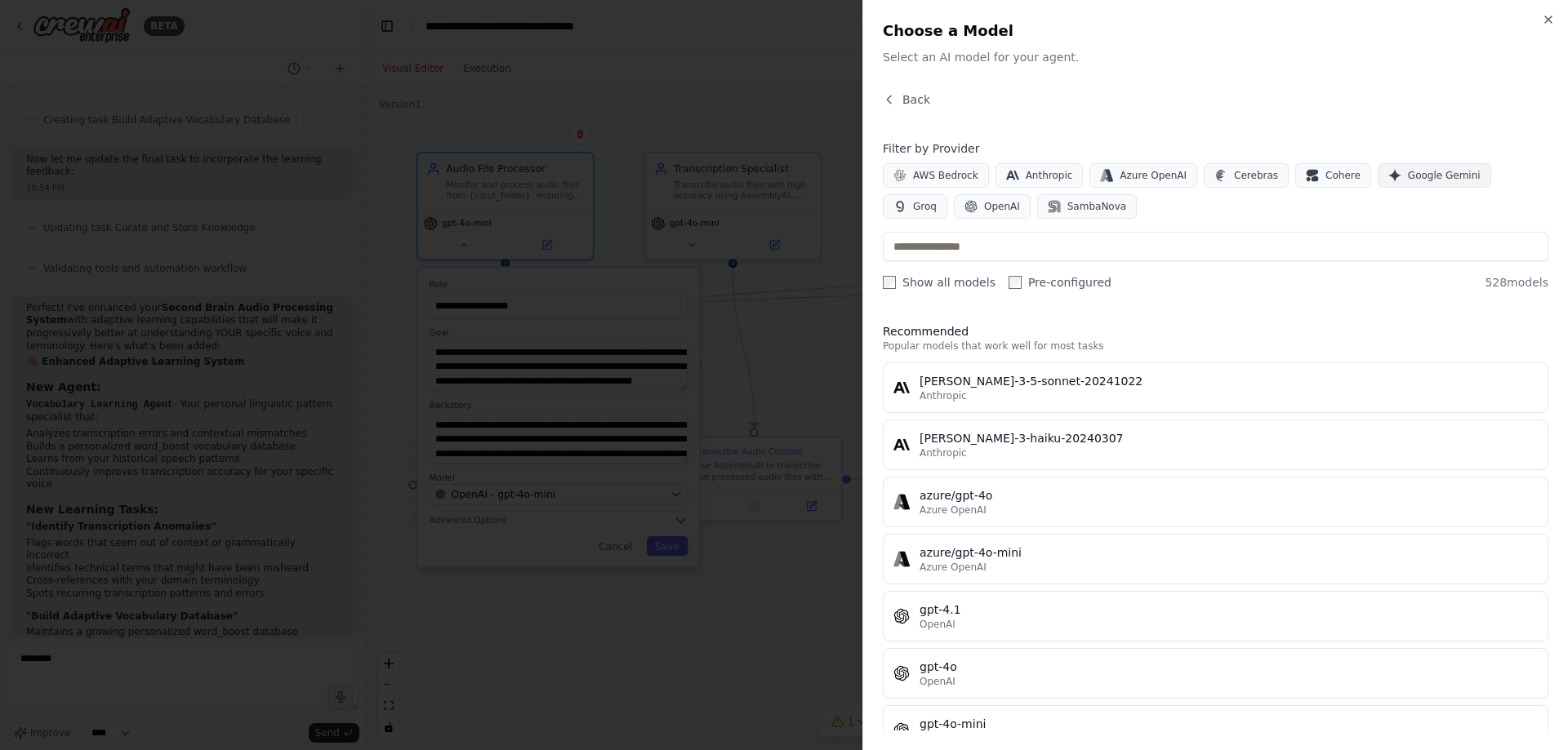
click at [1408, 176] on span "Google Gemini" at bounding box center [1444, 175] width 73 height 13
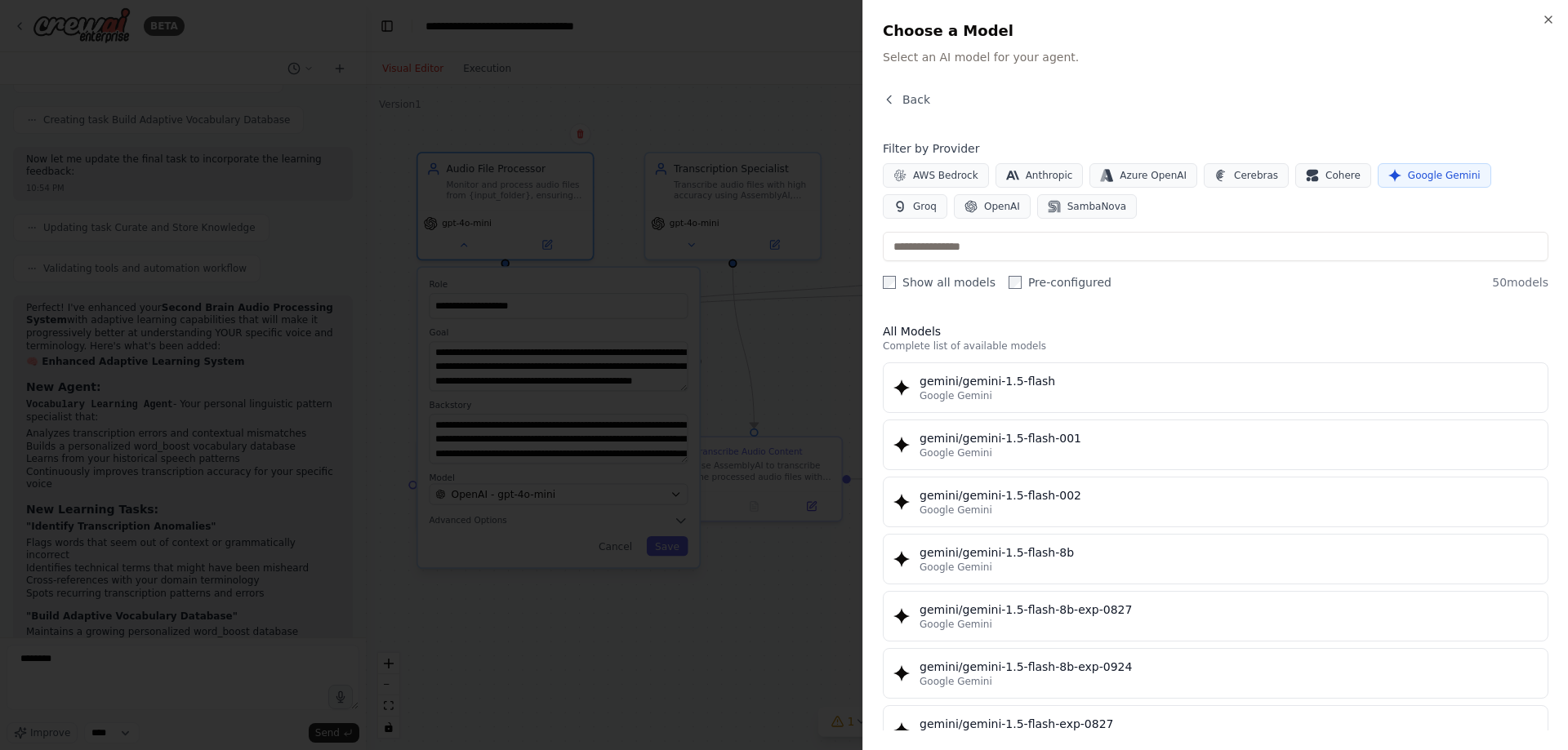
click at [124, 676] on div at bounding box center [784, 375] width 1568 height 750
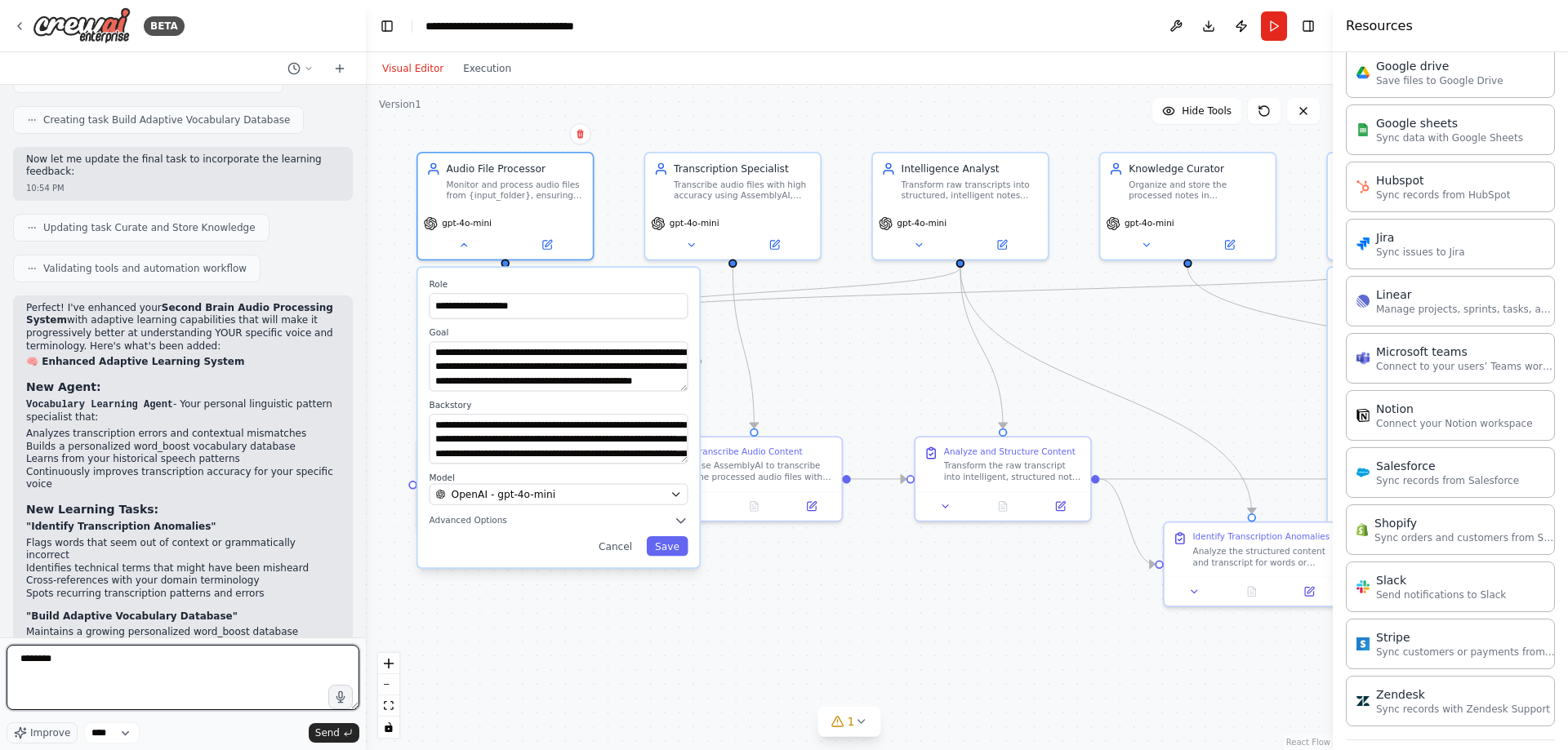
click at [124, 676] on textarea "*******" at bounding box center [183, 677] width 353 height 65
type textarea "*"
click at [545, 236] on icon at bounding box center [547, 242] width 12 height 12
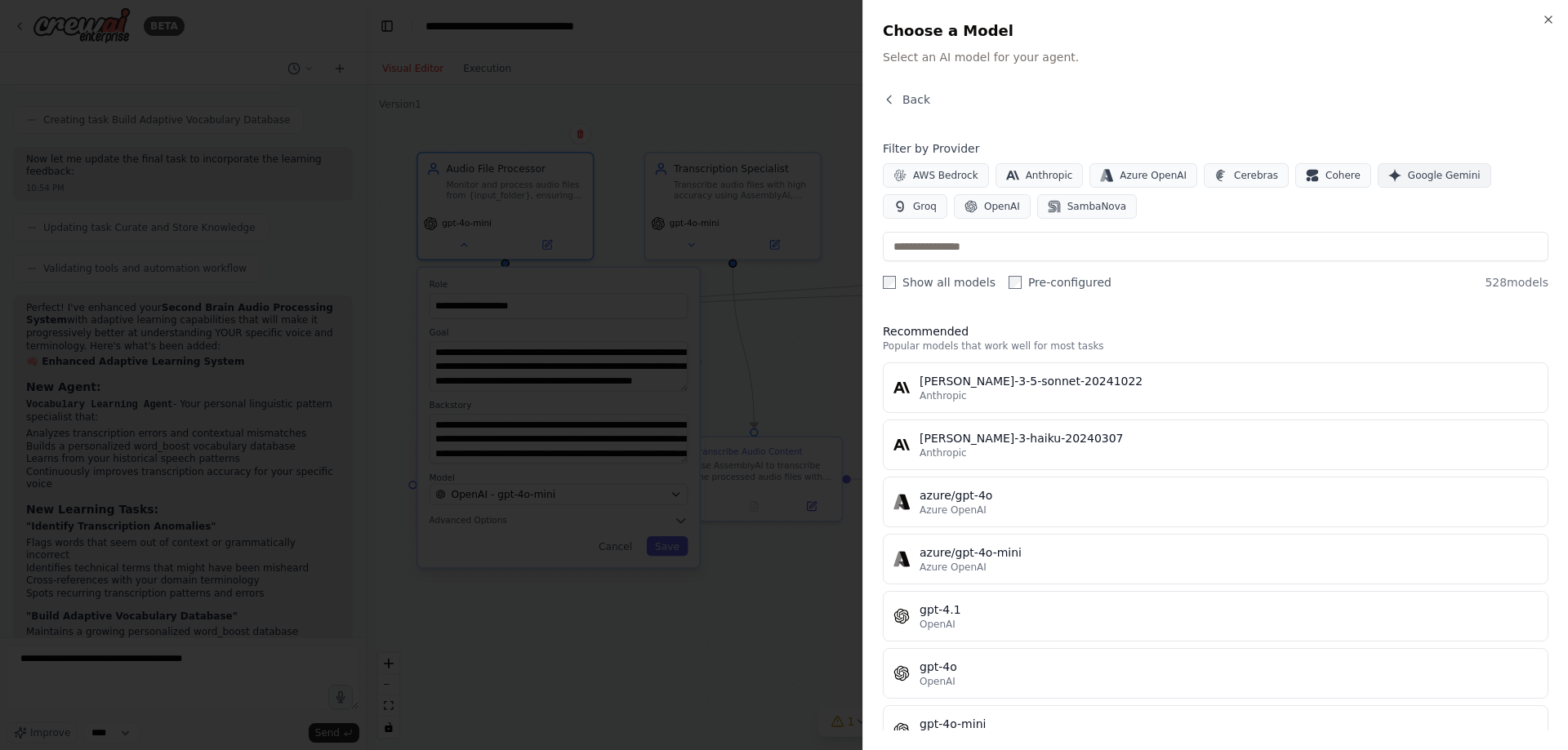
click at [1392, 167] on button "Google Gemini" at bounding box center [1434, 175] width 114 height 25
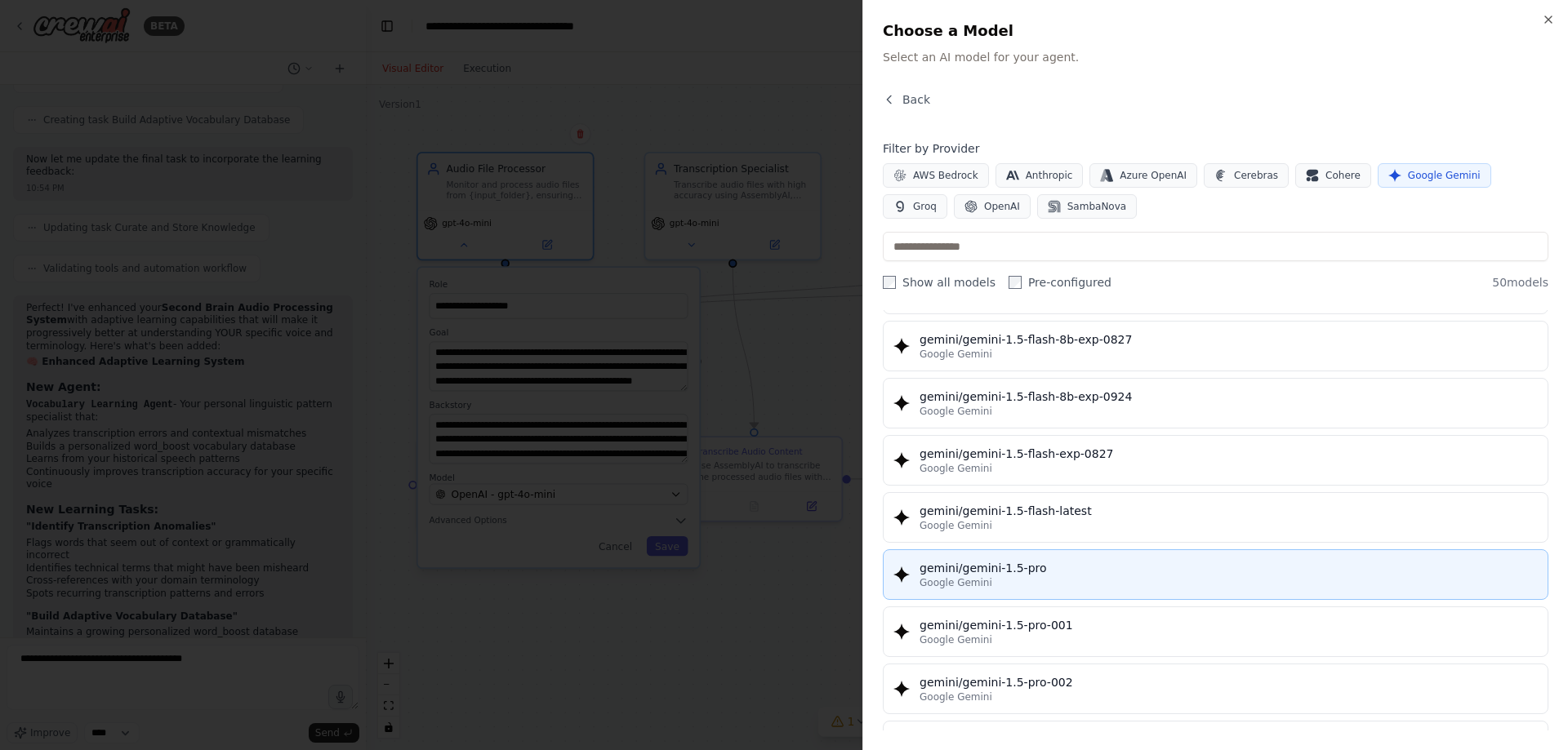
scroll to position [272, 0]
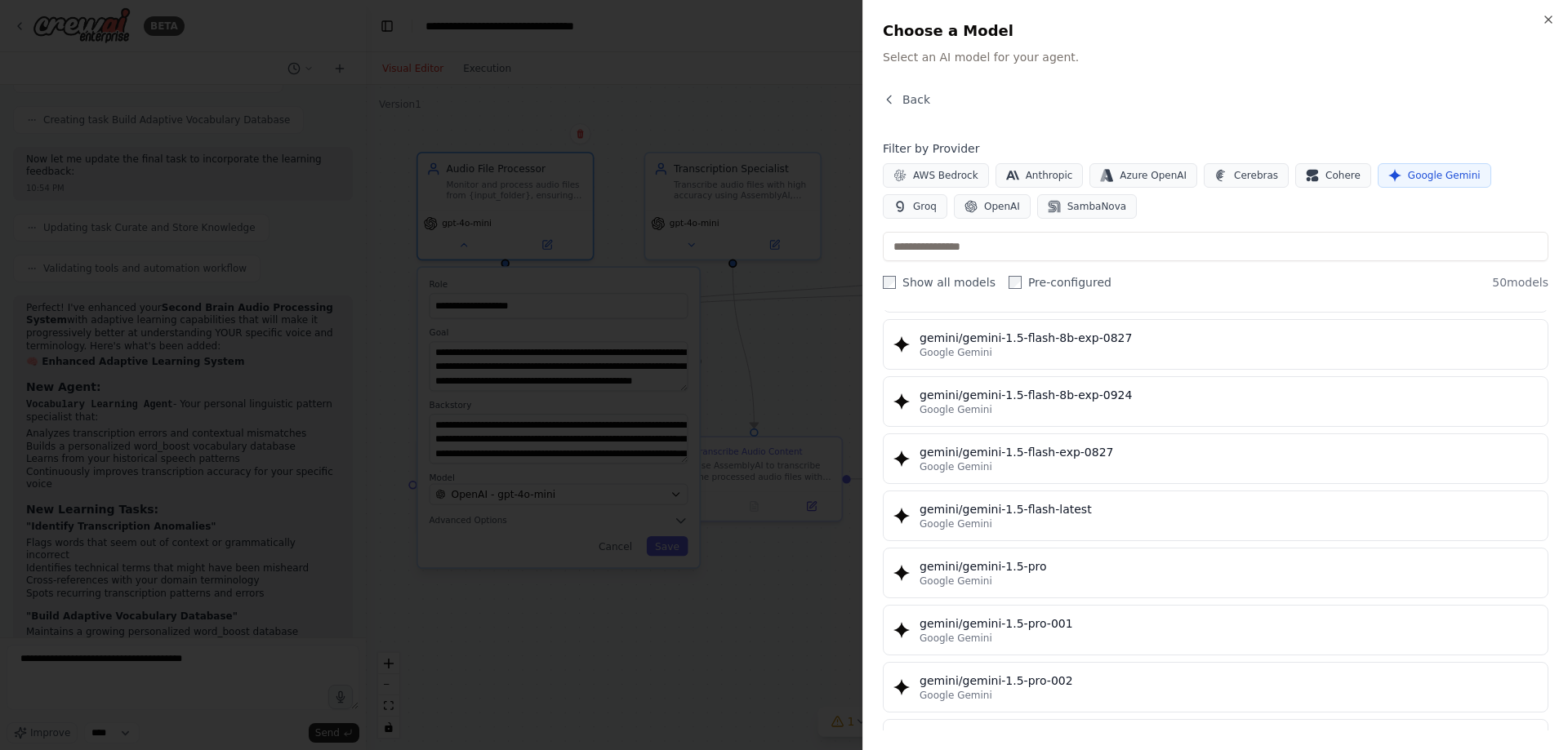
click at [221, 593] on div at bounding box center [784, 375] width 1568 height 750
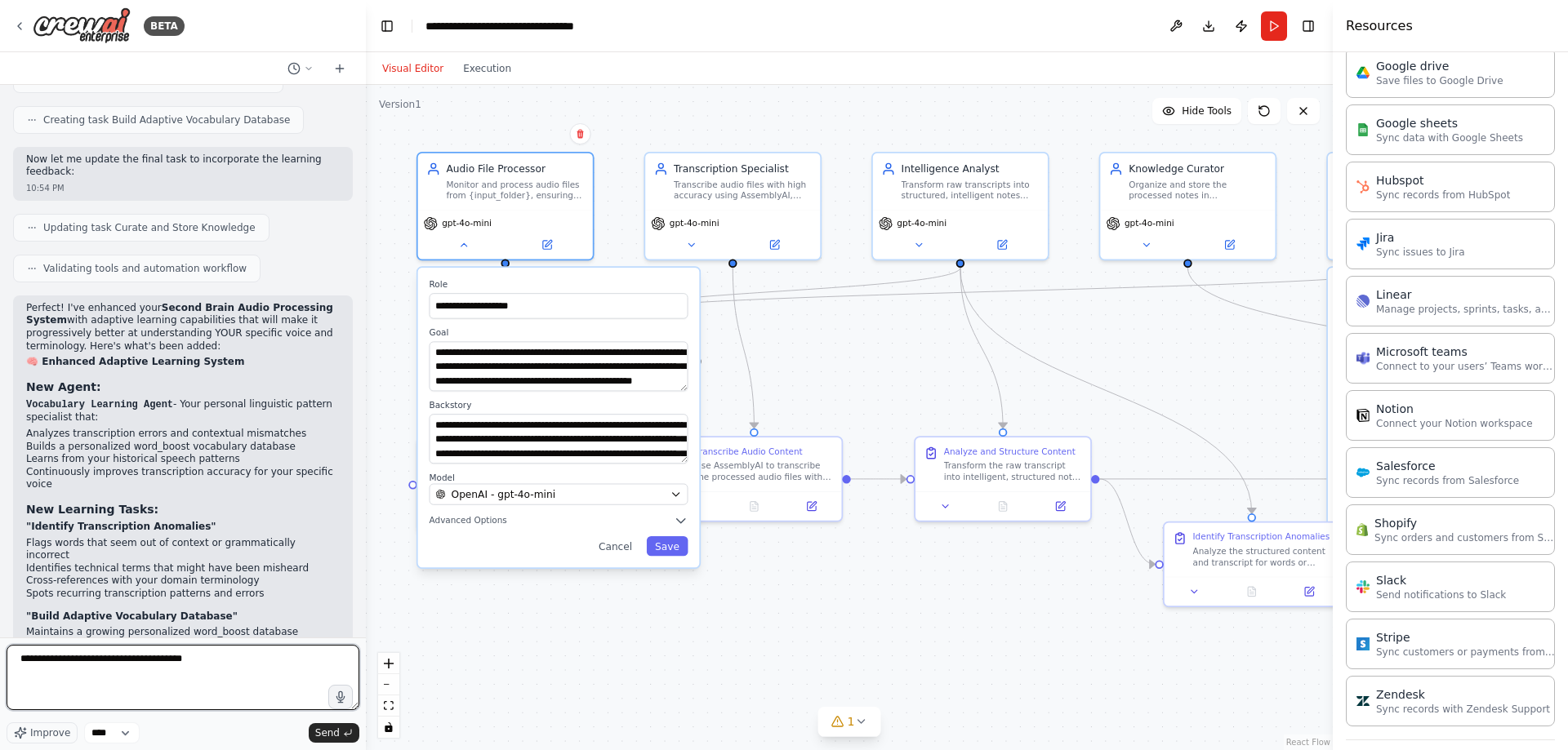
click at [214, 655] on textarea "**********" at bounding box center [183, 677] width 353 height 65
type textarea "**********"
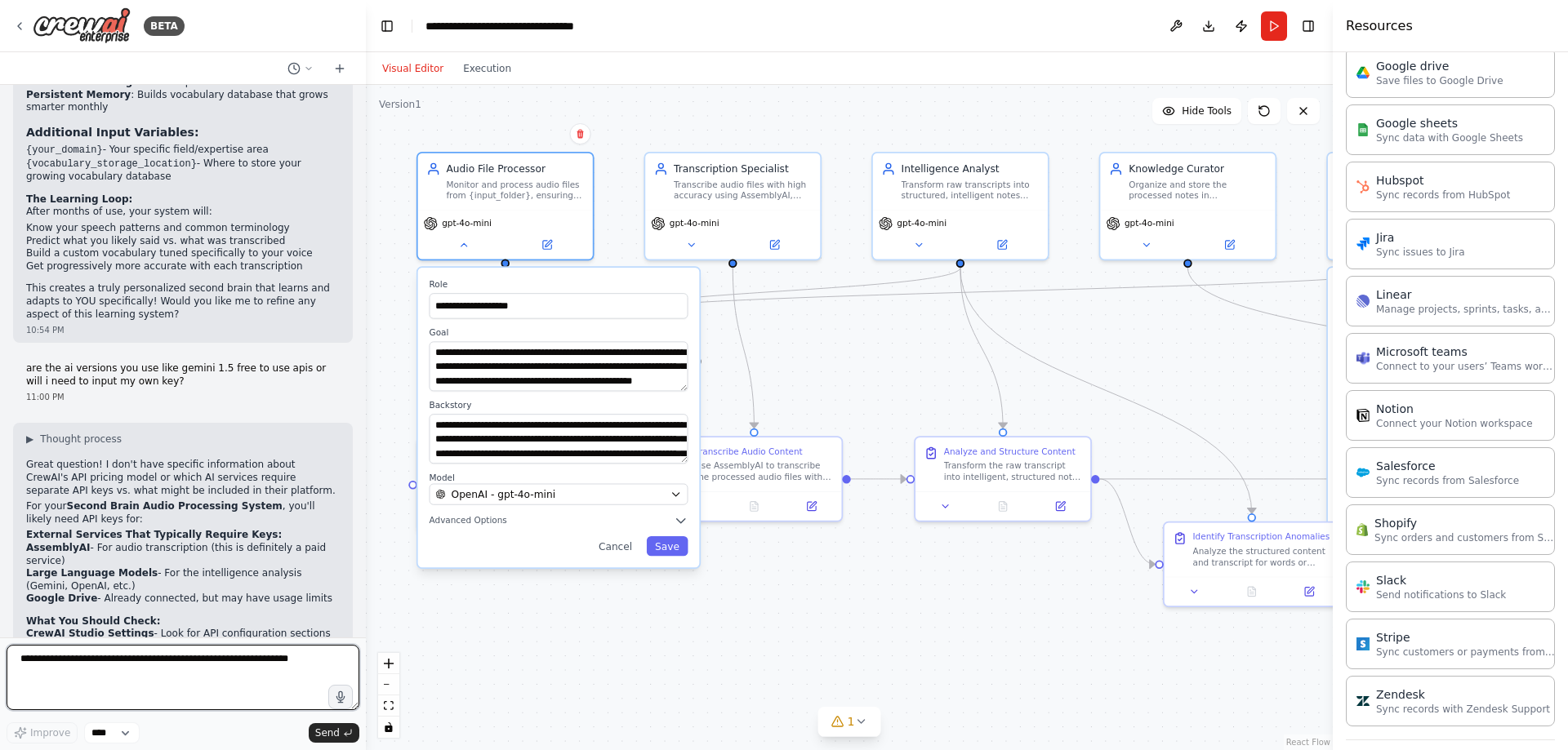
scroll to position [4827, 0]
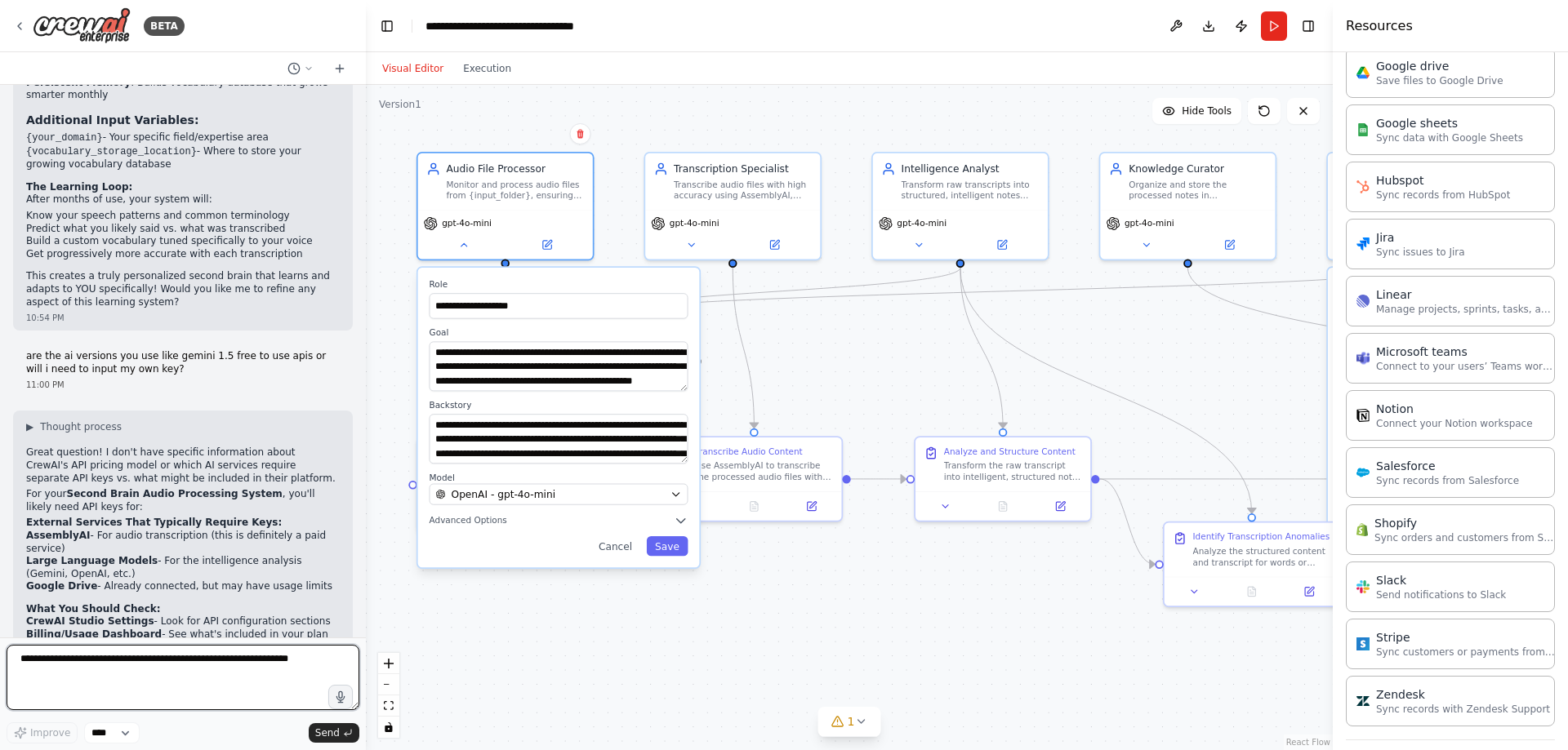
click at [257, 661] on textarea at bounding box center [183, 677] width 353 height 65
click at [239, 665] on textarea at bounding box center [183, 677] width 353 height 65
click at [278, 682] on textarea at bounding box center [183, 677] width 353 height 65
paste textarea "**********"
click at [226, 695] on textarea "**********" at bounding box center [183, 677] width 353 height 65
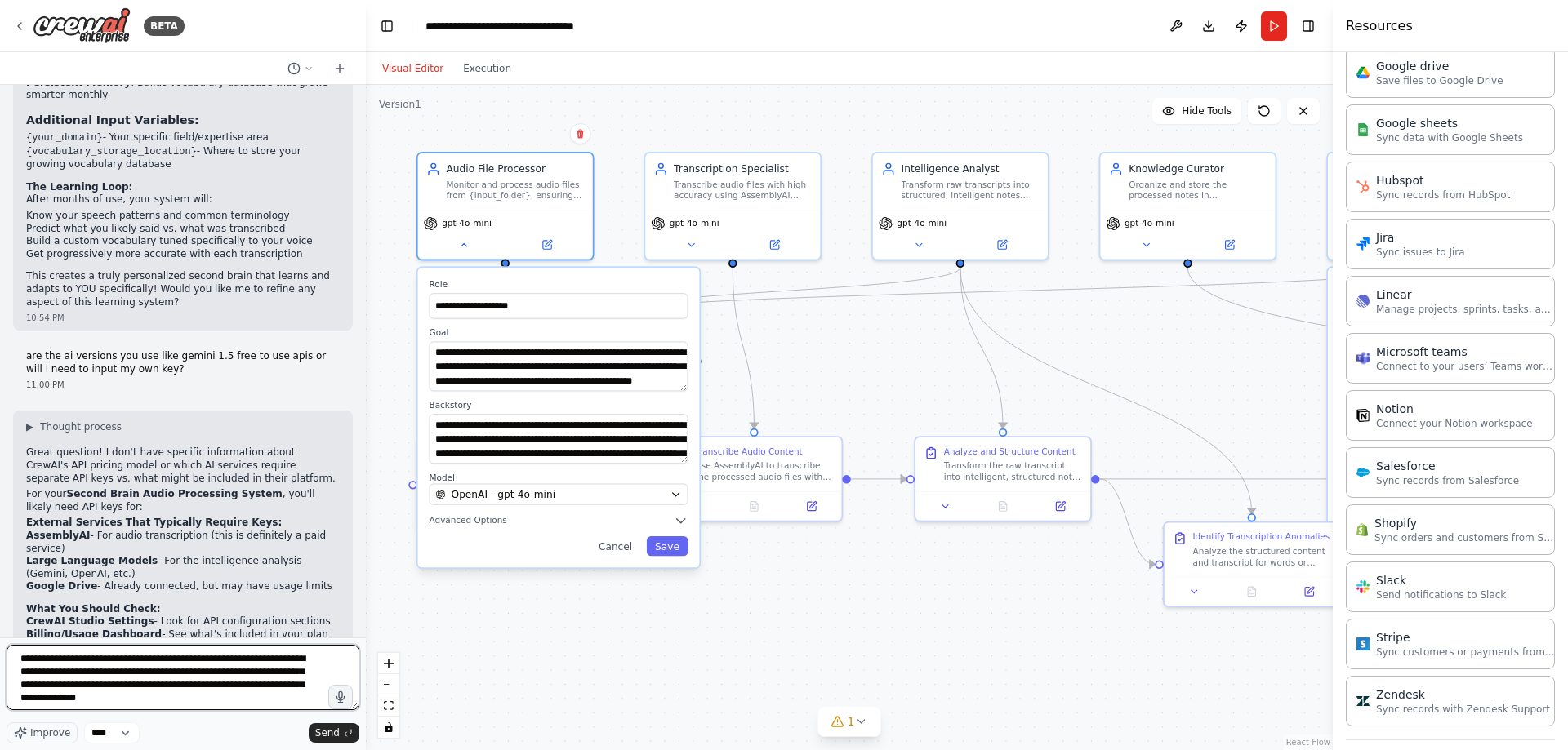
drag, startPoint x: 234, startPoint y: 701, endPoint x: 241, endPoint y: 689, distance: 13.9
click at [241, 689] on textarea "**********" at bounding box center [183, 677] width 353 height 65
click at [196, 702] on textarea "**********" at bounding box center [183, 677] width 353 height 65
drag, startPoint x: 224, startPoint y: 698, endPoint x: -9, endPoint y: 632, distance: 242.2
click at [0, 632] on html "BETA The Input: You put an audio file into a specific folder. Step 1: The Trans…" at bounding box center [784, 375] width 1568 height 750
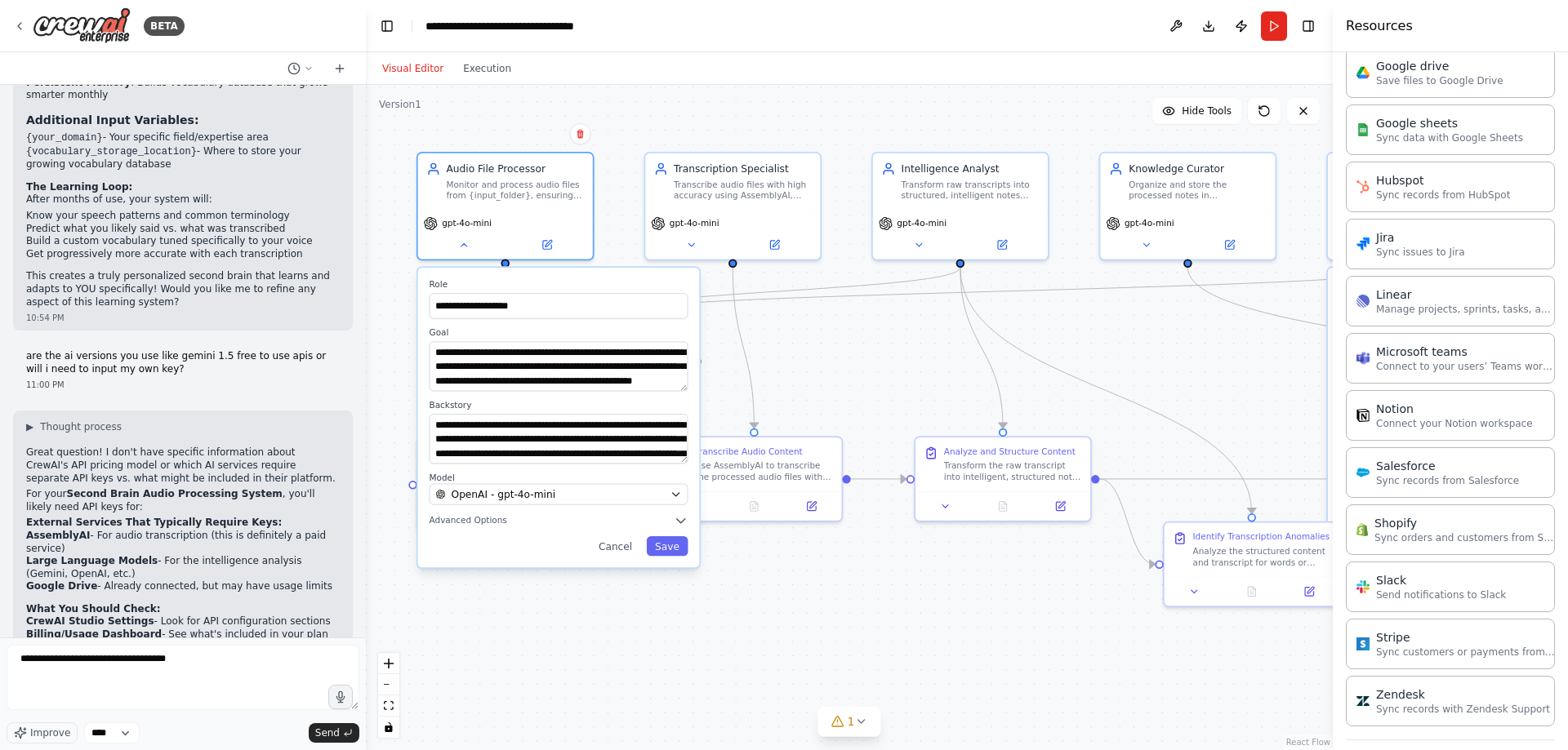
click at [1113, 380] on div "**********" at bounding box center [849, 417] width 967 height 665
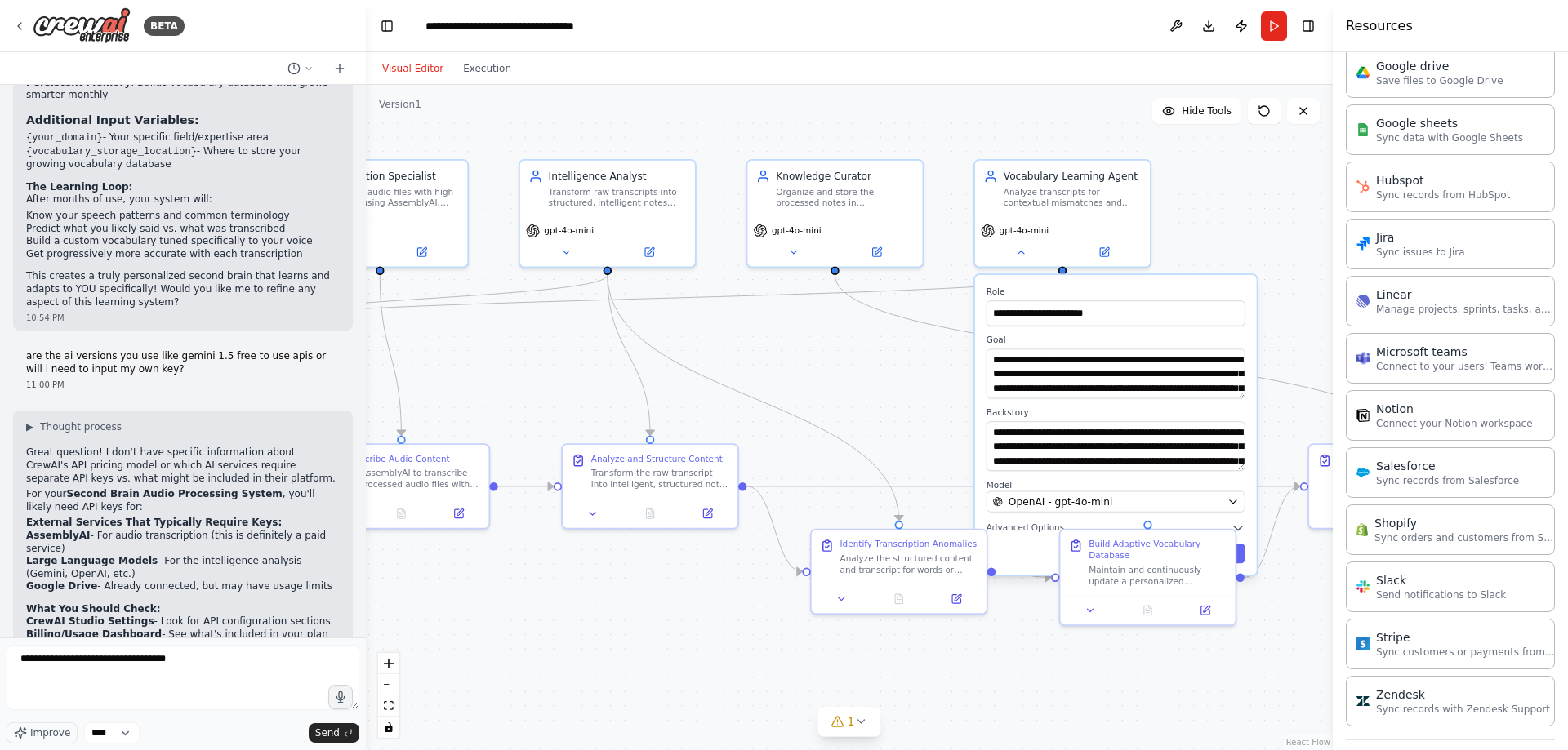
drag, startPoint x: 1093, startPoint y: 675, endPoint x: 749, endPoint y: 676, distance: 344.0
click at [736, 683] on div "**********" at bounding box center [849, 417] width 967 height 665
click at [945, 601] on button at bounding box center [951, 596] width 49 height 17
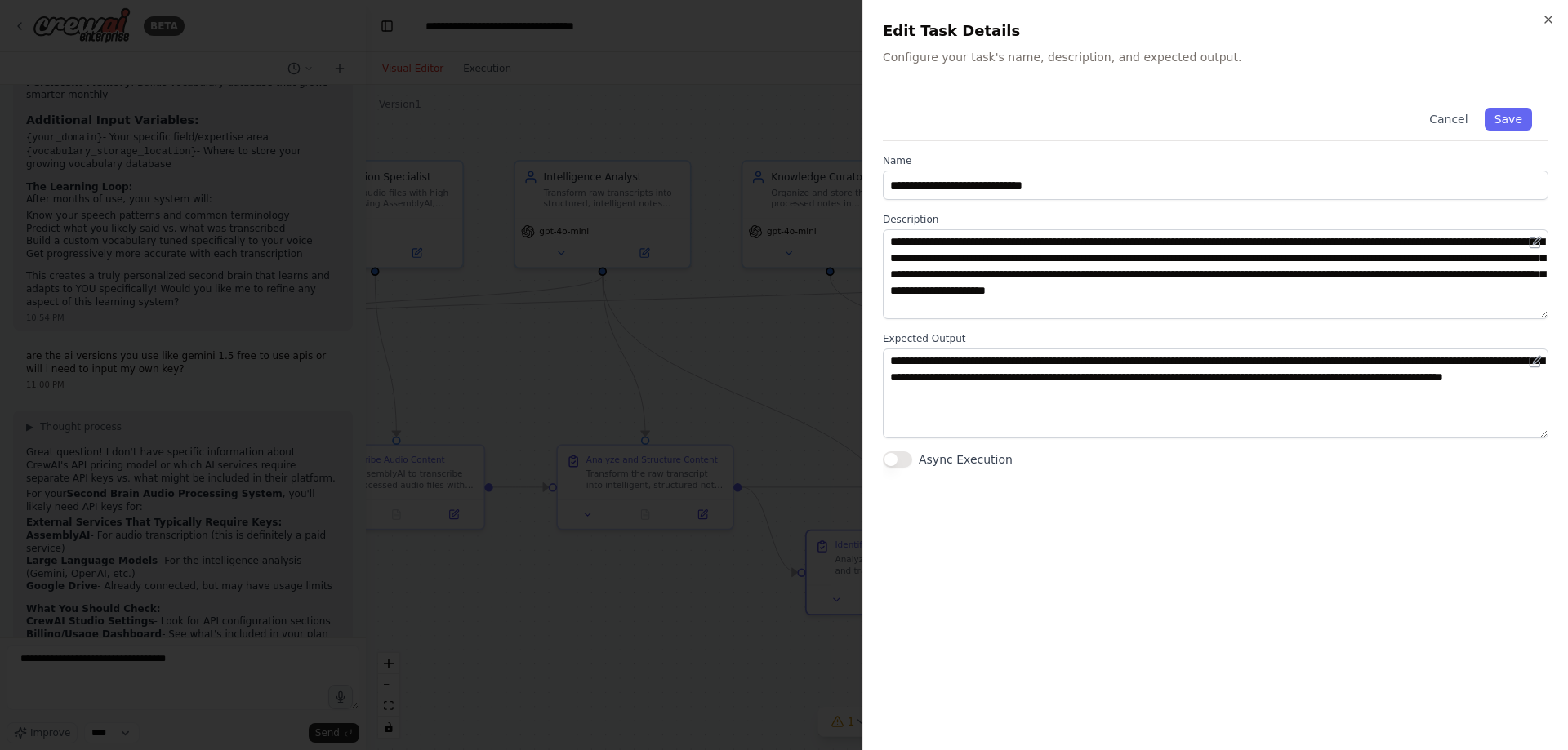
click at [752, 383] on div at bounding box center [784, 375] width 1568 height 750
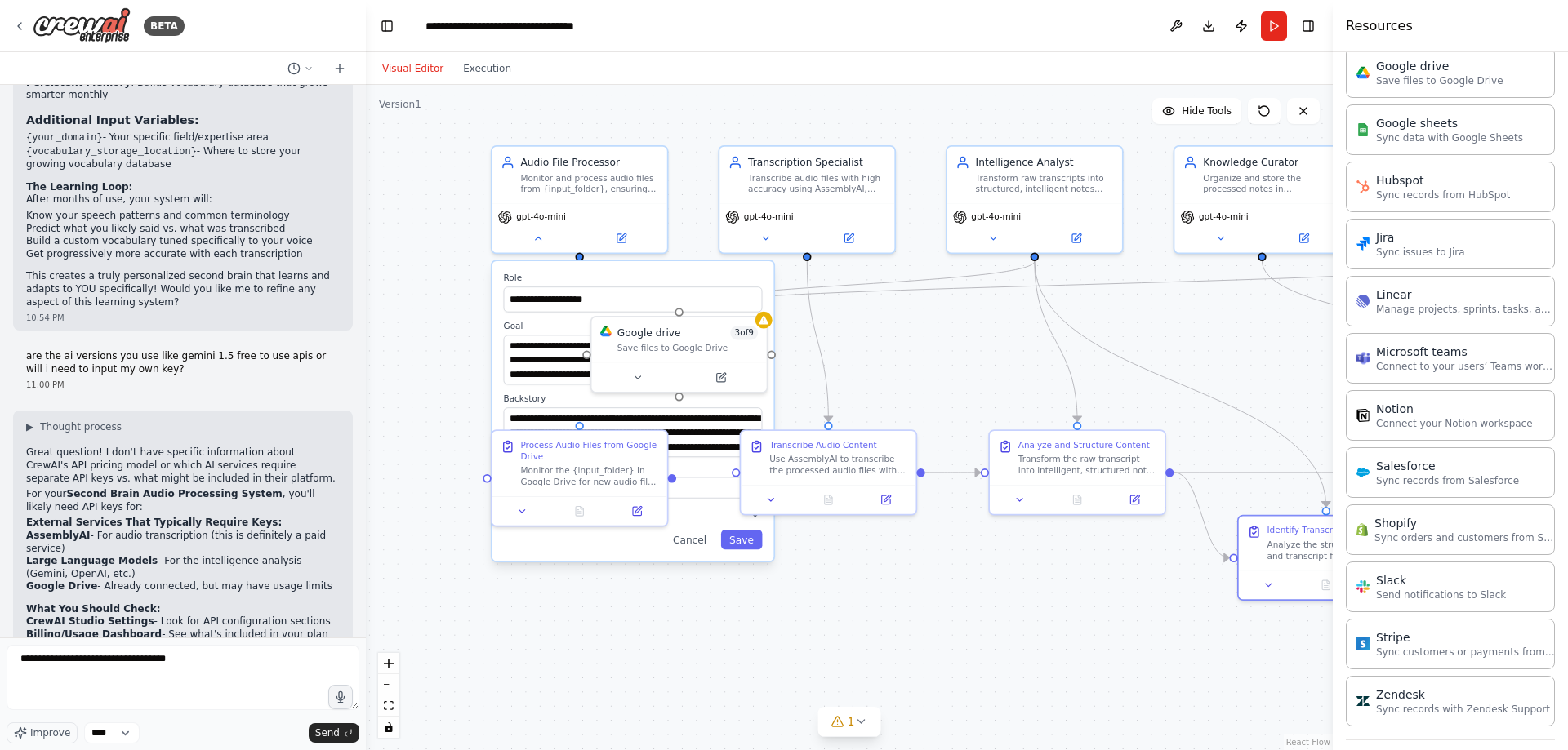
drag, startPoint x: 760, startPoint y: 379, endPoint x: 1192, endPoint y: 364, distance: 432.3
click at [1192, 364] on div "**********" at bounding box center [849, 417] width 967 height 665
click at [250, 665] on textarea "**********" at bounding box center [183, 677] width 353 height 65
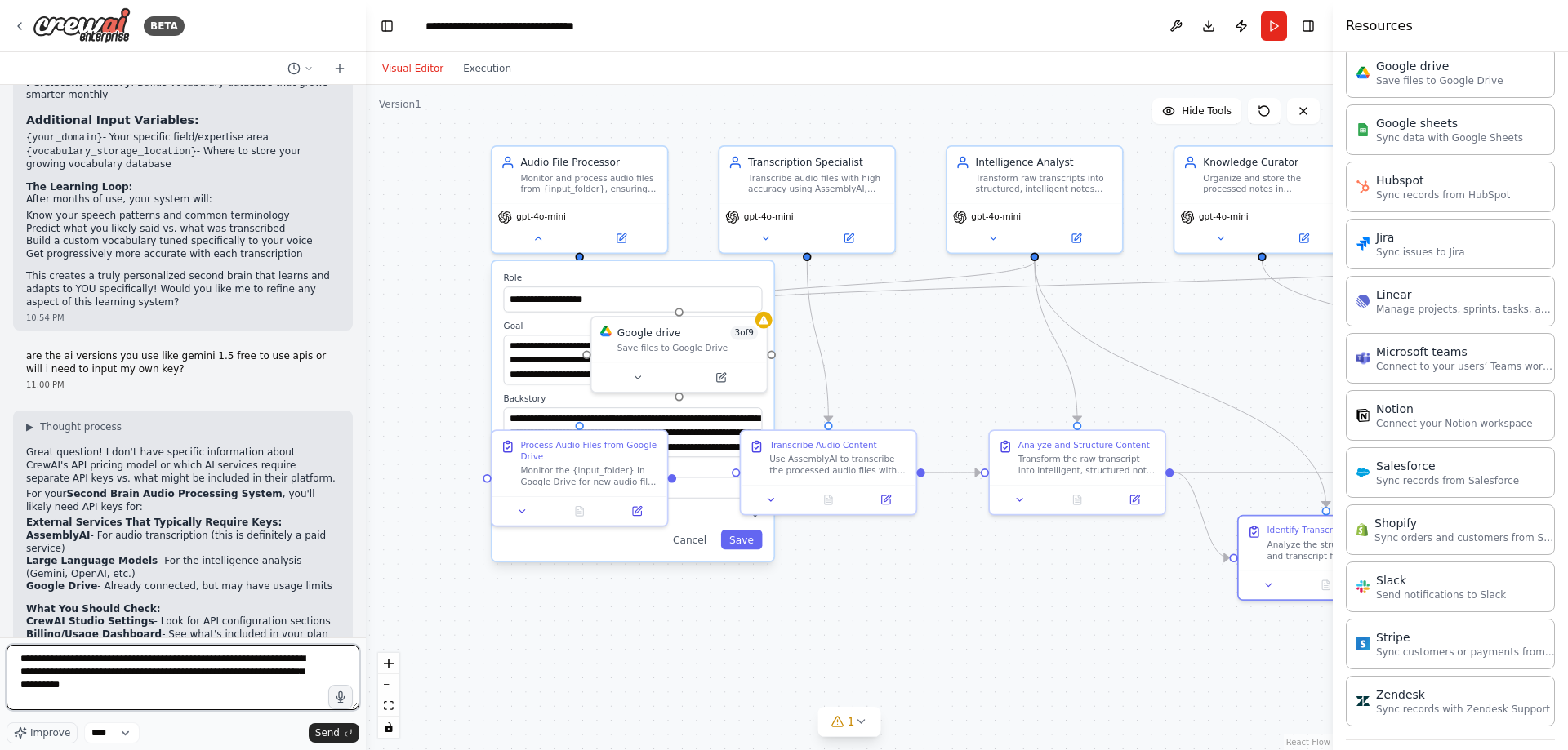
type textarea "**********"
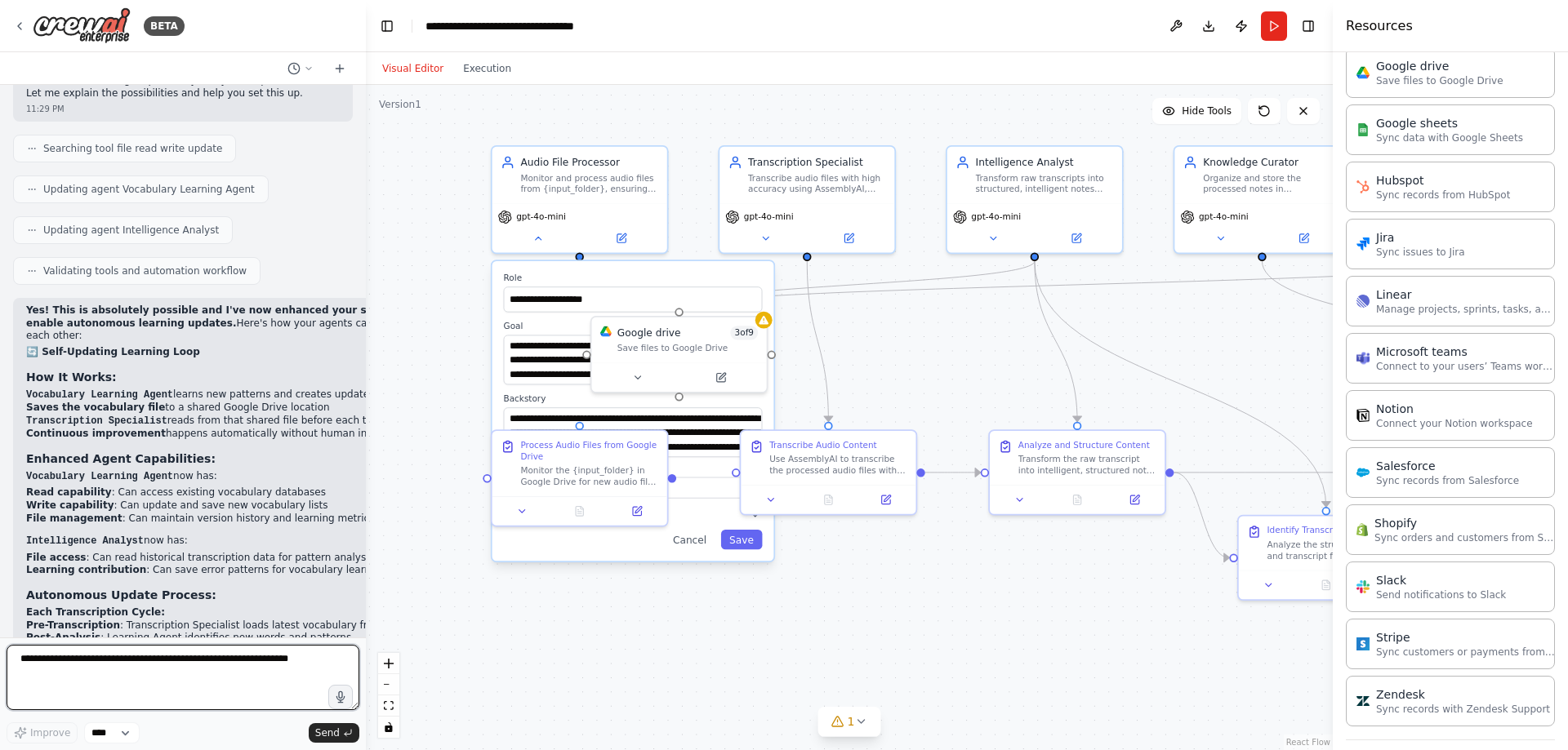
scroll to position [5707, 0]
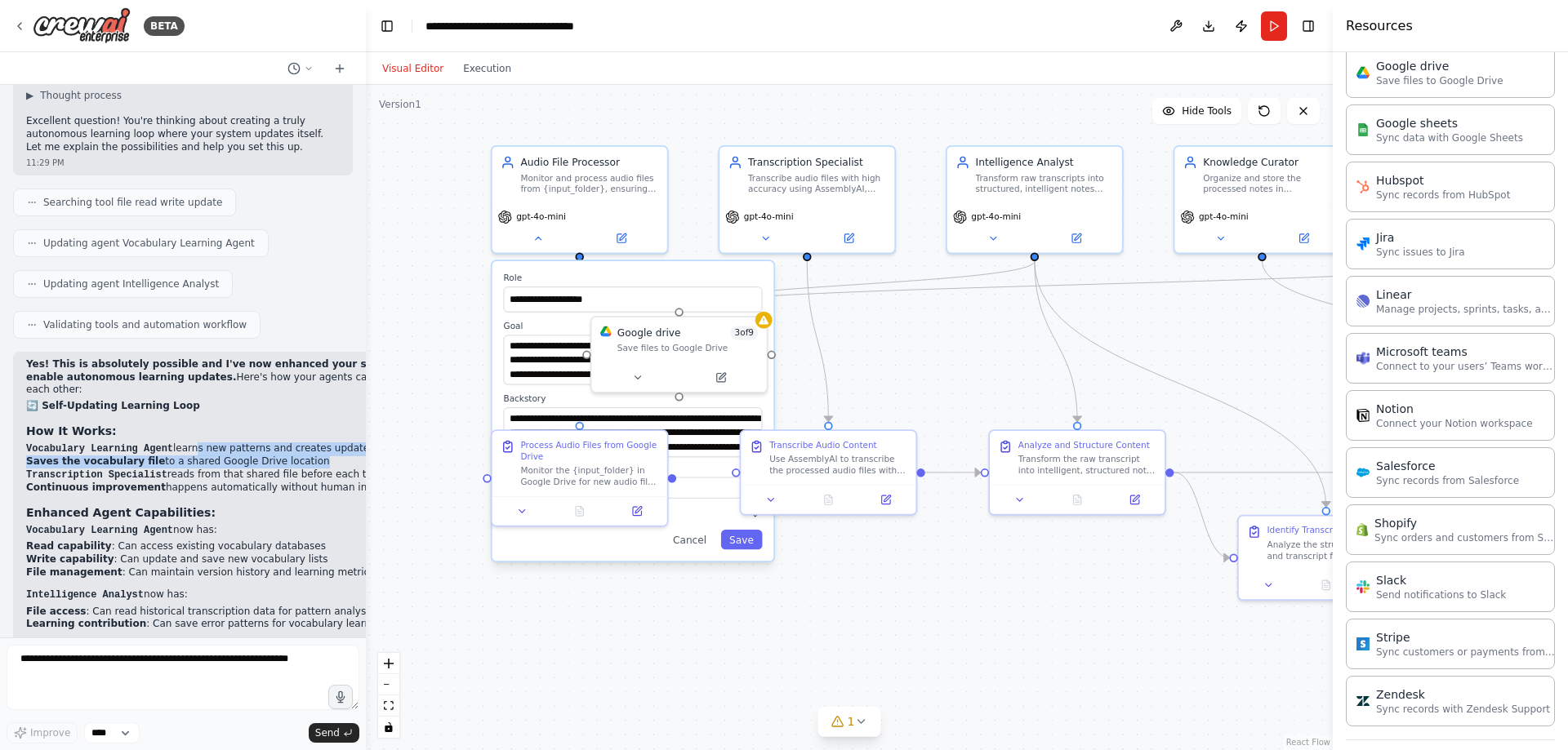
drag, startPoint x: 181, startPoint y: 190, endPoint x: 284, endPoint y: 201, distance: 103.6
click at [284, 443] on ol "Vocabulary Learning Agent learns new patterns and creates updated vocabulary Sa…" at bounding box center [237, 468] width 423 height 52
click at [274, 455] on li "Saves the vocabulary file to a shared Google Drive location" at bounding box center [237, 462] width 423 height 13
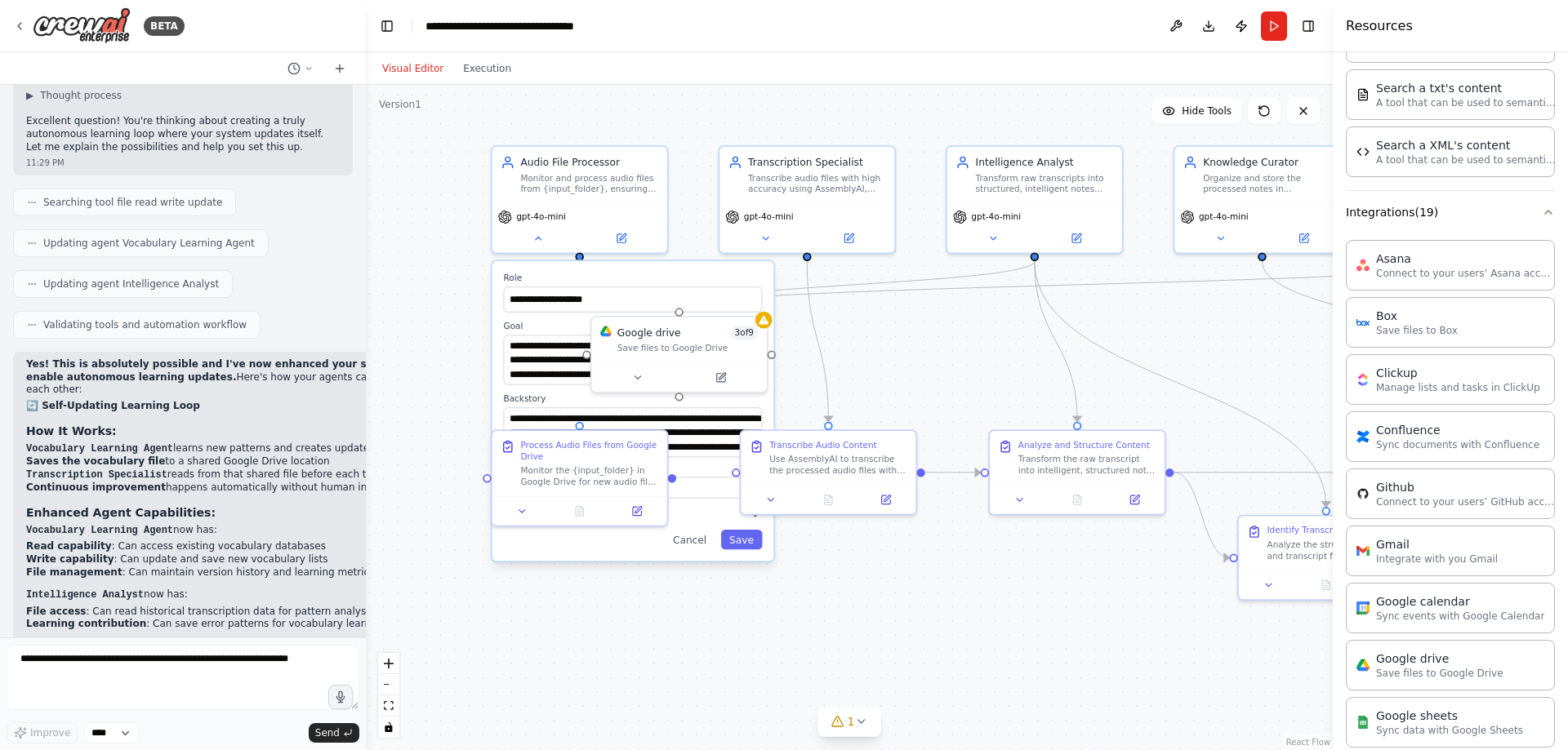
scroll to position [710, 0]
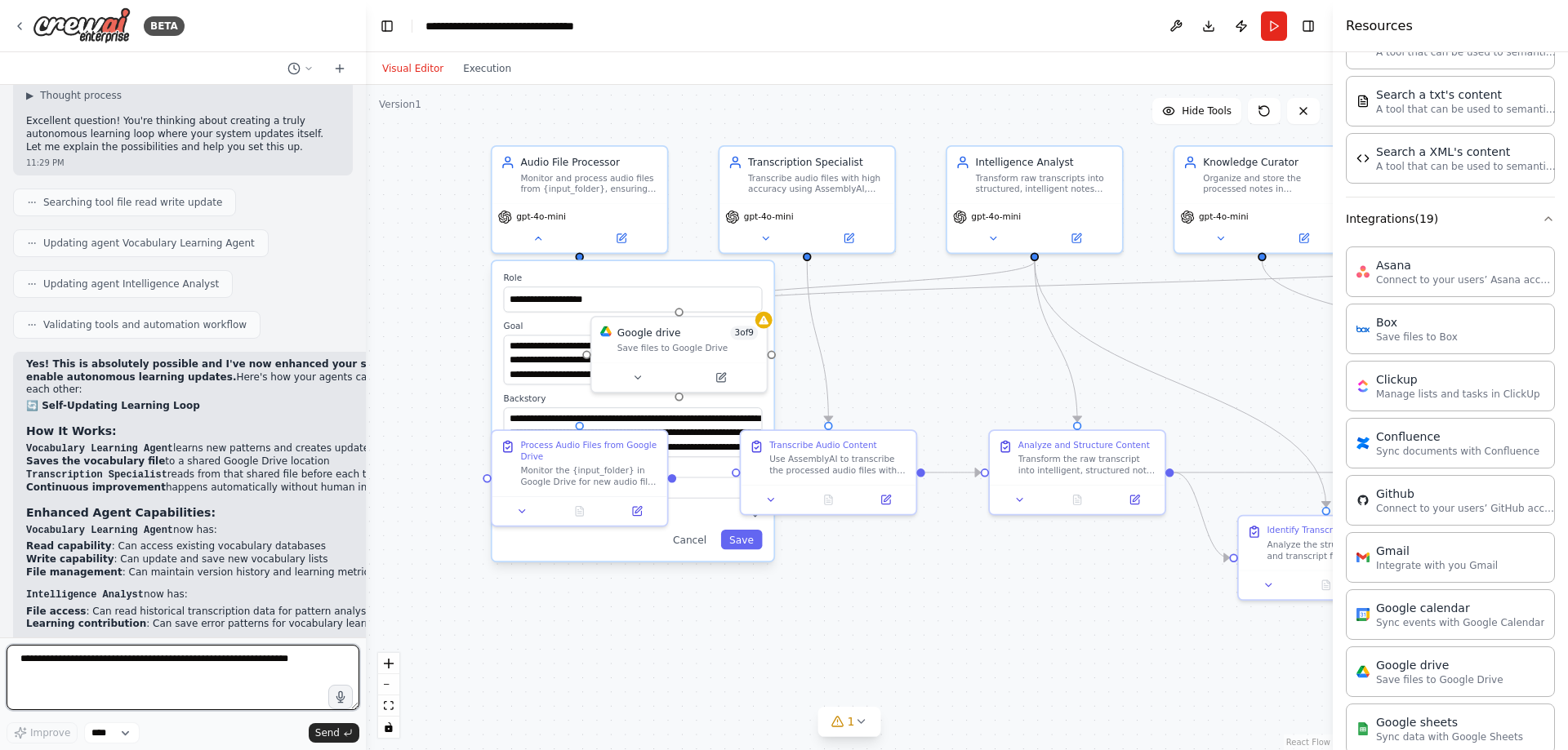
click at [197, 676] on textarea at bounding box center [183, 677] width 353 height 65
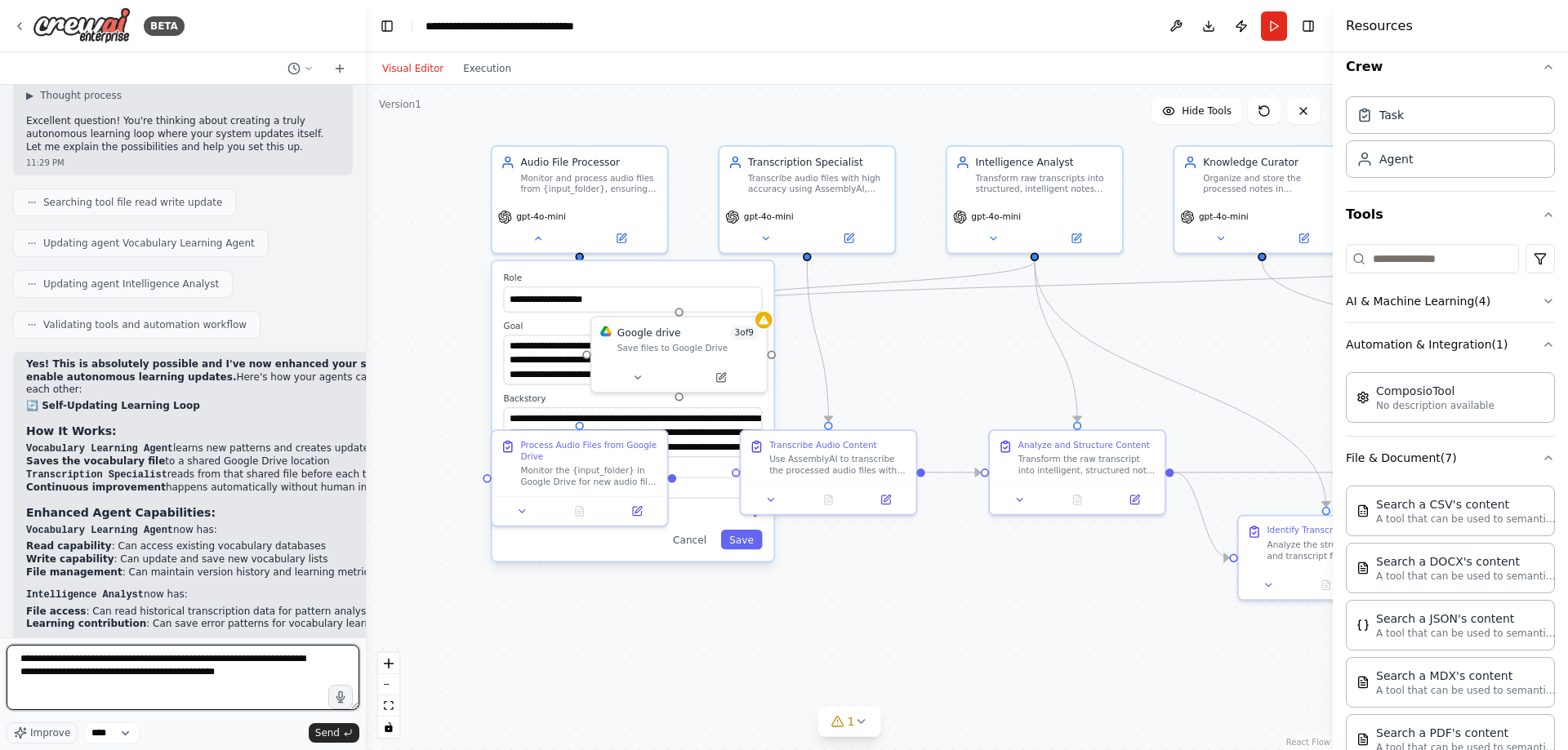
scroll to position [0, 0]
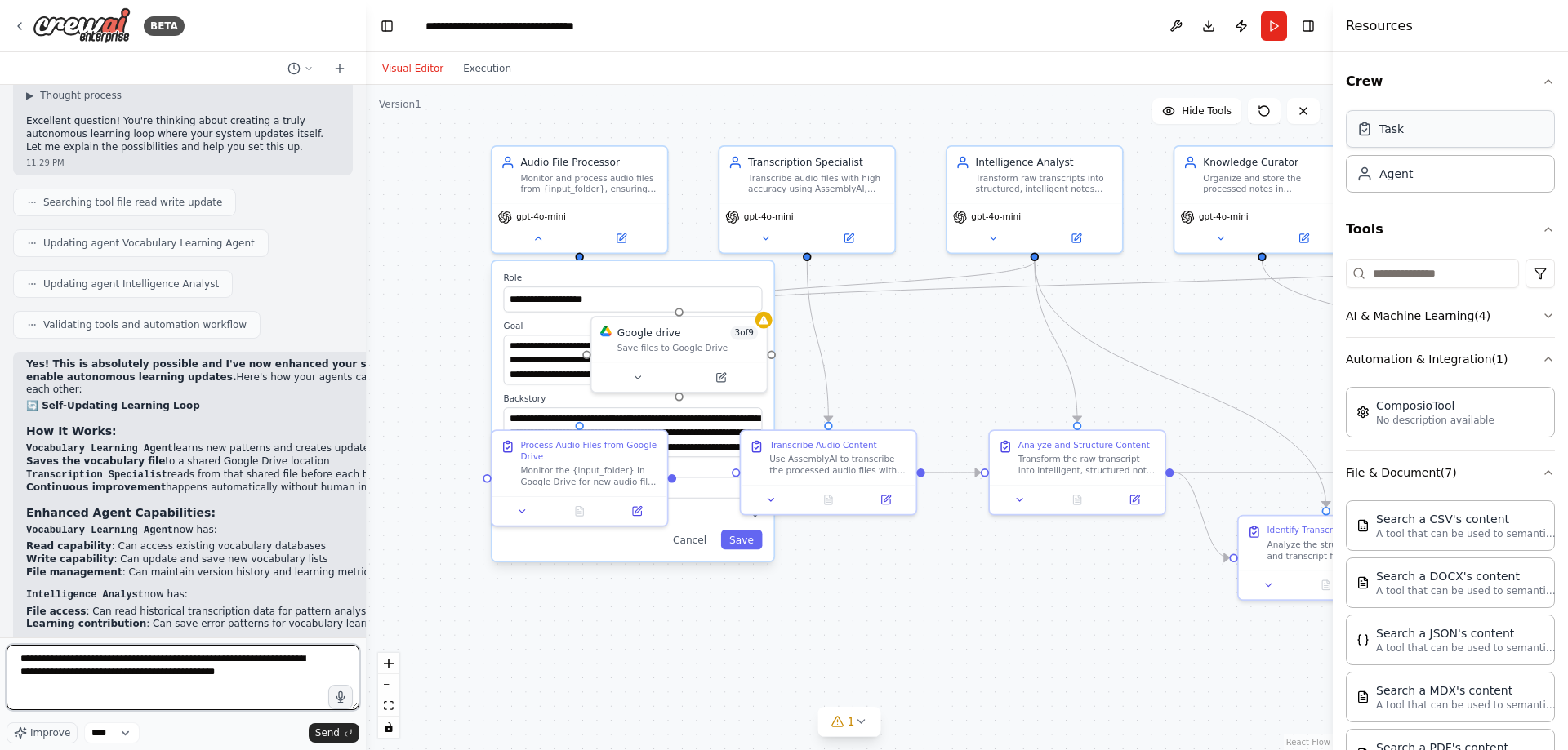
type textarea "**********"
click at [1461, 134] on div "Task" at bounding box center [1451, 128] width 209 height 37
click at [1412, 138] on div "Task" at bounding box center [1451, 128] width 209 height 37
click at [1433, 177] on div "Agent" at bounding box center [1451, 173] width 209 height 37
click at [17, 22] on icon at bounding box center [19, 26] width 13 height 13
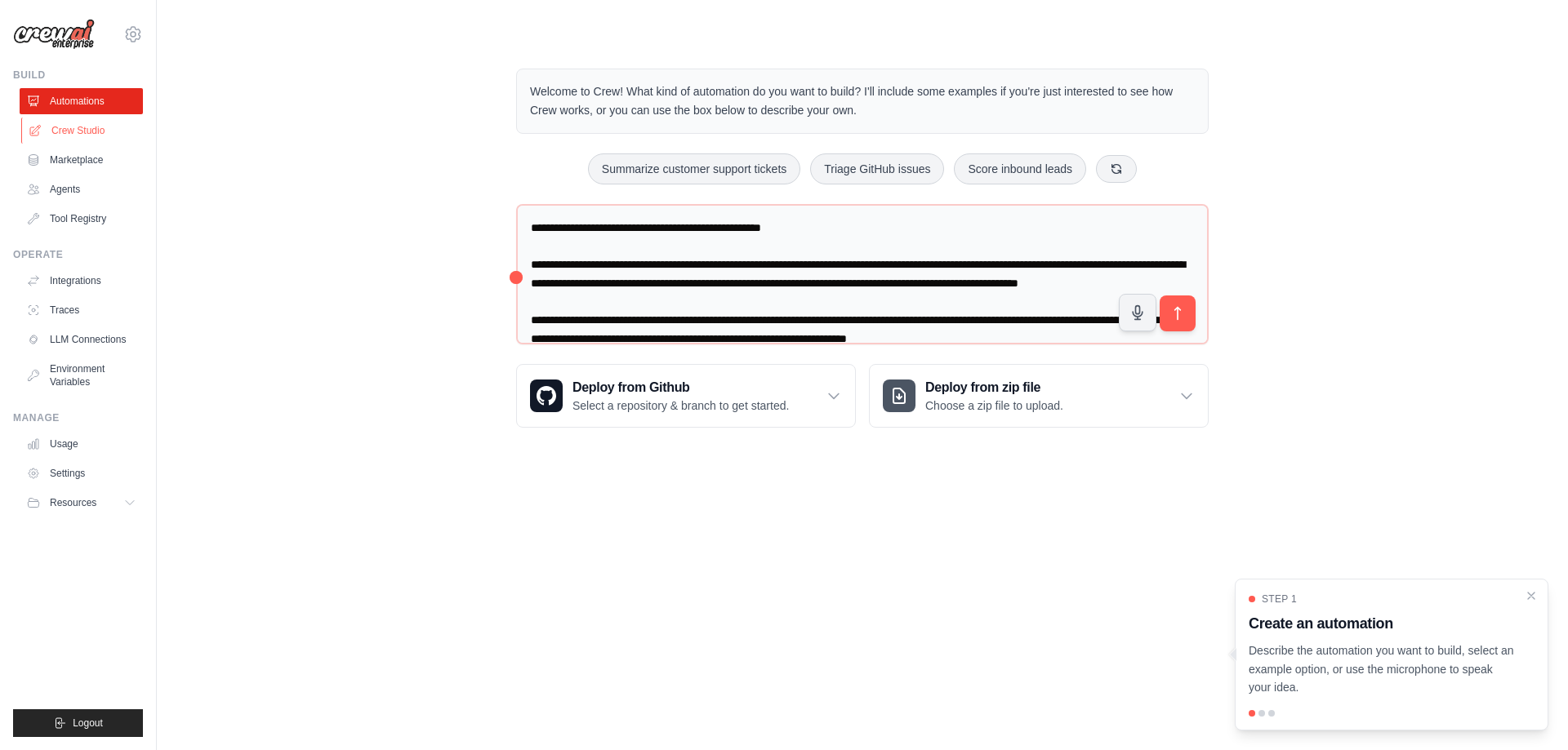
click at [97, 126] on link "Crew Studio" at bounding box center [83, 130] width 124 height 26
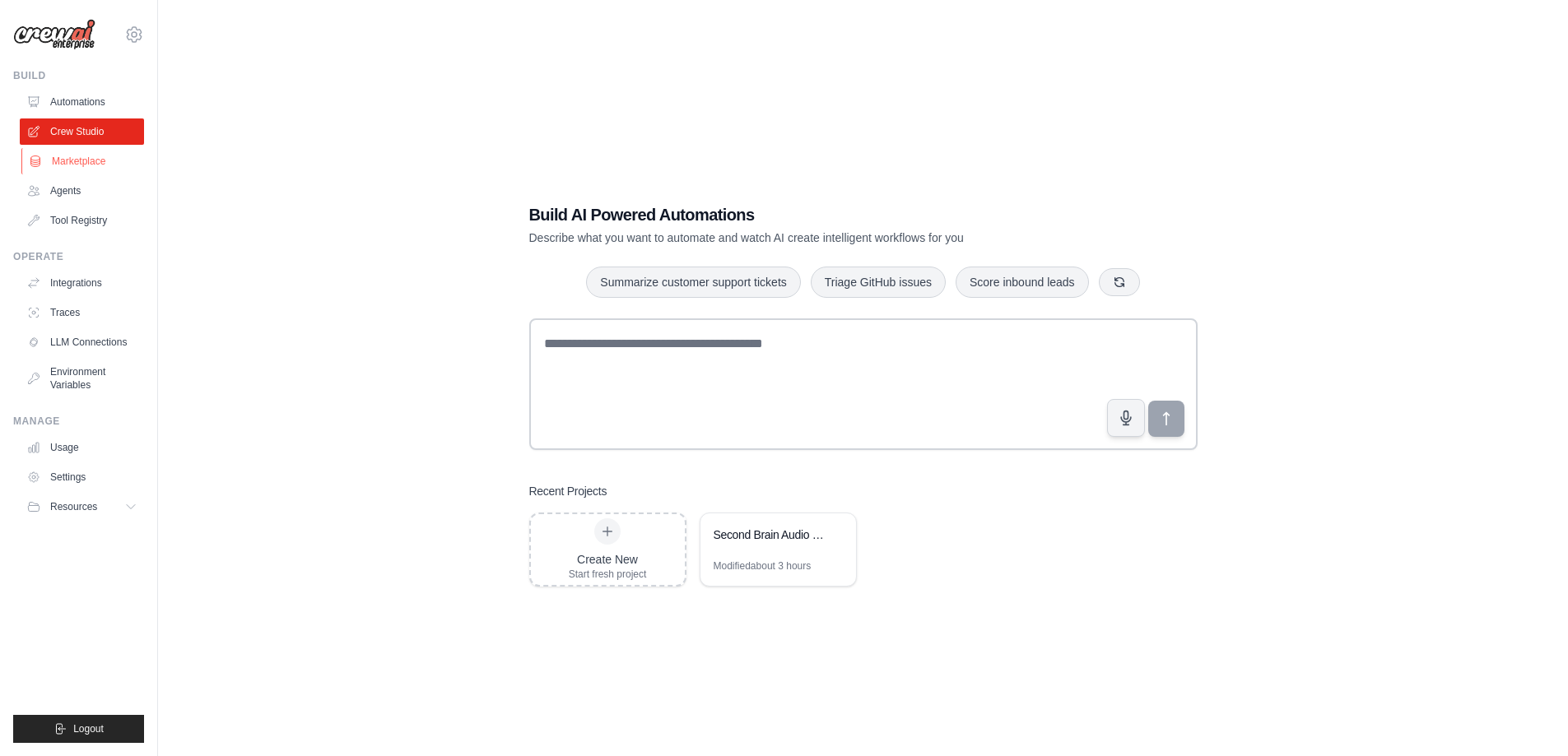
click at [97, 166] on link "Marketplace" at bounding box center [83, 161] width 125 height 27
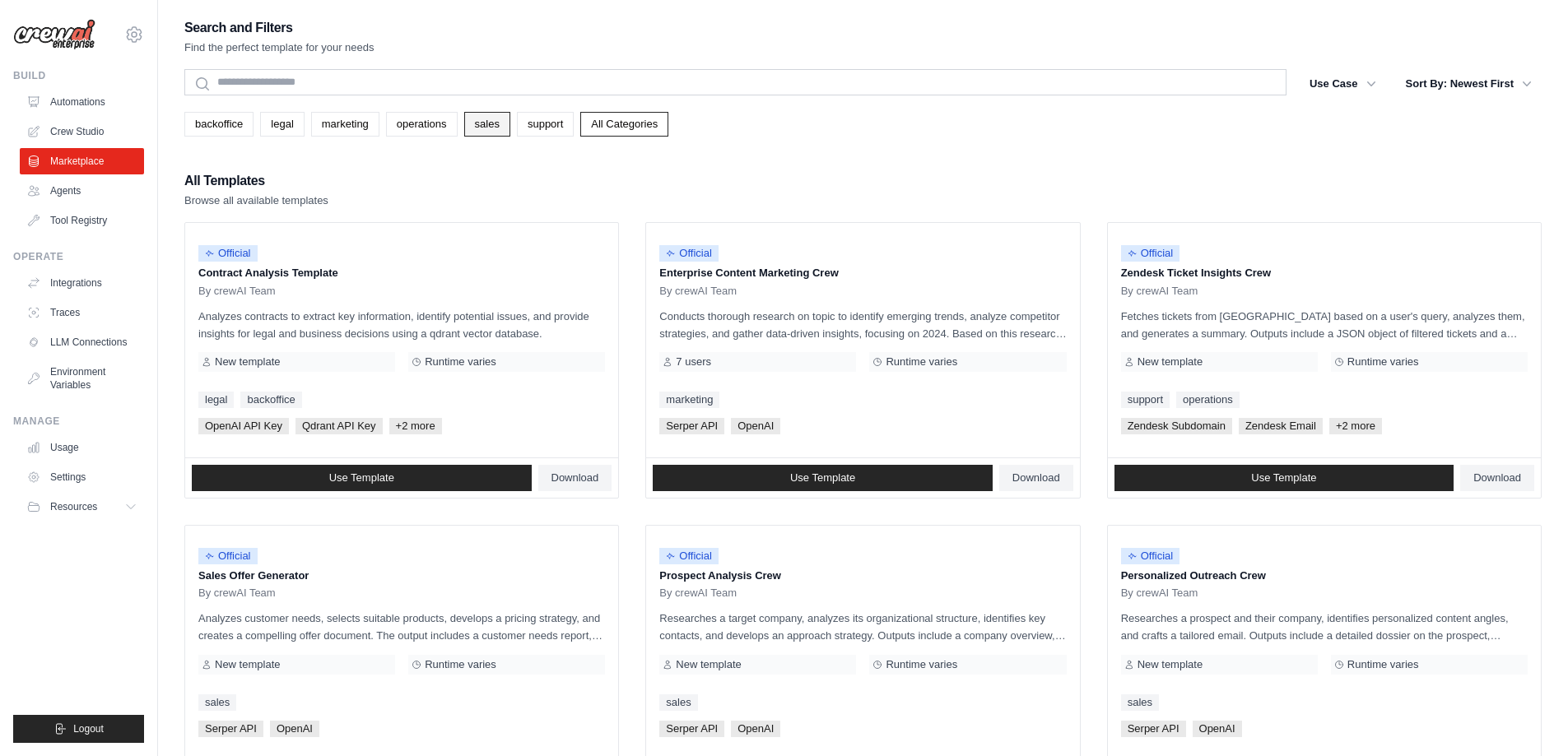
click at [498, 131] on link "sales" at bounding box center [487, 124] width 46 height 25
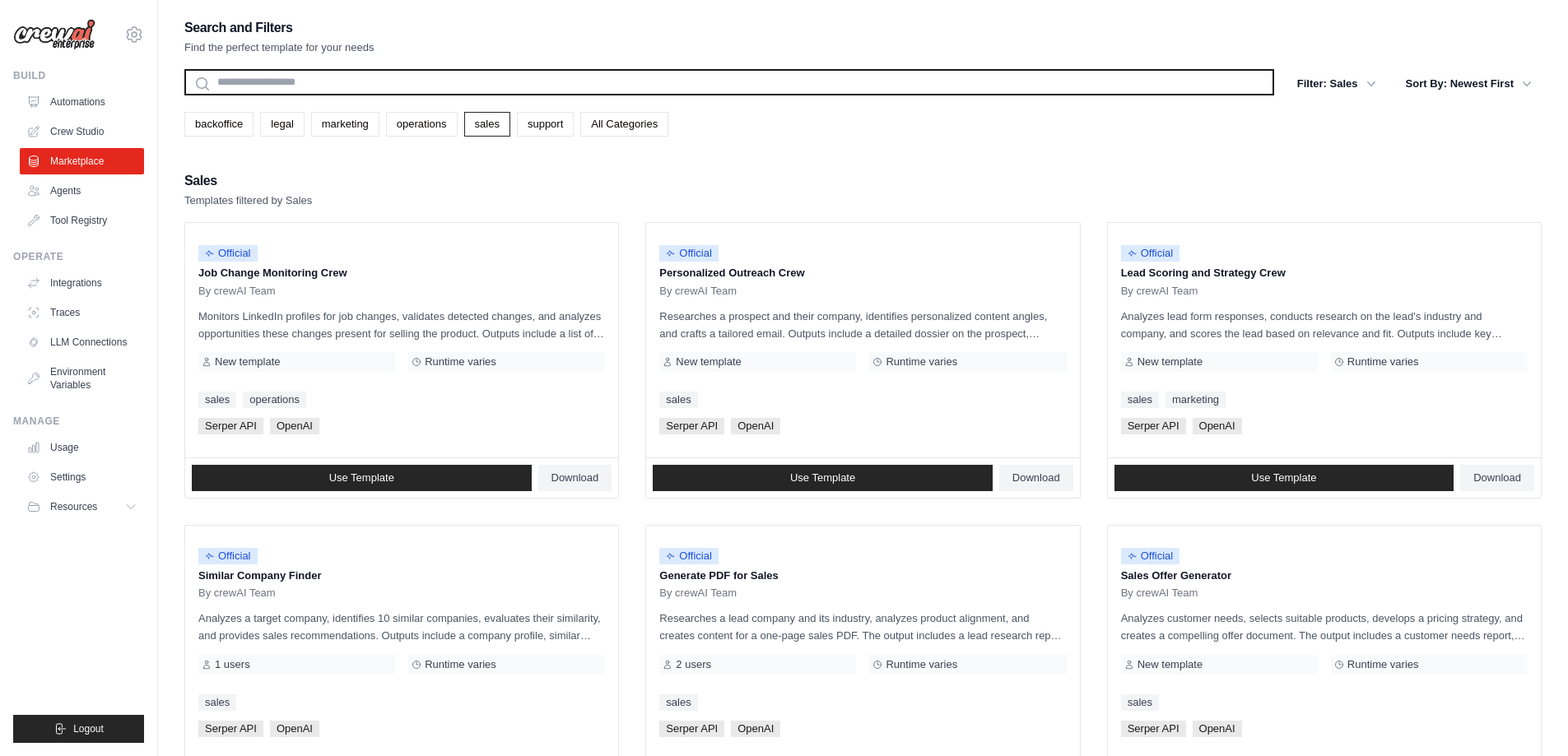
click at [414, 76] on input "text" at bounding box center [729, 82] width 1090 height 27
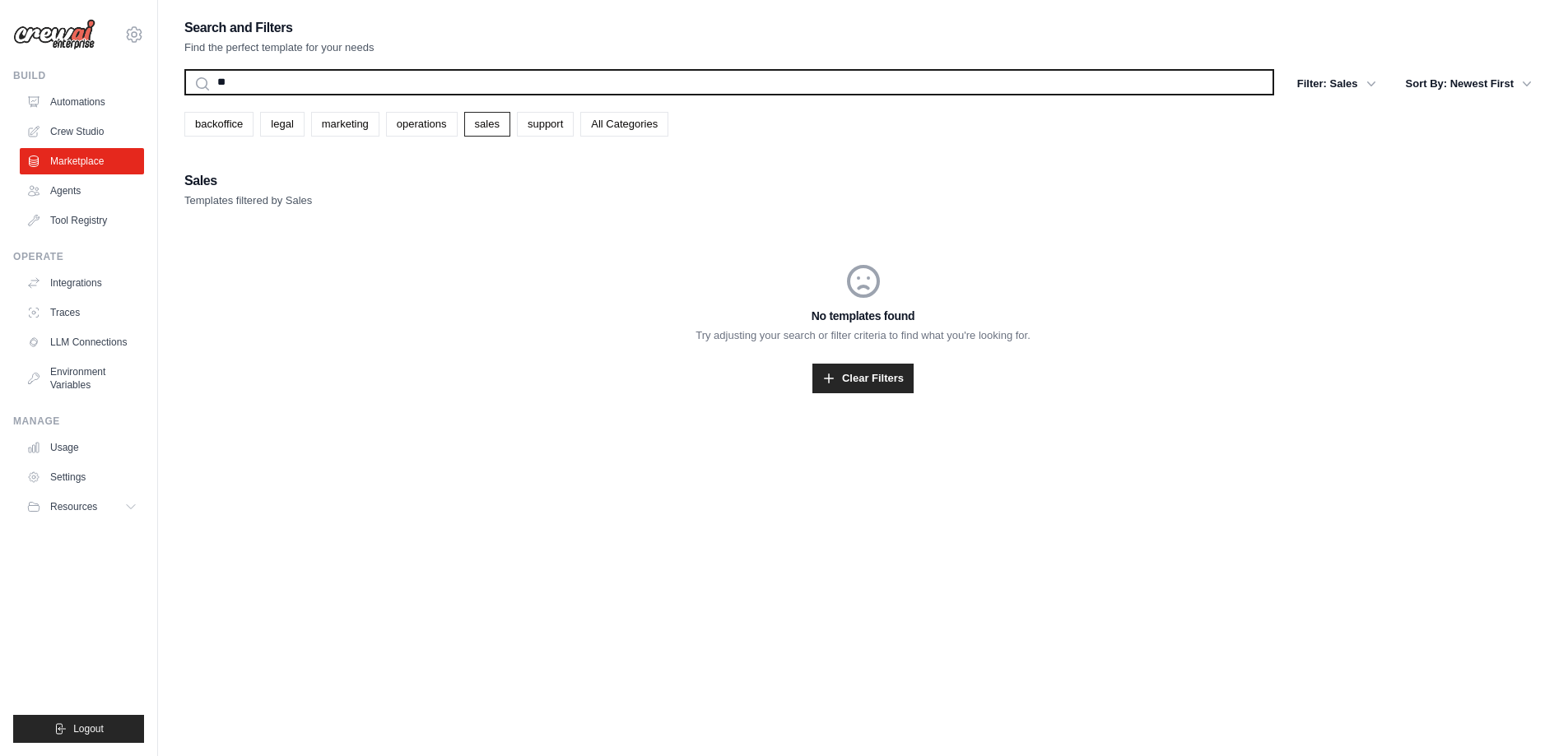
type input "*"
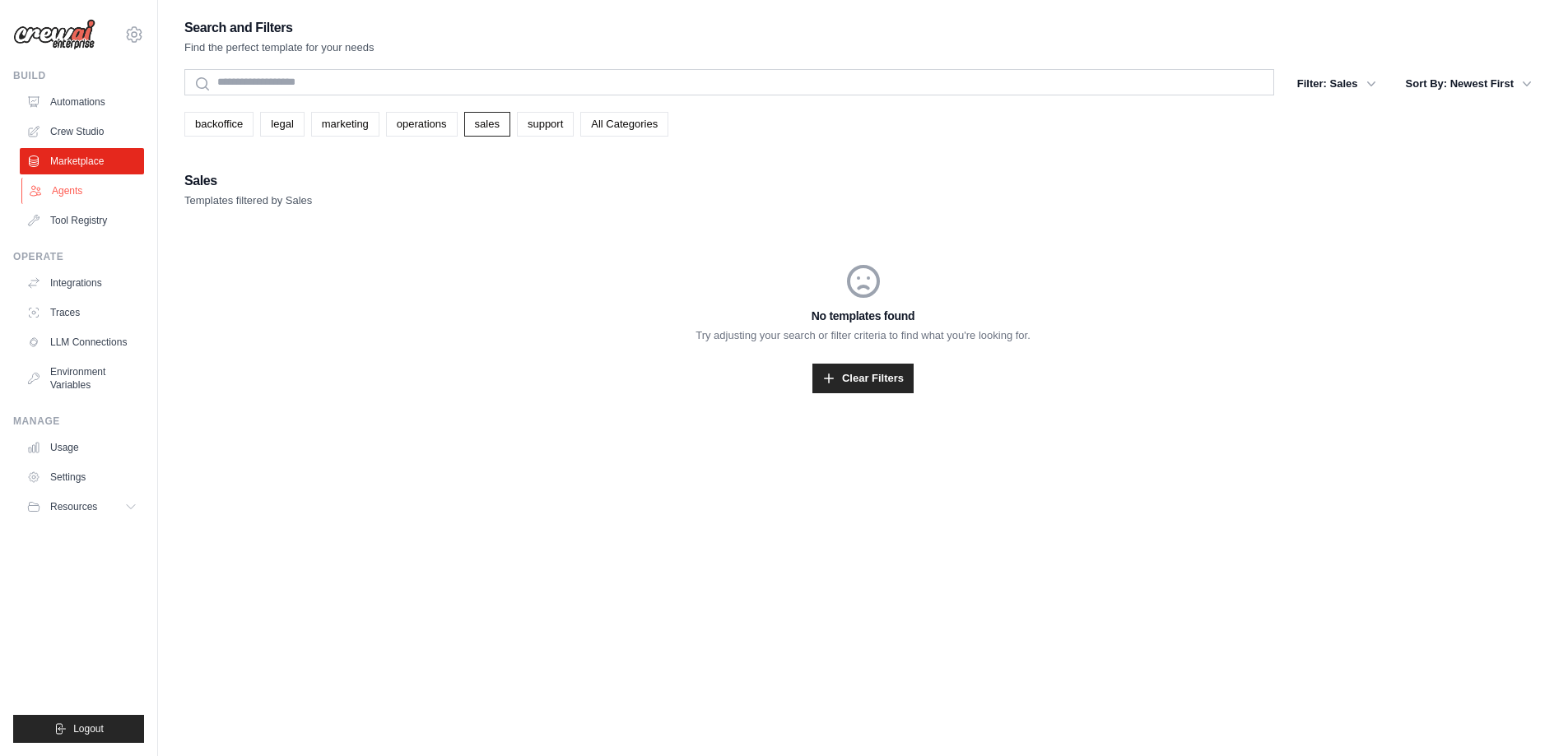
click at [90, 188] on link "Agents" at bounding box center [83, 191] width 125 height 27
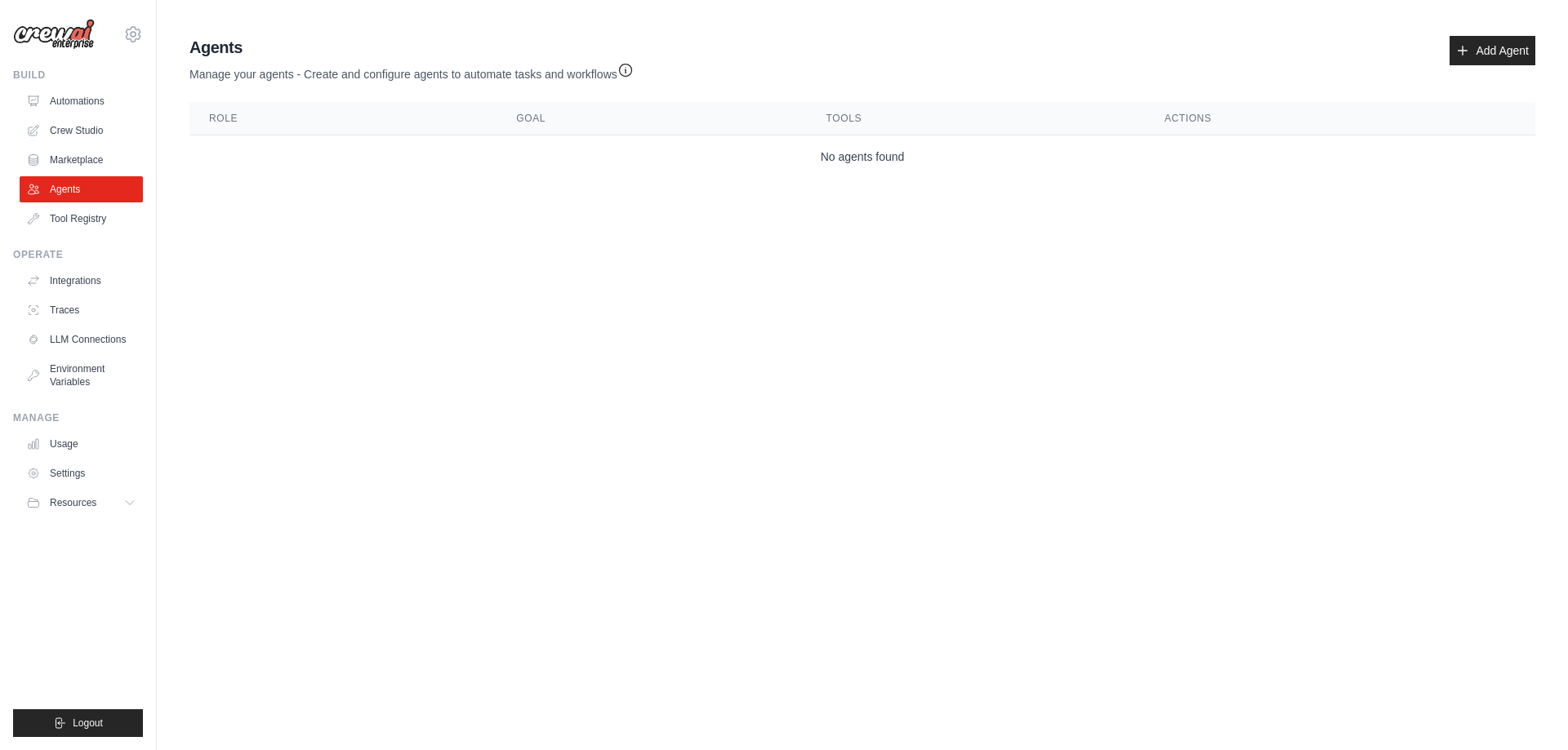
click at [823, 162] on td "No agents found" at bounding box center [862, 157] width 1346 height 44
click at [622, 69] on icon "button" at bounding box center [625, 69] width 12 height 12
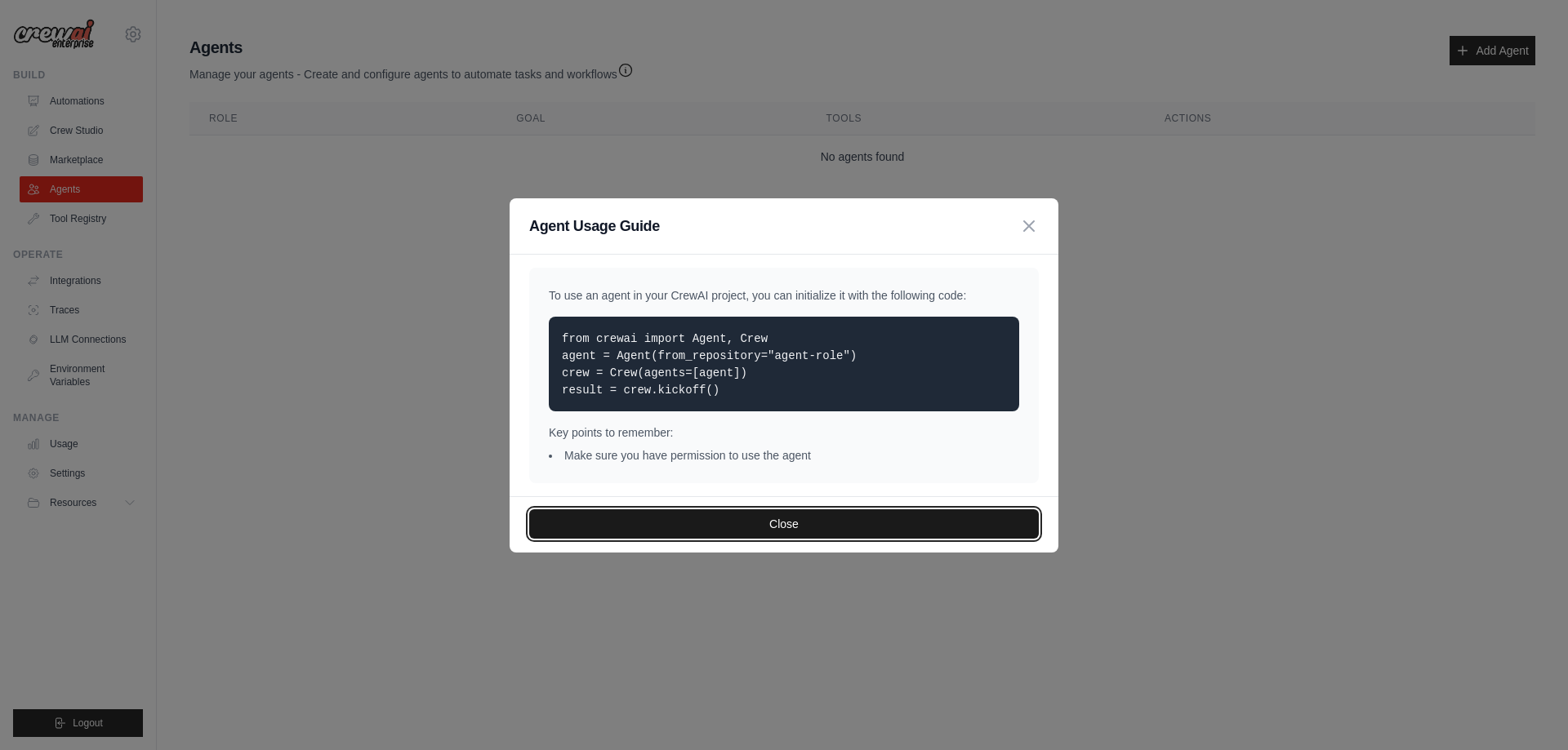
click at [685, 511] on button "Close" at bounding box center [784, 524] width 509 height 29
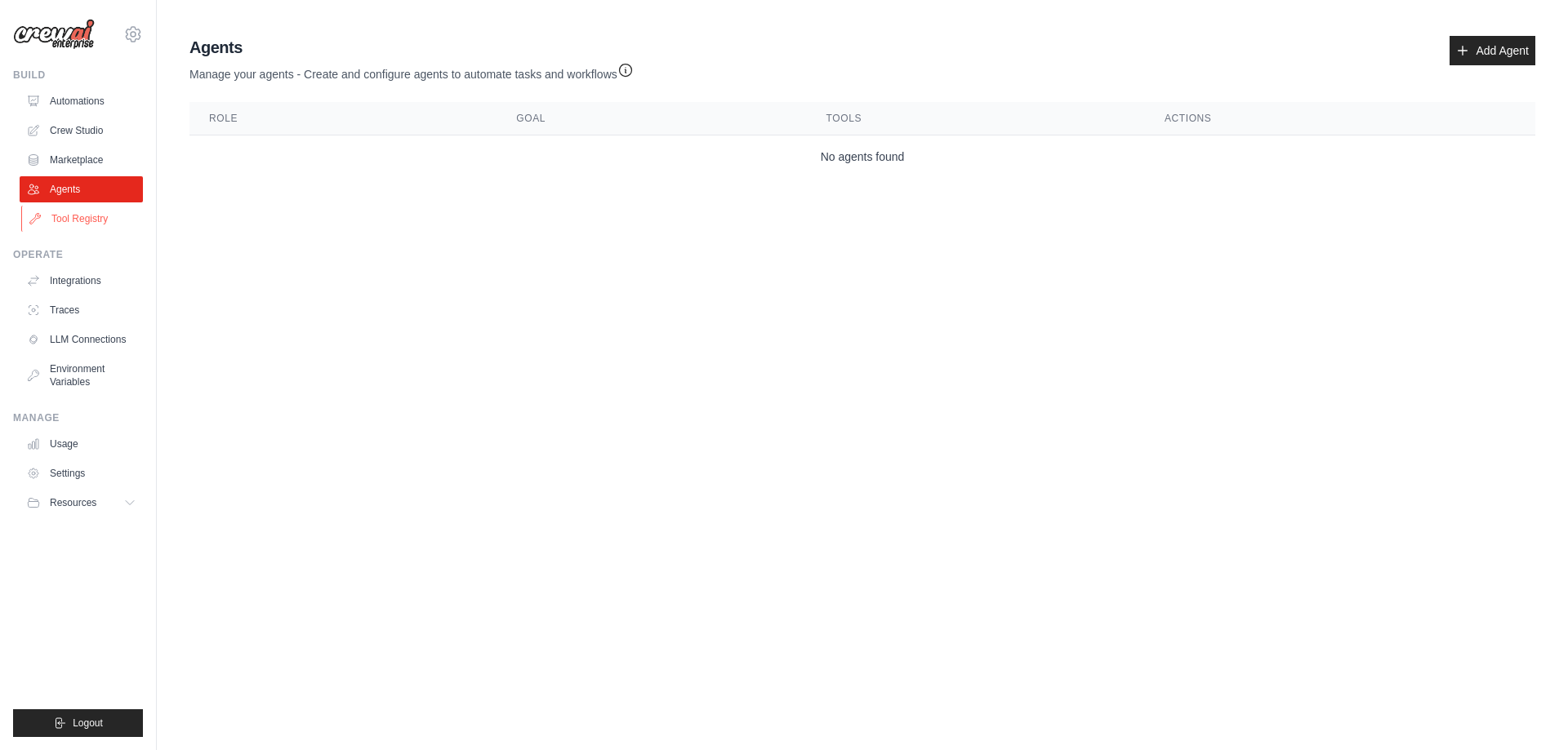
click at [95, 223] on link "Tool Registry" at bounding box center [83, 218] width 124 height 26
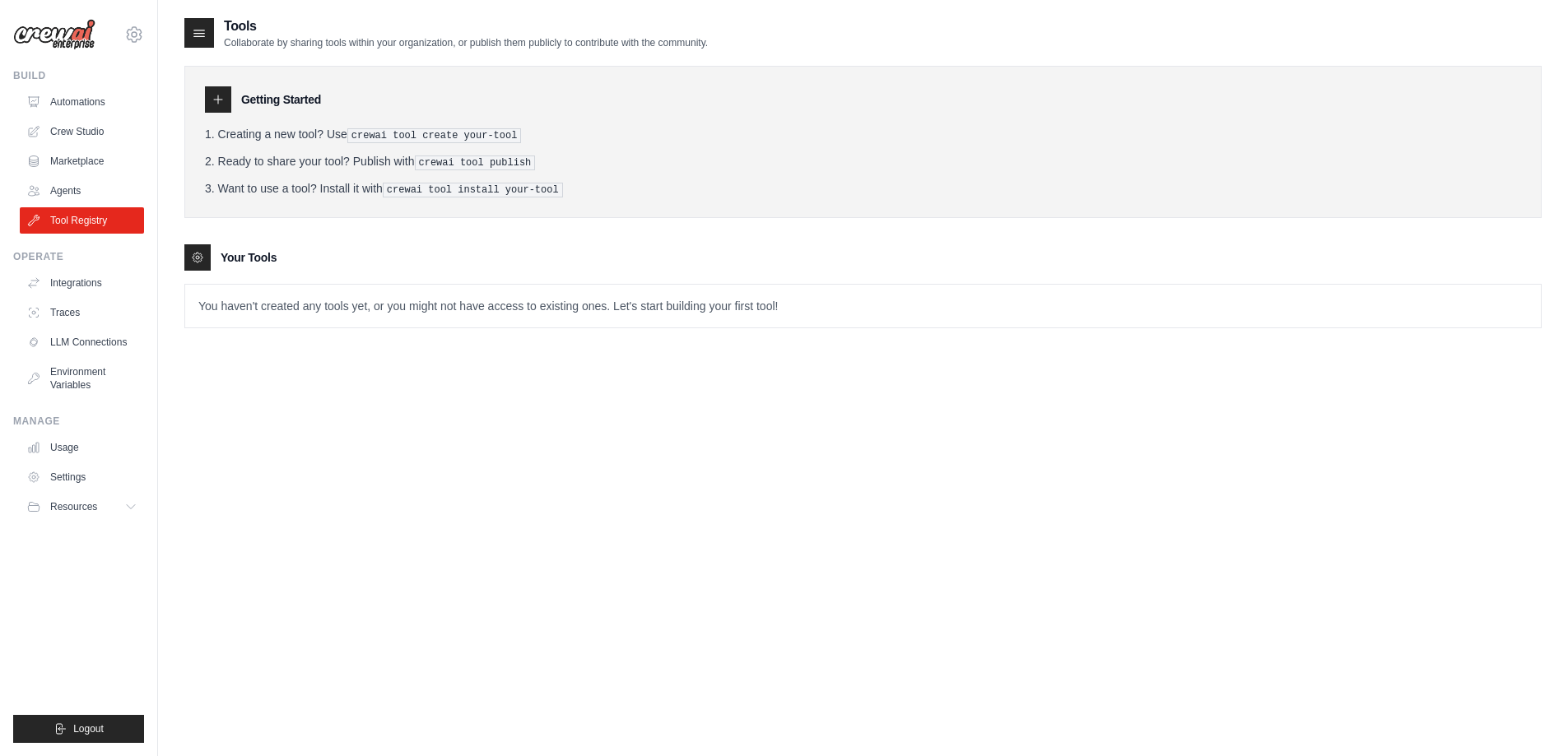
click at [223, 101] on icon at bounding box center [218, 99] width 13 height 13
click at [79, 293] on link "Integrations" at bounding box center [83, 282] width 125 height 27
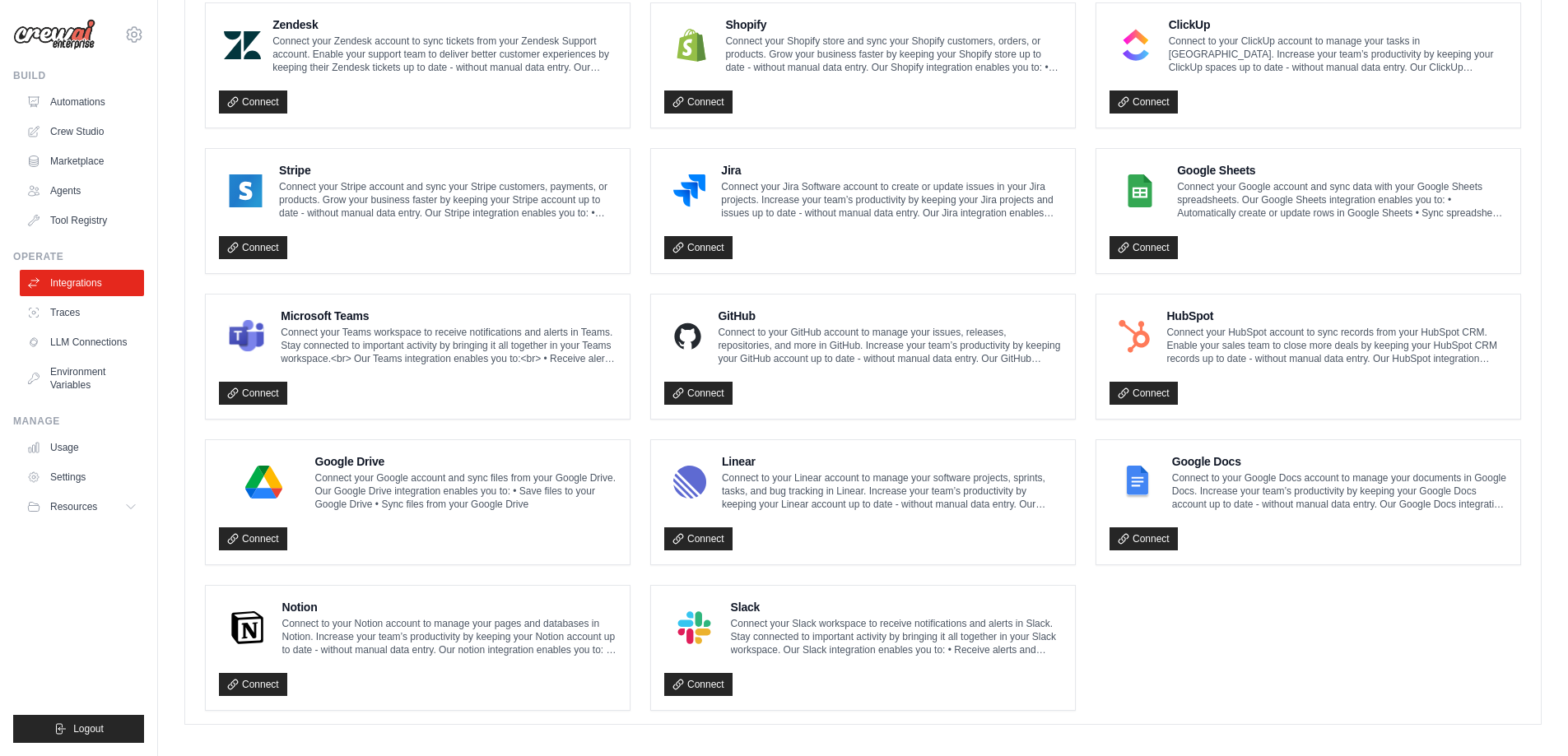
scroll to position [792, 0]
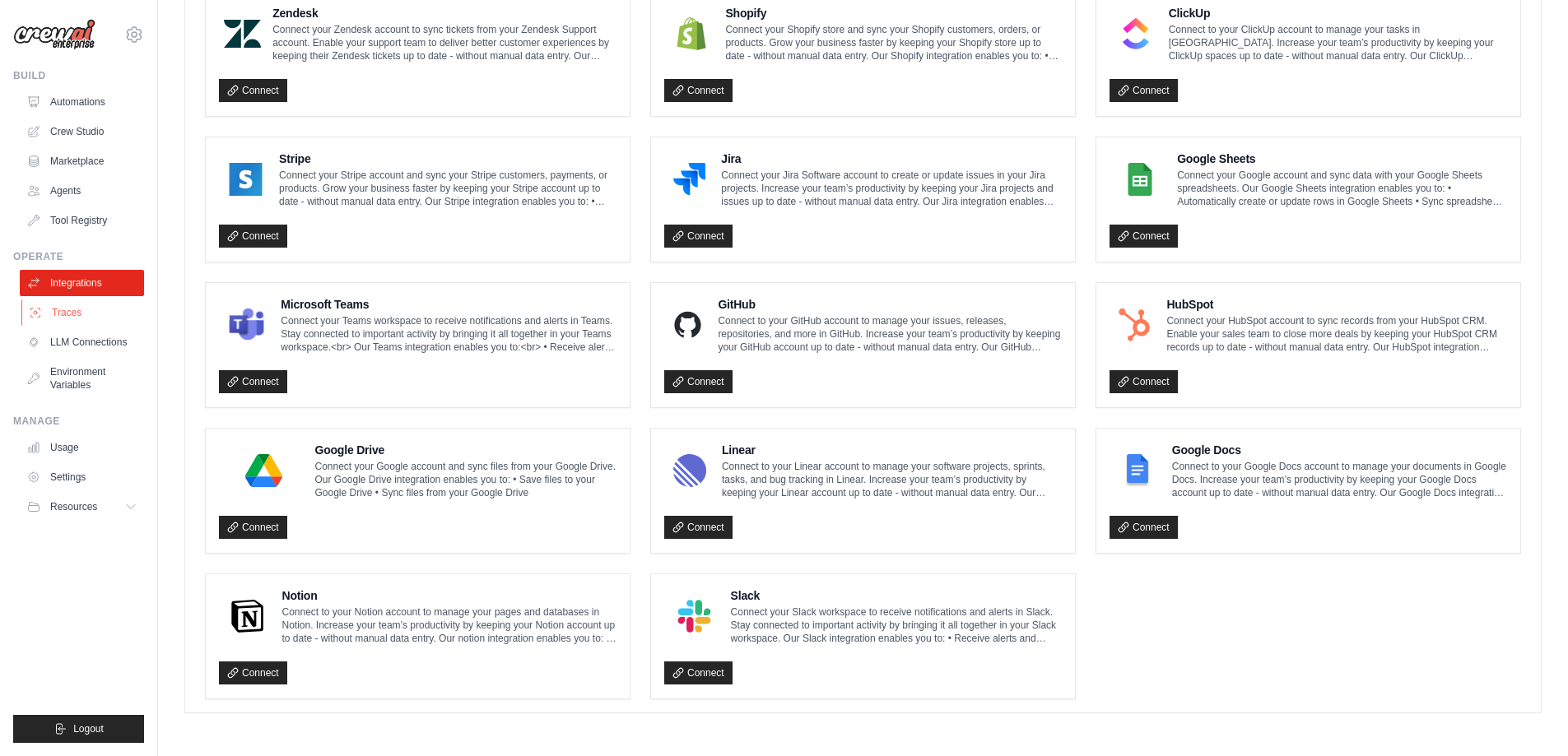
click at [77, 321] on link "Traces" at bounding box center [83, 312] width 125 height 27
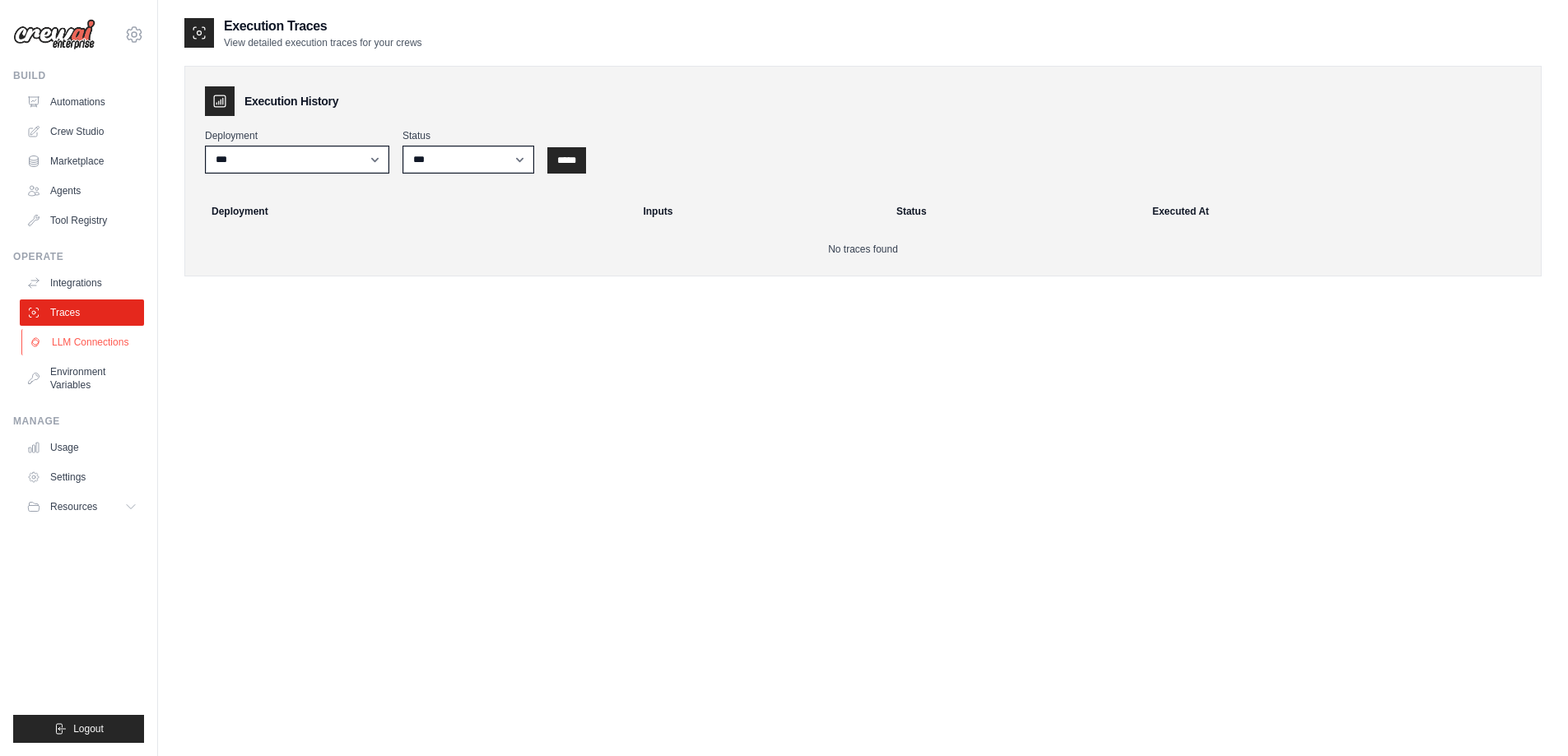
click at [80, 342] on link "LLM Connections" at bounding box center [83, 342] width 125 height 27
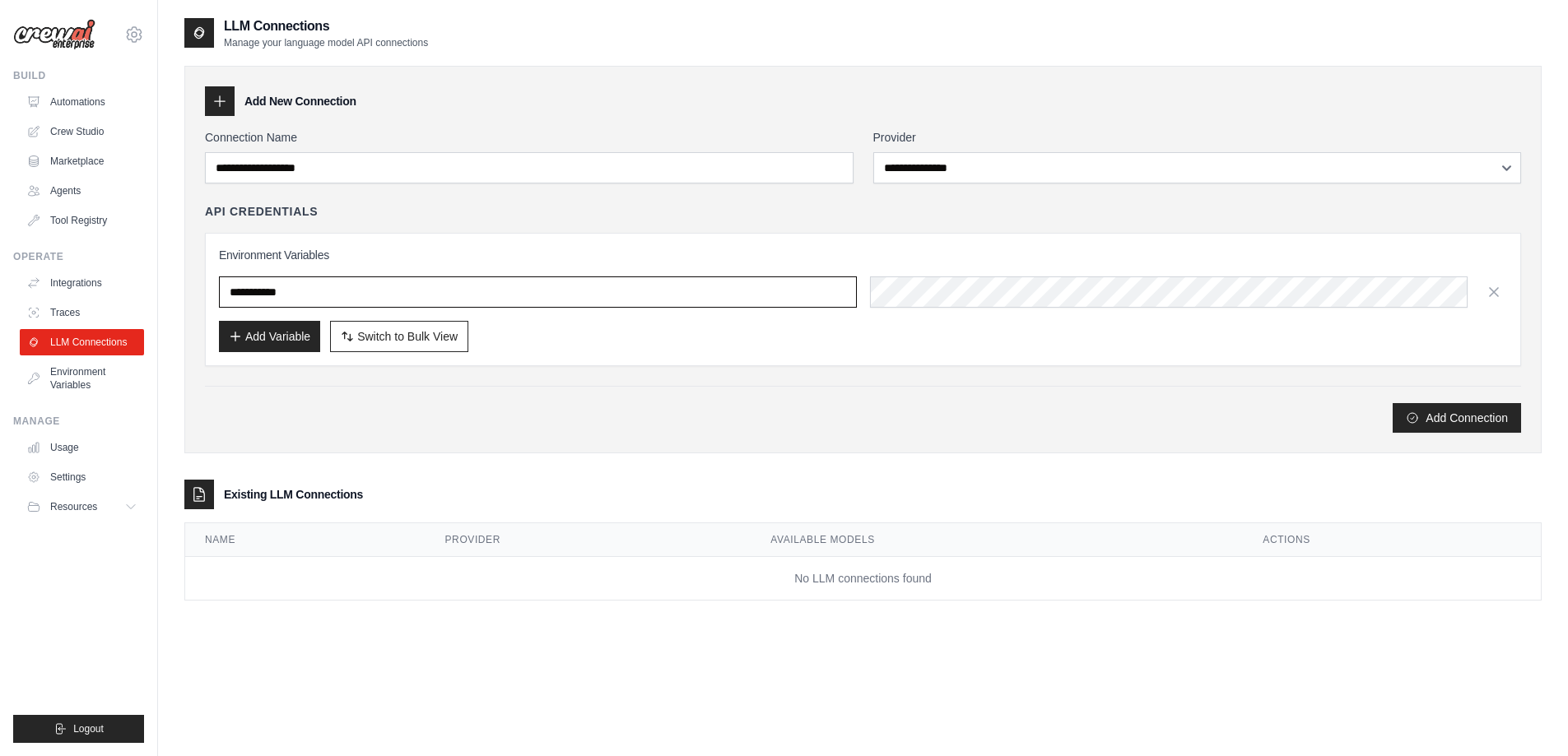
click at [362, 294] on input "text" at bounding box center [538, 292] width 638 height 31
click at [79, 452] on link "Usage" at bounding box center [83, 447] width 125 height 27
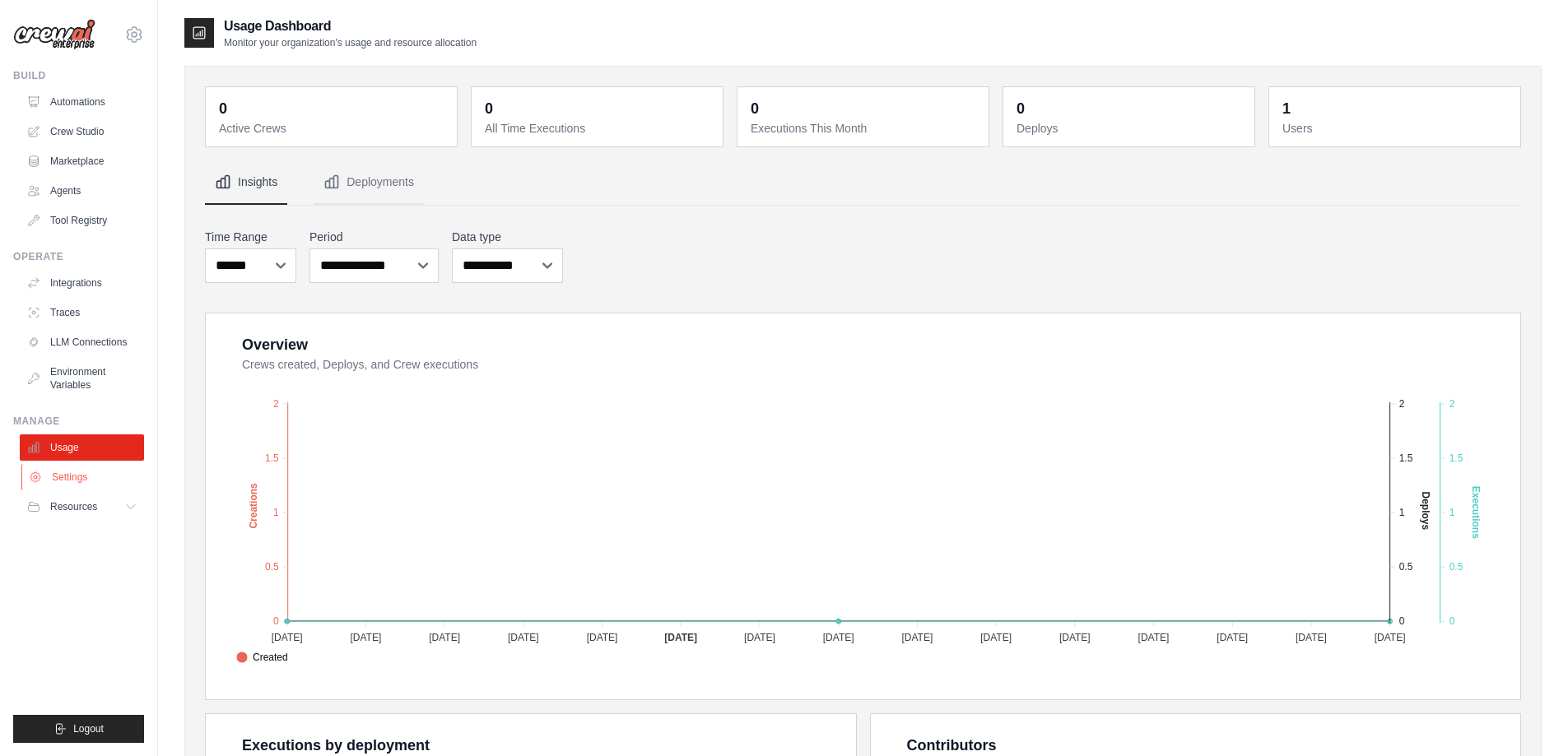
click at [72, 479] on link "Settings" at bounding box center [83, 477] width 125 height 27
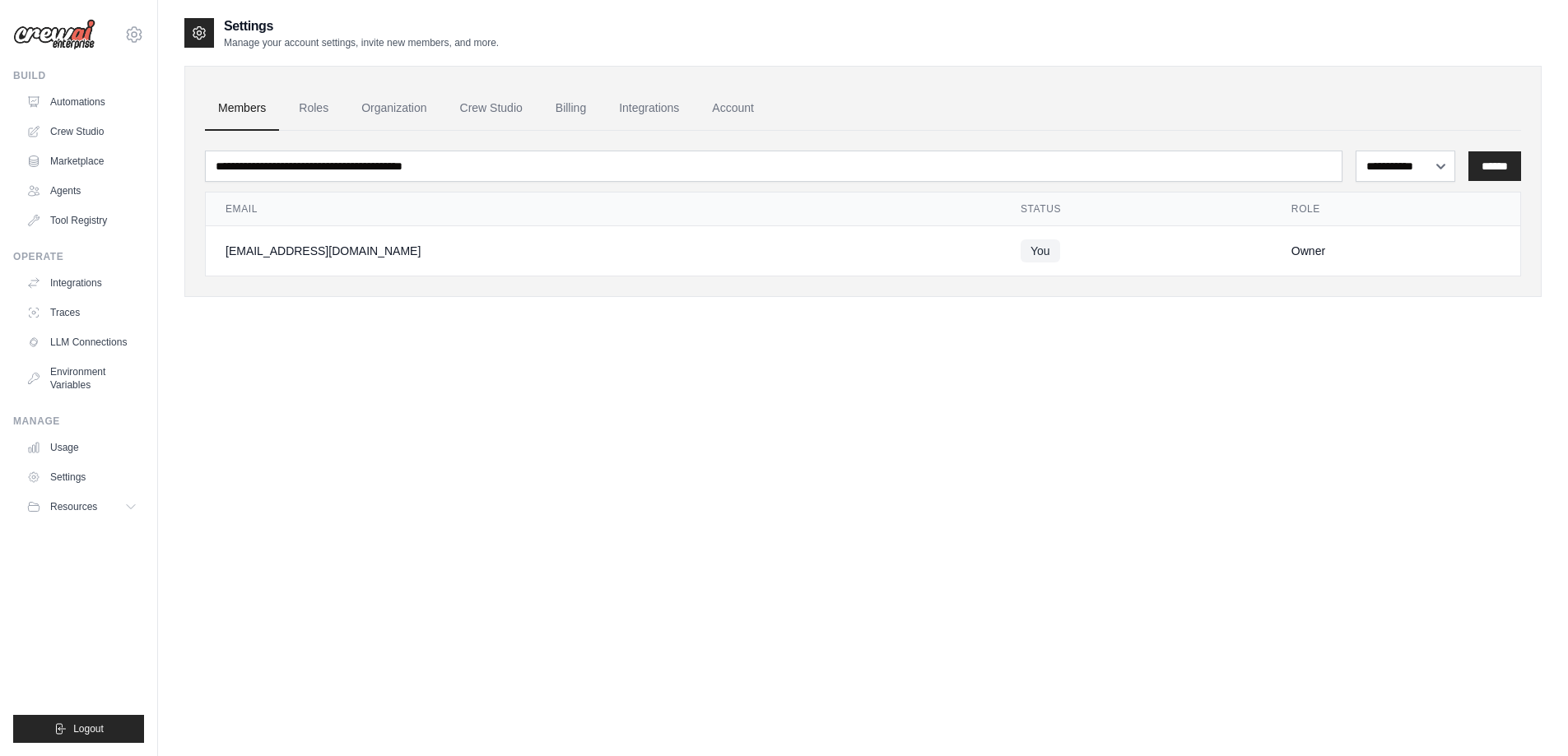
click at [68, 433] on div "Manage Usage Settings Resources Documentation GitHub Blog" at bounding box center [78, 466] width 131 height 105
click at [72, 448] on link "Usage" at bounding box center [83, 447] width 125 height 27
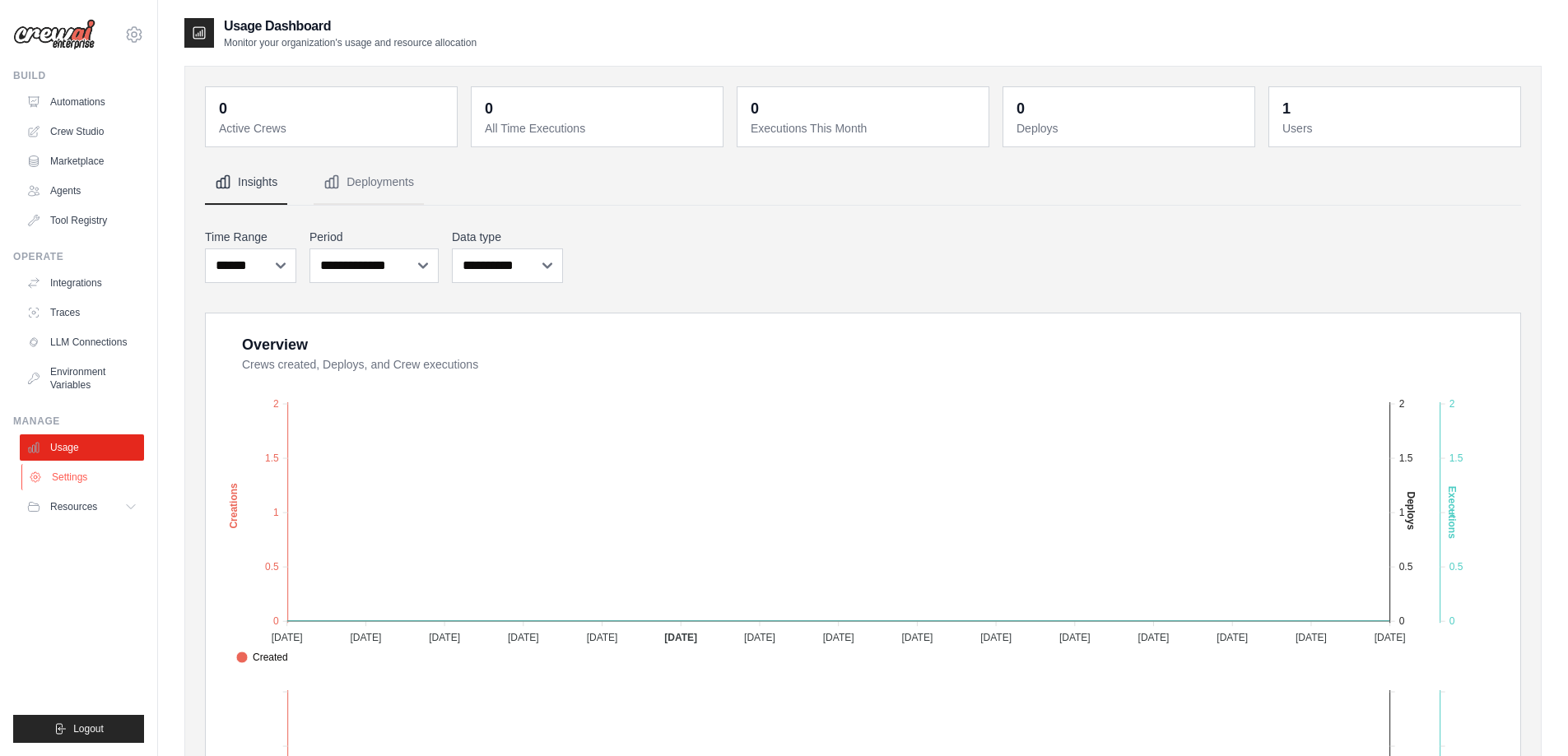
click at [70, 477] on link "Settings" at bounding box center [83, 477] width 125 height 27
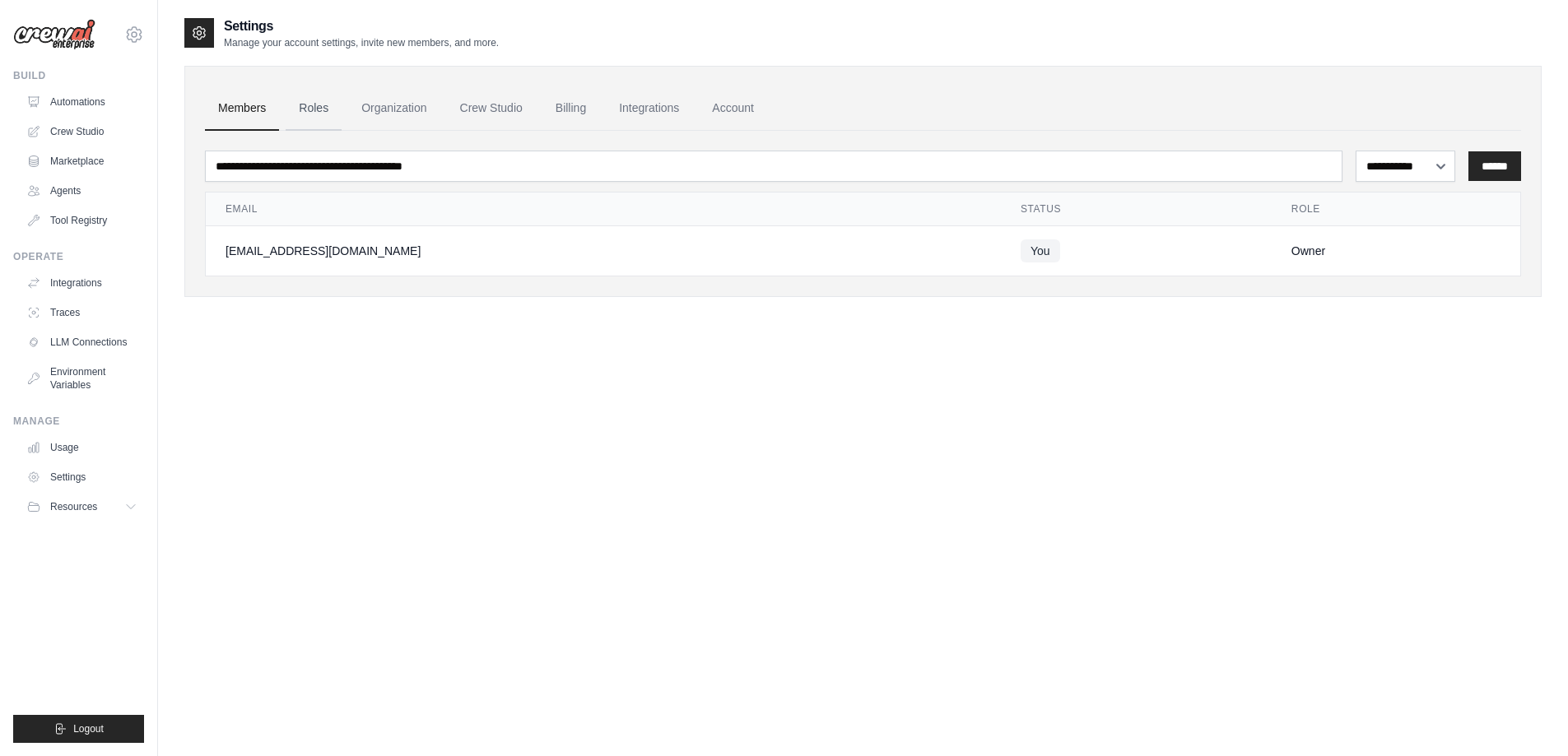
click at [318, 101] on link "Roles" at bounding box center [314, 108] width 56 height 44
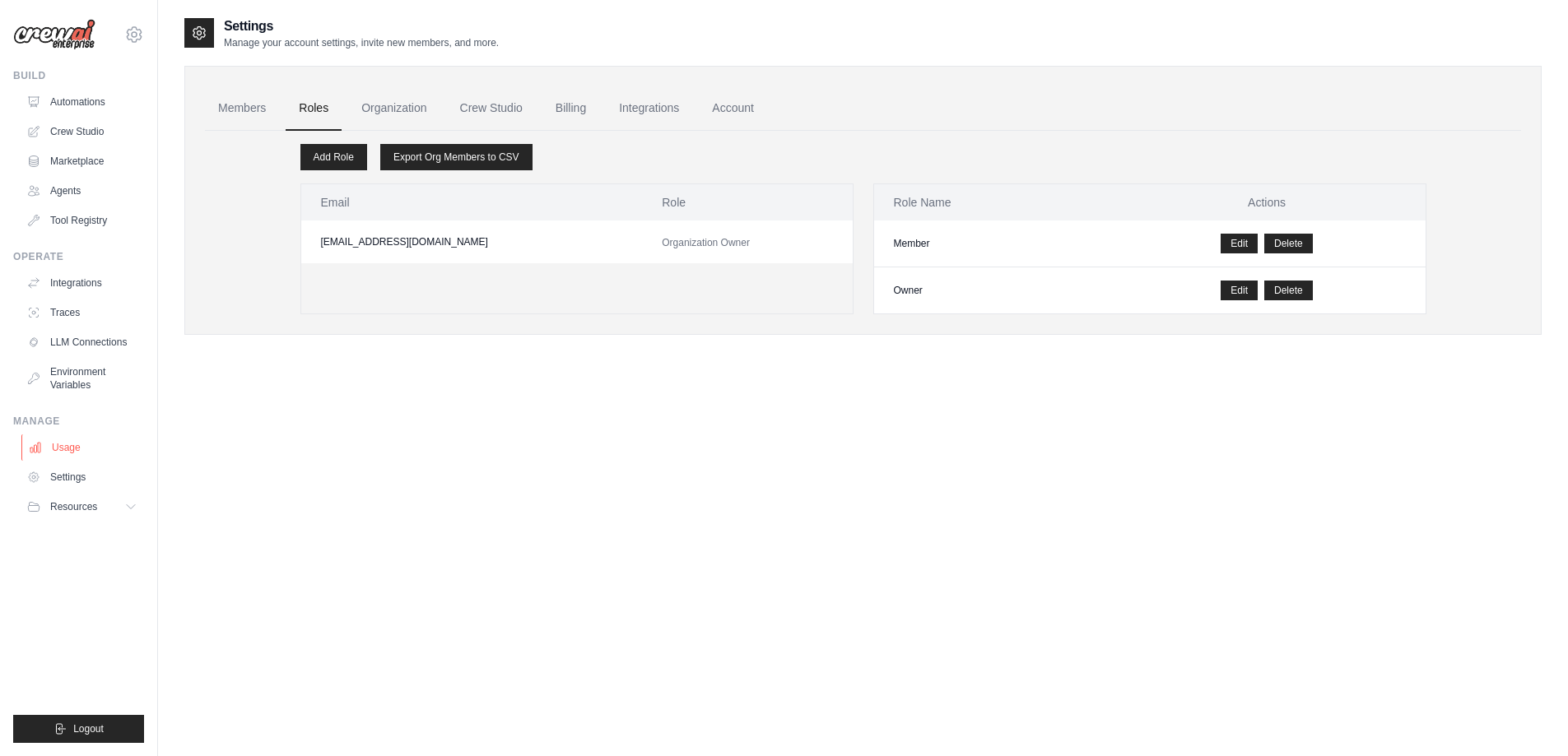
click at [61, 444] on link "Usage" at bounding box center [83, 447] width 125 height 27
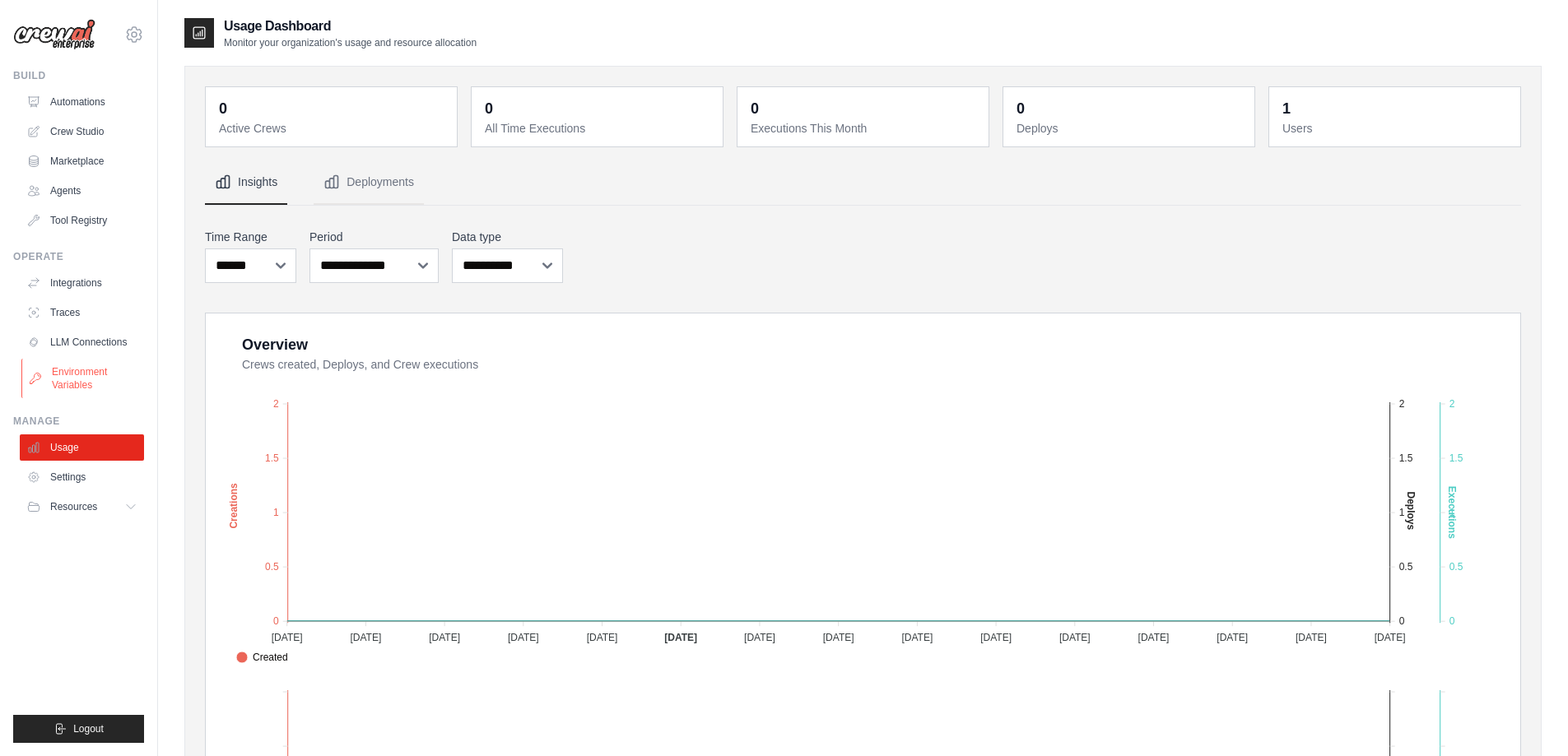
click at [66, 370] on link "Environment Variables" at bounding box center [83, 378] width 125 height 39
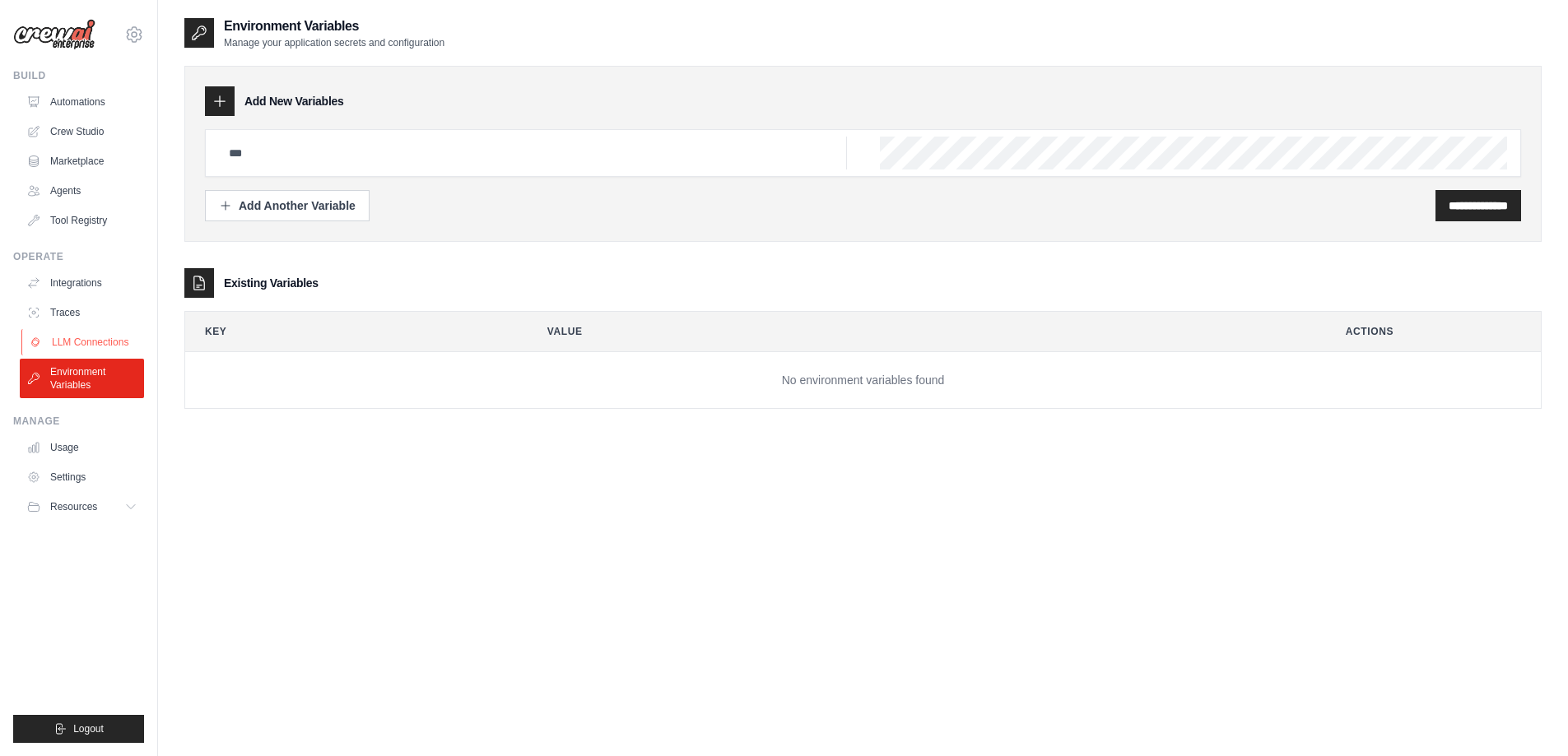
click at [78, 343] on link "LLM Connections" at bounding box center [83, 342] width 125 height 27
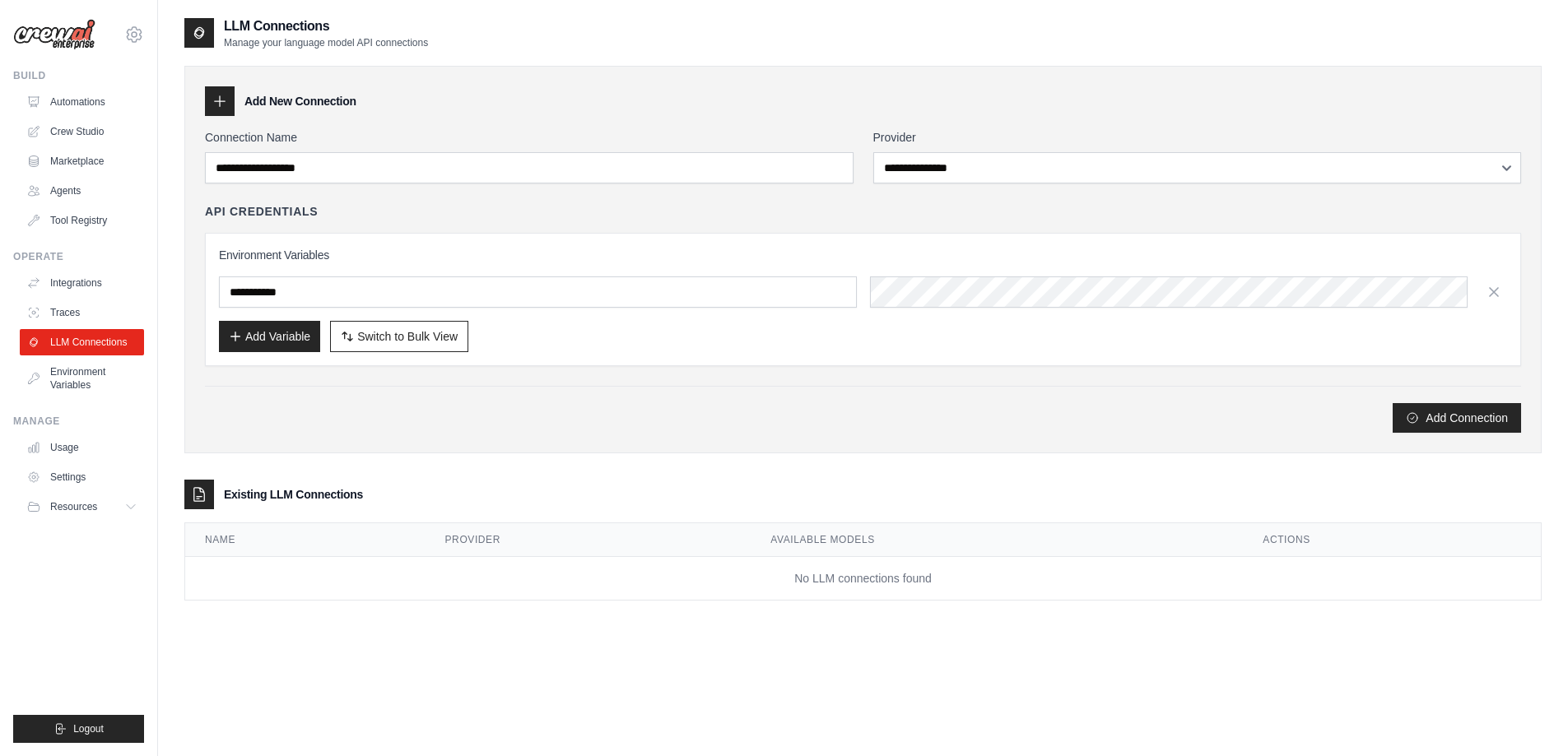
click at [402, 191] on div "**********" at bounding box center [864, 280] width 1317 height 303
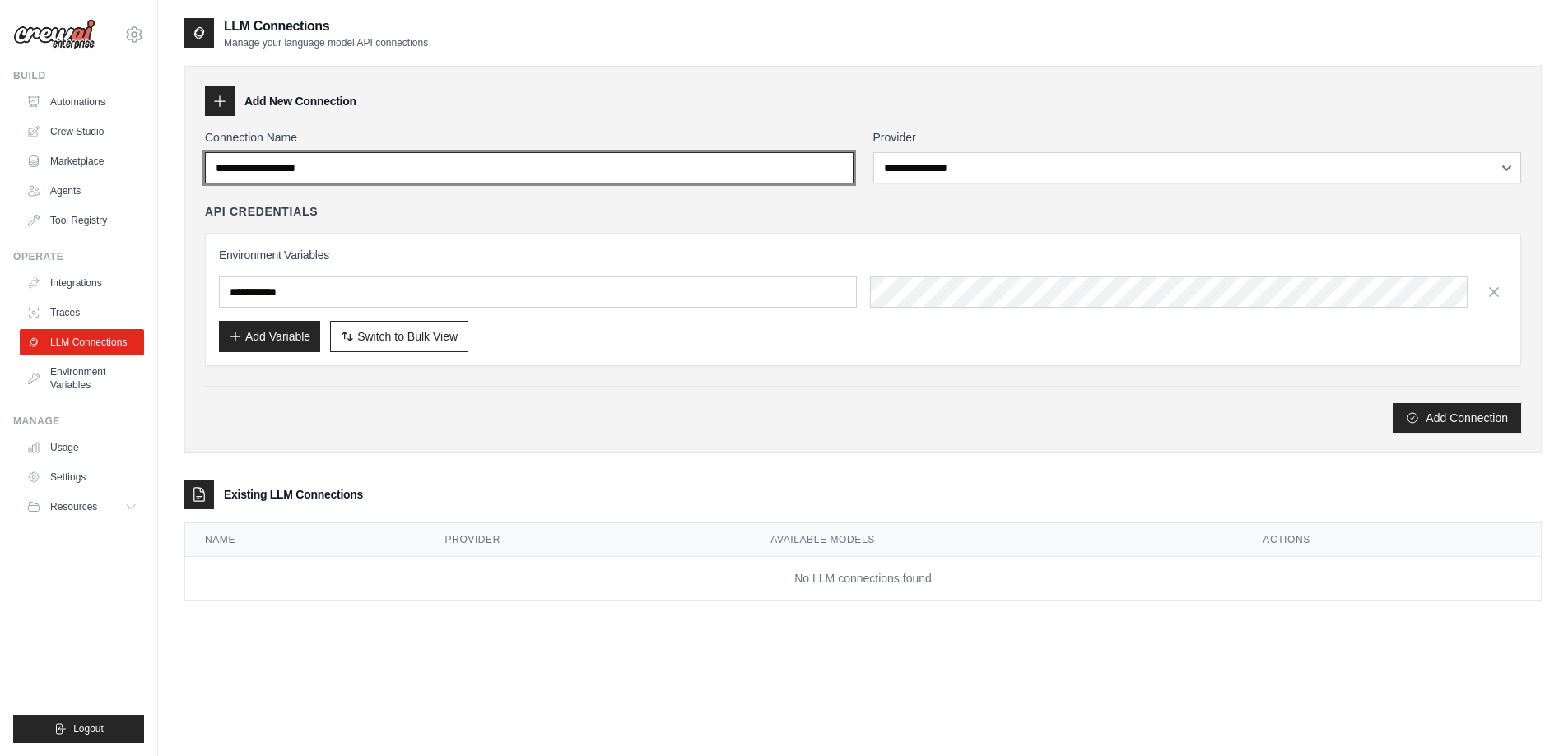
click at [399, 179] on input "Connection Name" at bounding box center [529, 168] width 648 height 31
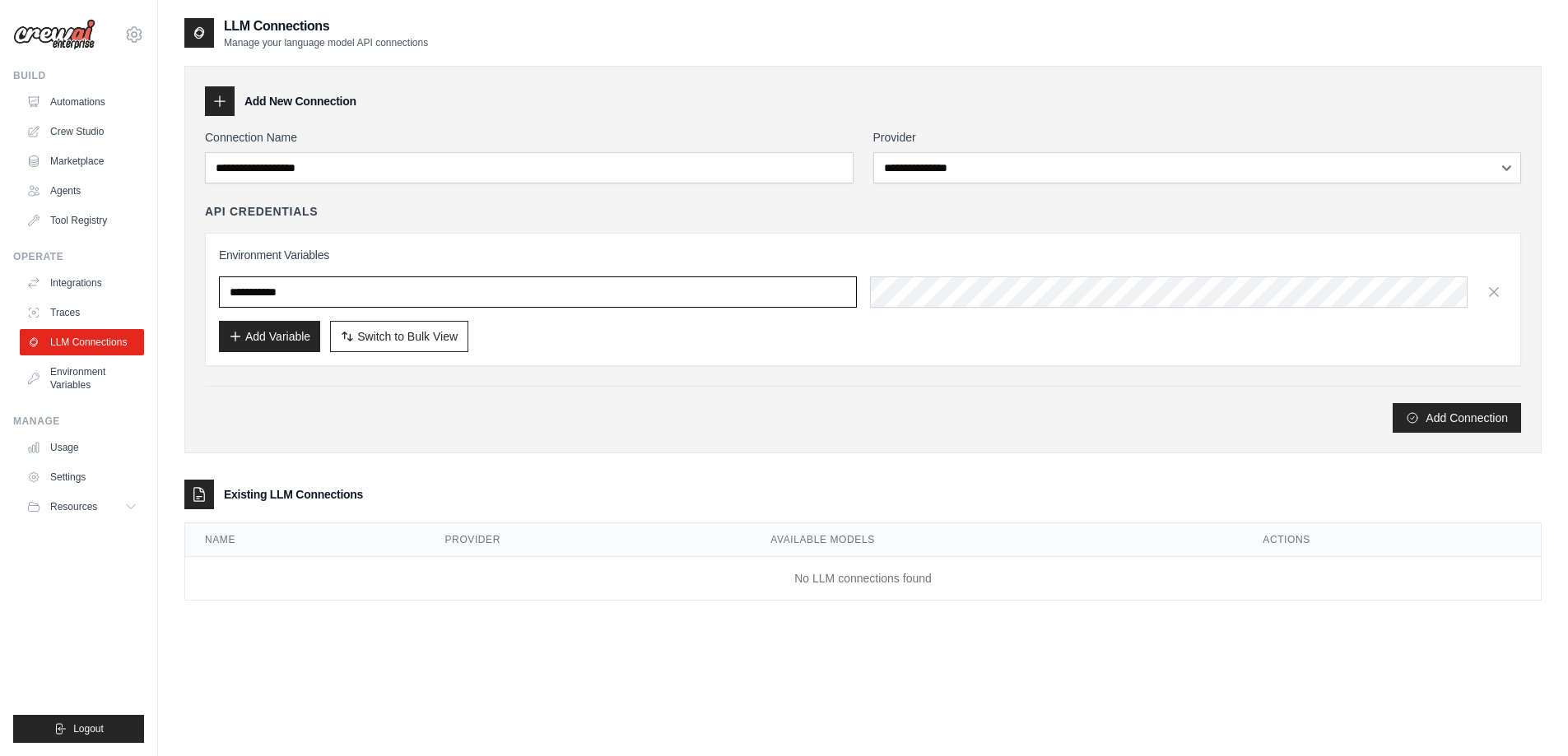
click at [426, 301] on input "text" at bounding box center [538, 292] width 638 height 31
click at [55, 309] on link "Traces" at bounding box center [83, 312] width 125 height 27
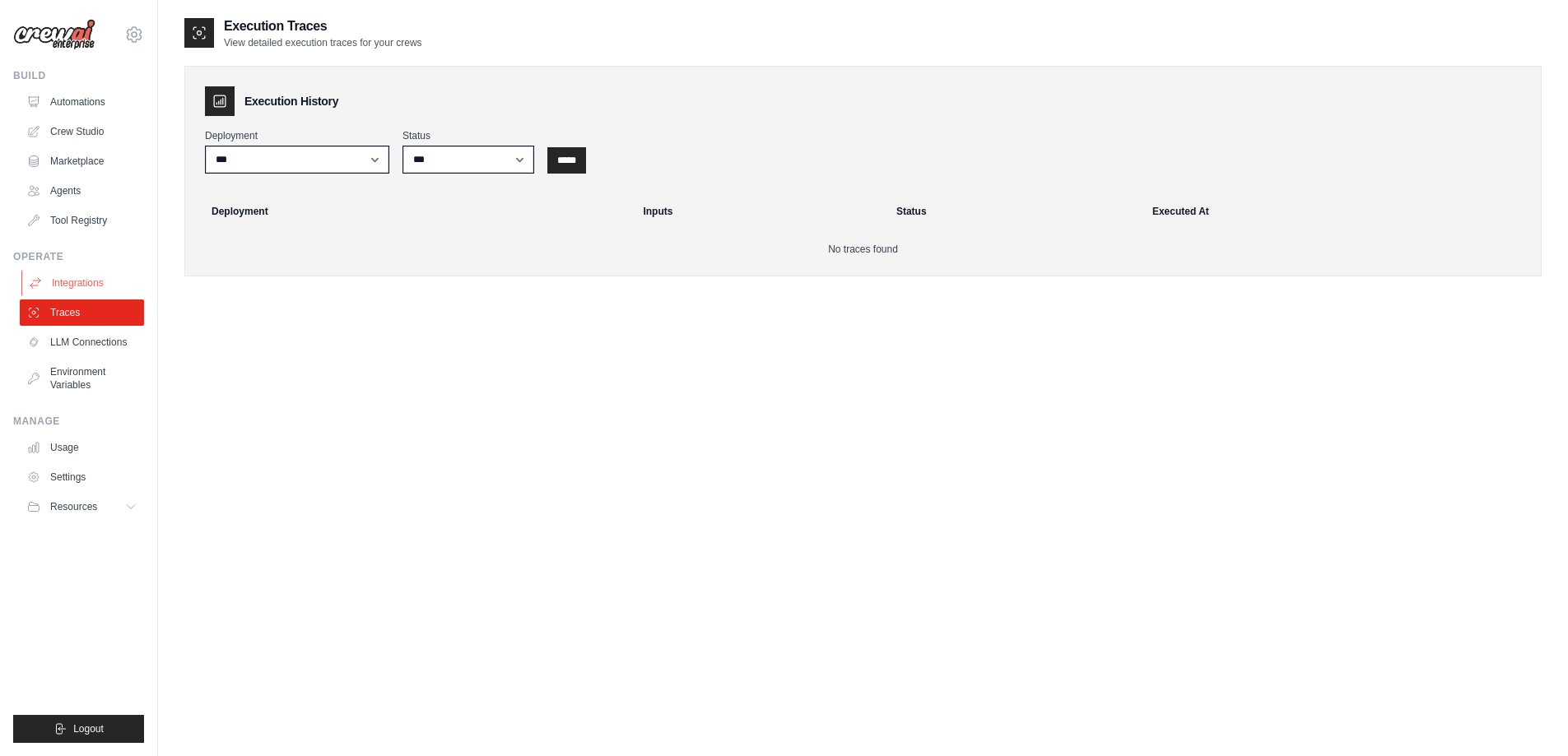
click at [66, 289] on link "Integrations" at bounding box center [83, 282] width 125 height 27
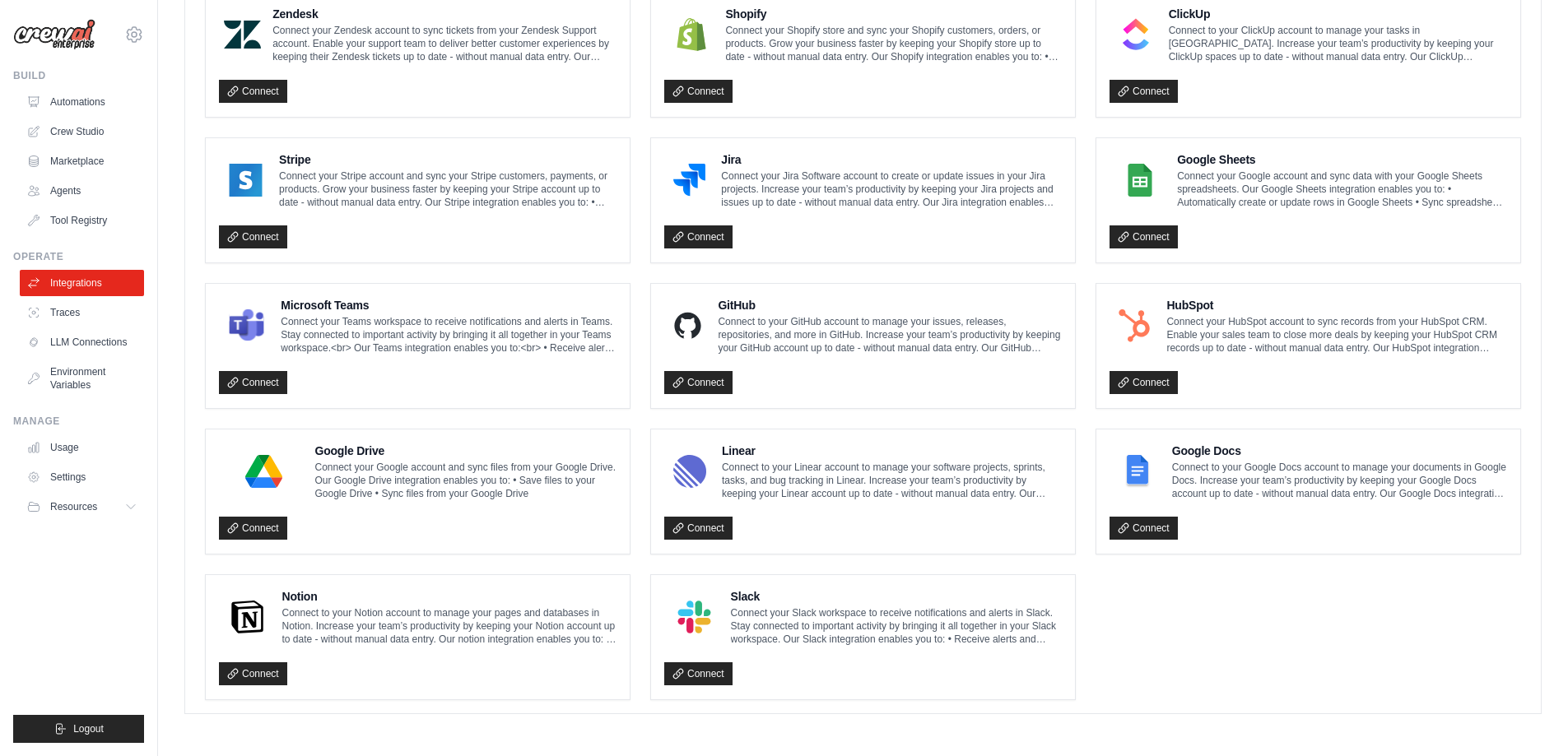
scroll to position [792, 0]
click at [82, 189] on link "Agents" at bounding box center [83, 191] width 125 height 27
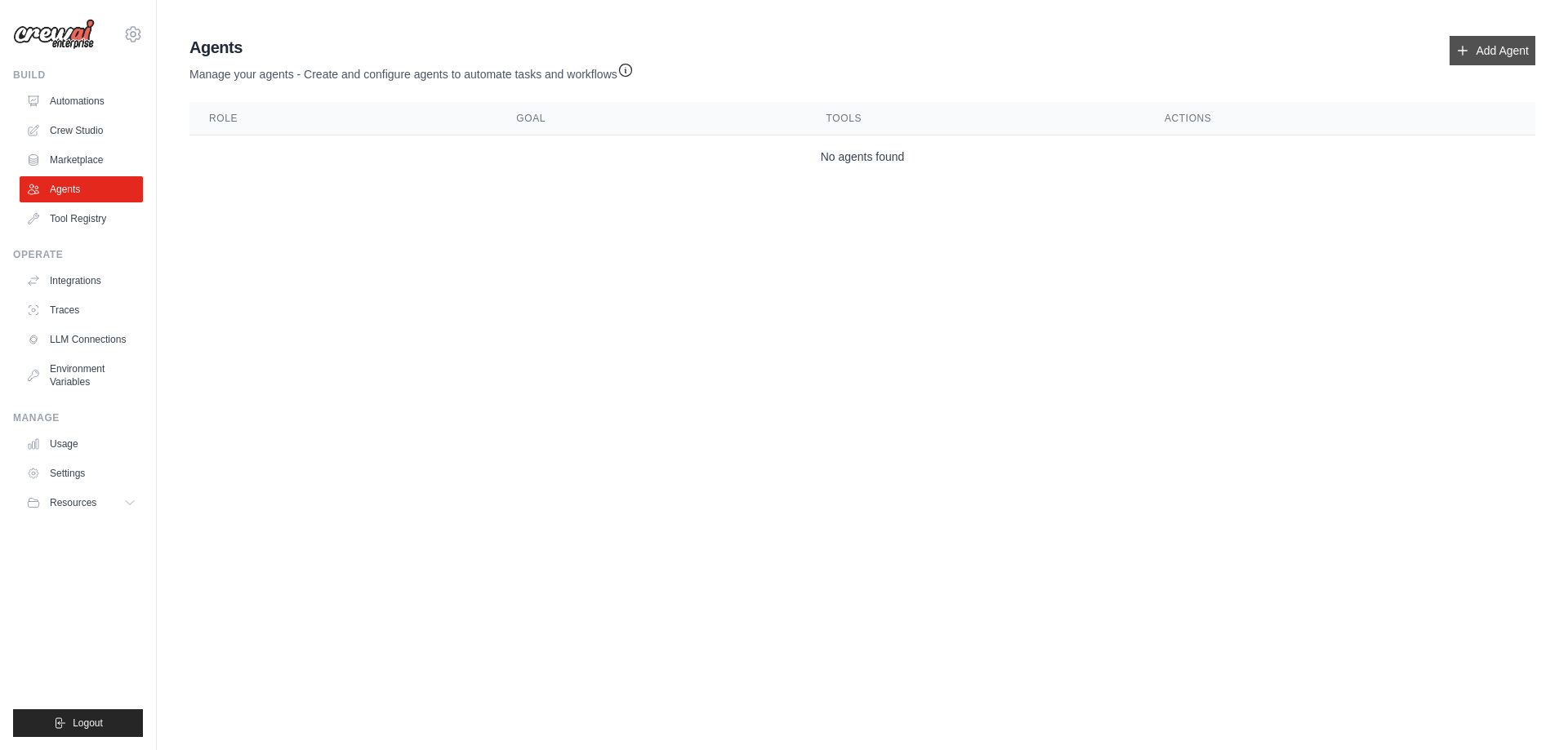
click at [1462, 58] on link "Add Agent" at bounding box center [1493, 51] width 85 height 29
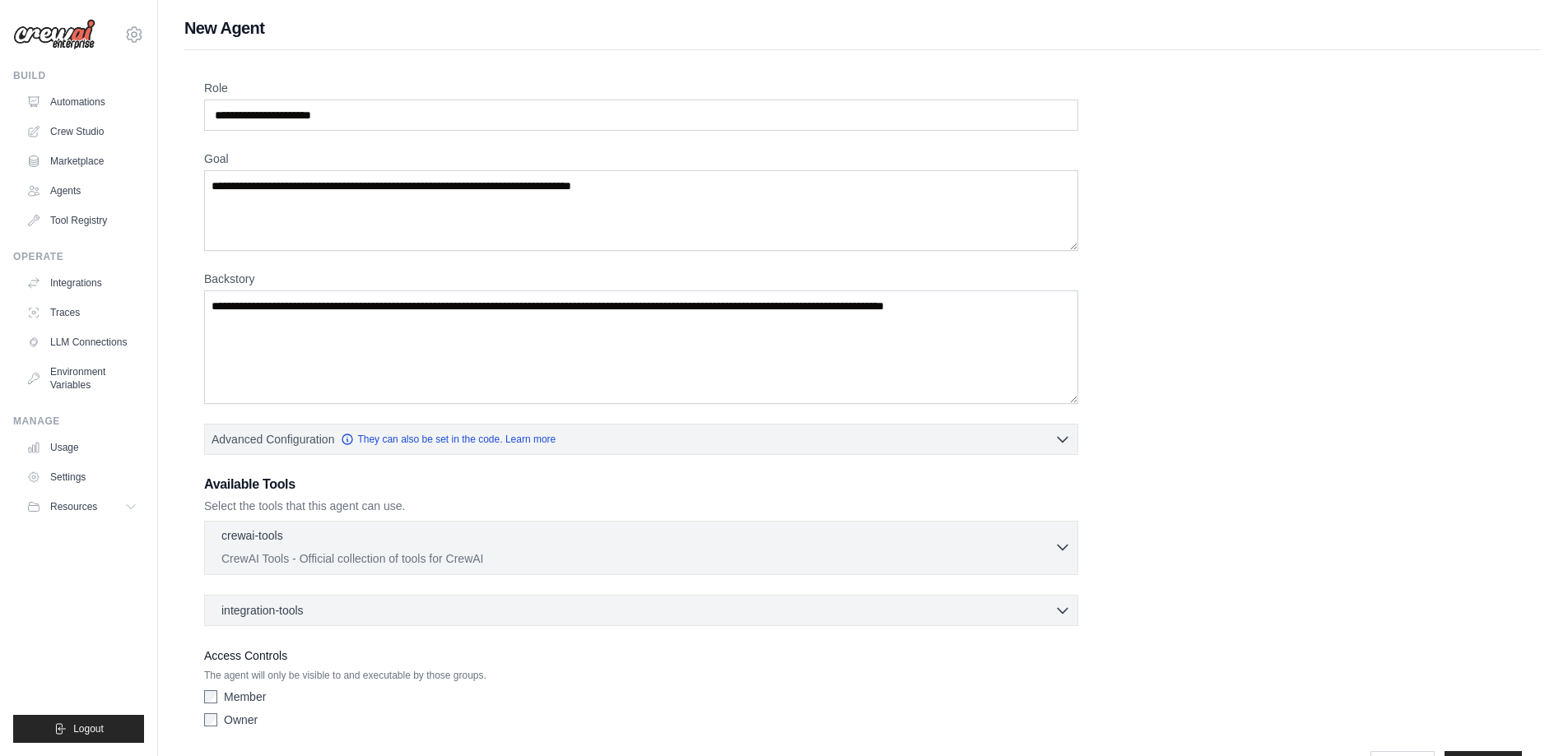
click at [282, 538] on p "crewai-tools" at bounding box center [252, 535] width 61 height 16
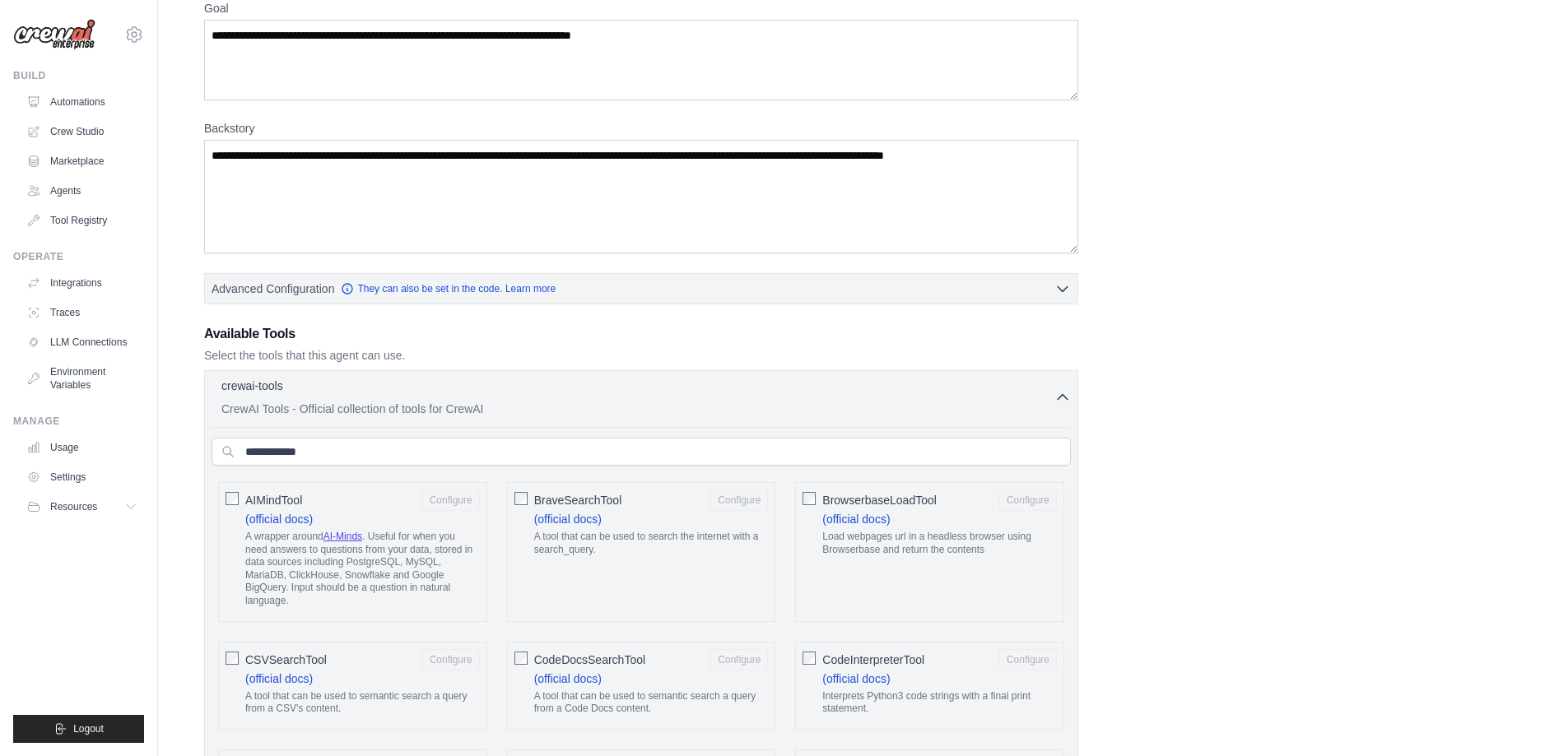
scroll to position [165, 0]
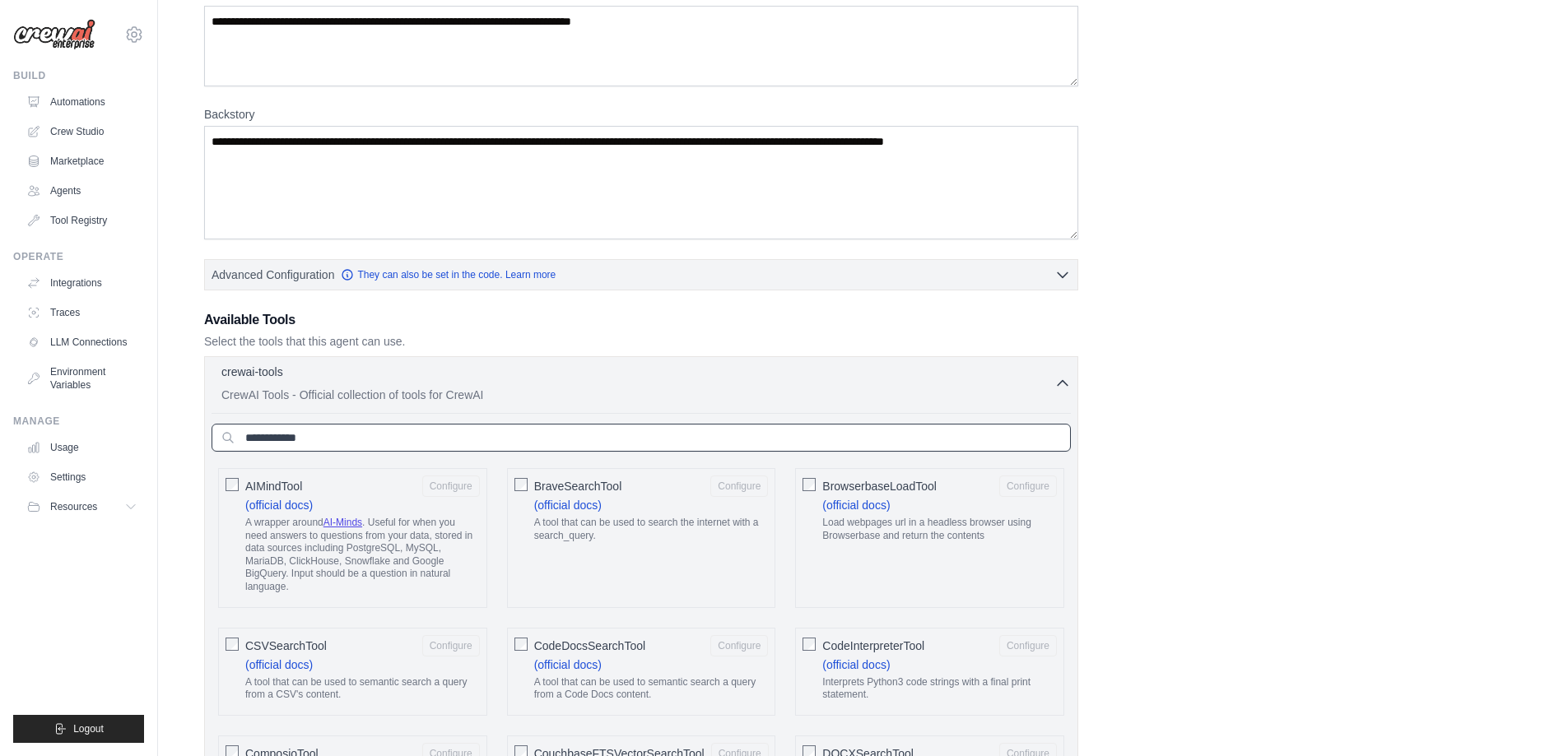
click at [382, 441] on input "text" at bounding box center [641, 437] width 859 height 28
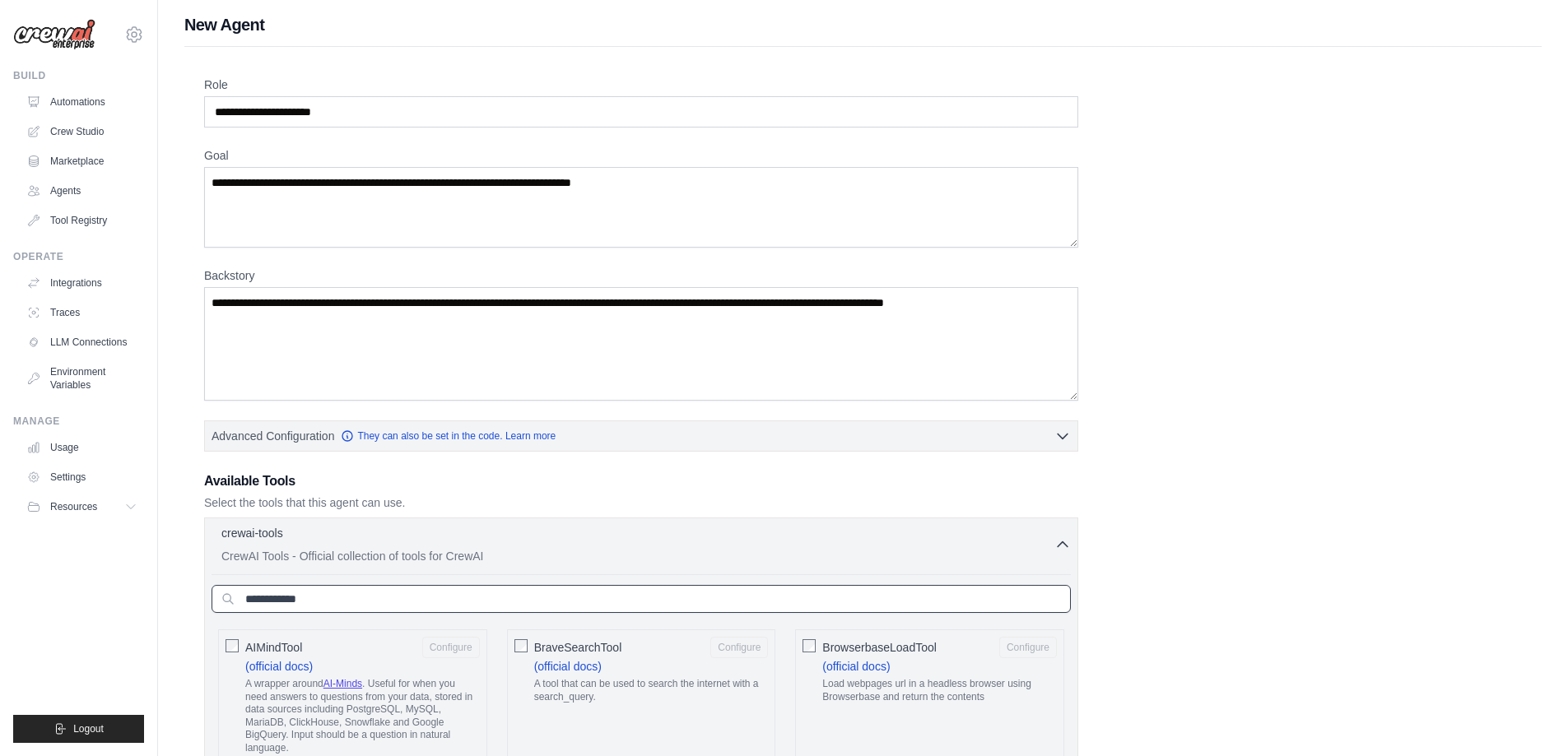
scroll to position [0, 0]
